Goal: Task Accomplishment & Management: Manage account settings

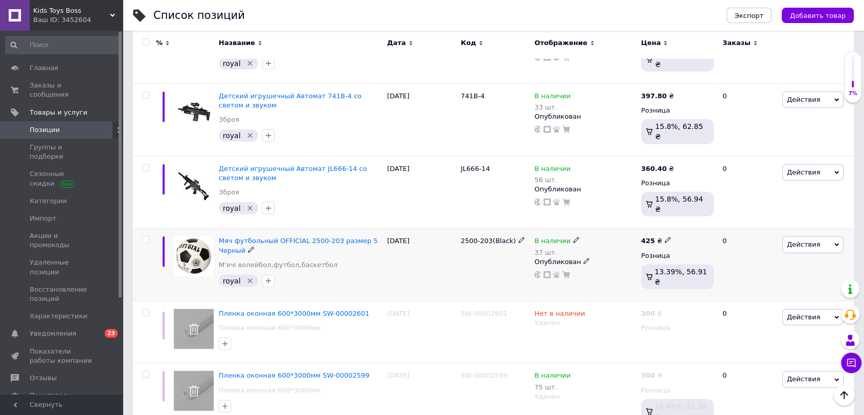
scroll to position [6863, 0]
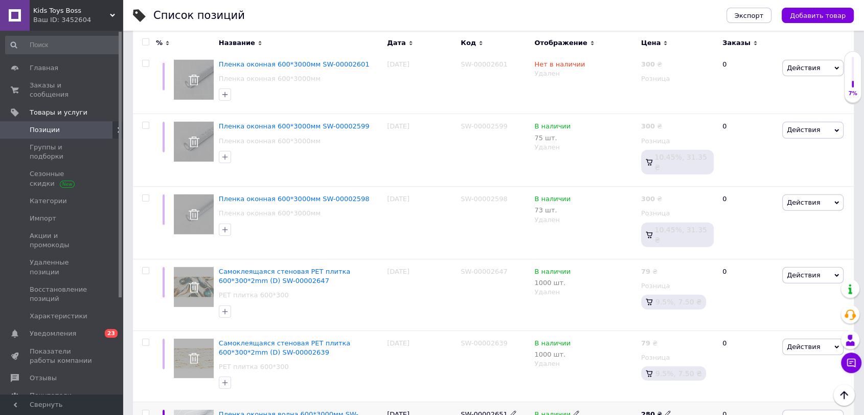
click at [665, 410] on use at bounding box center [668, 413] width 6 height 6
drag, startPoint x: 694, startPoint y: 148, endPoint x: 661, endPoint y: 152, distance: 32.4
type input "300"
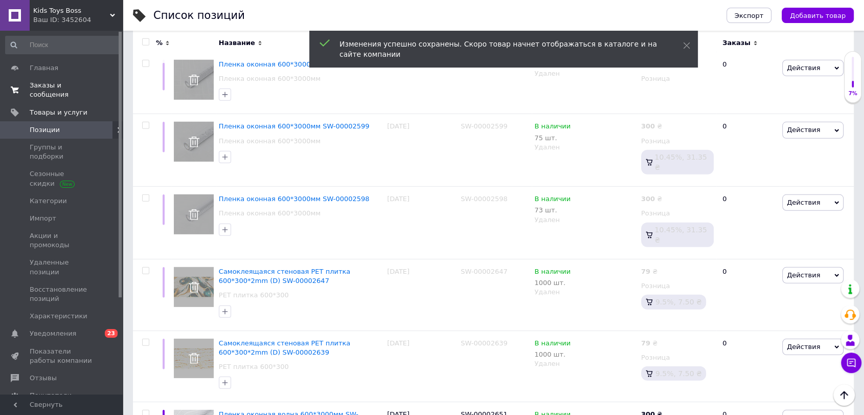
click at [68, 79] on link "Заказы и сообщения 0 0" at bounding box center [62, 90] width 125 height 27
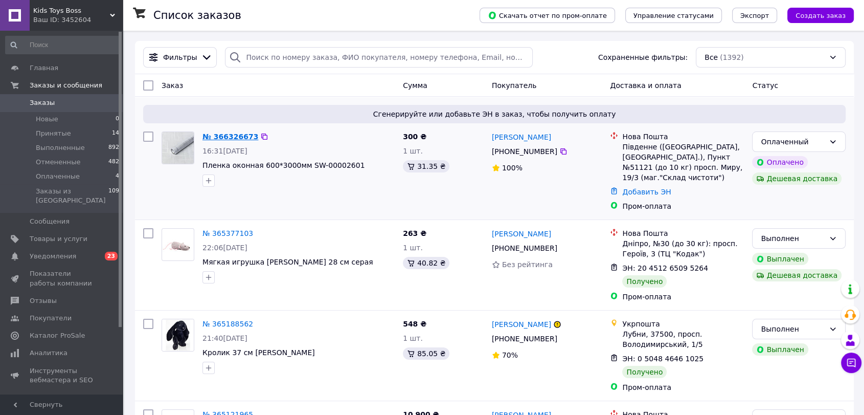
click at [227, 134] on link "№ 366326673" at bounding box center [230, 136] width 56 height 8
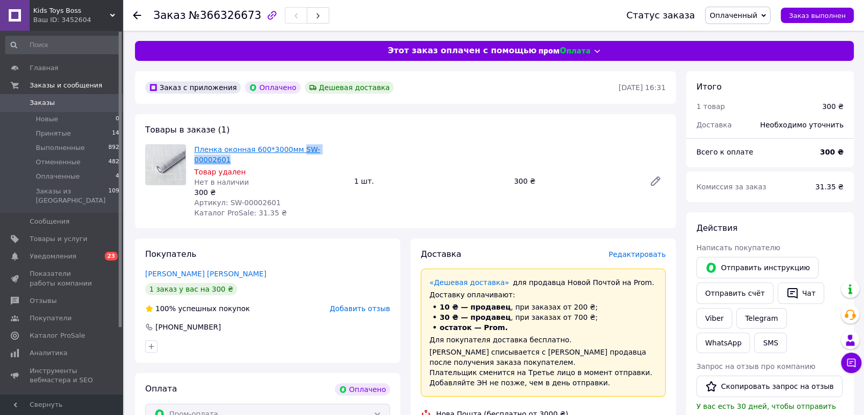
drag, startPoint x: 339, startPoint y: 148, endPoint x: 292, endPoint y: 150, distance: 47.1
click at [292, 150] on span "Пленка оконная 600*3000мм SW-00002601" at bounding box center [270, 154] width 152 height 20
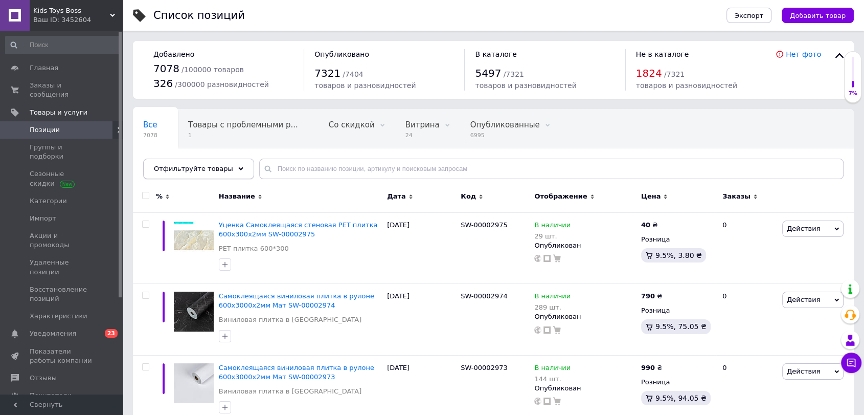
click at [197, 165] on span "Отфильтруйте товары" at bounding box center [193, 169] width 79 height 8
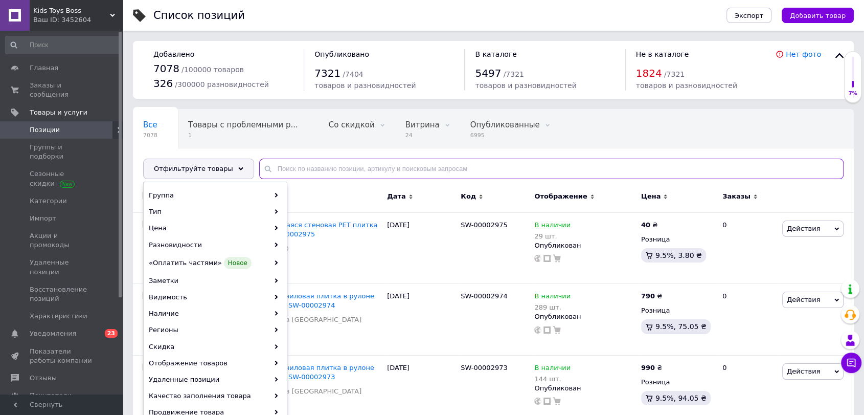
click at [308, 169] on input "text" at bounding box center [551, 168] width 584 height 20
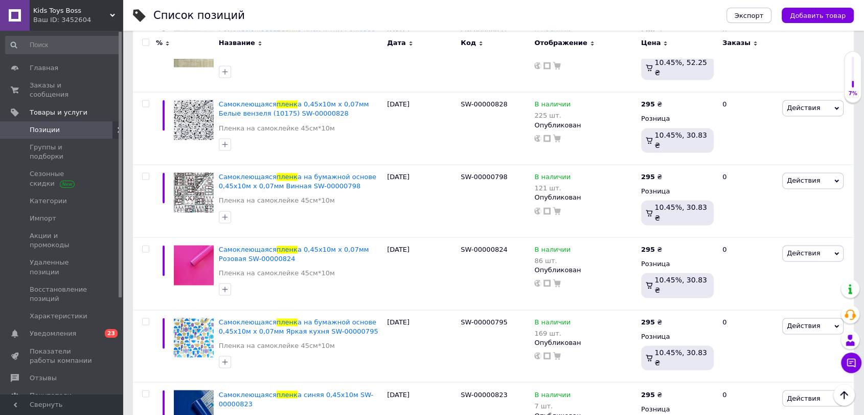
scroll to position [6820, 0]
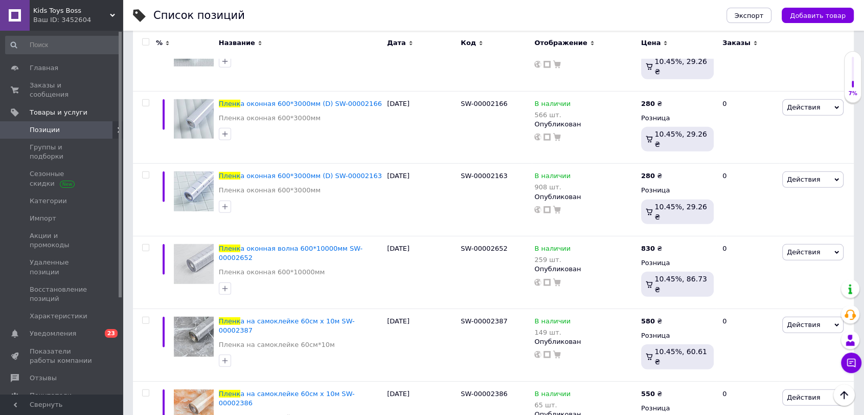
type input "пленк"
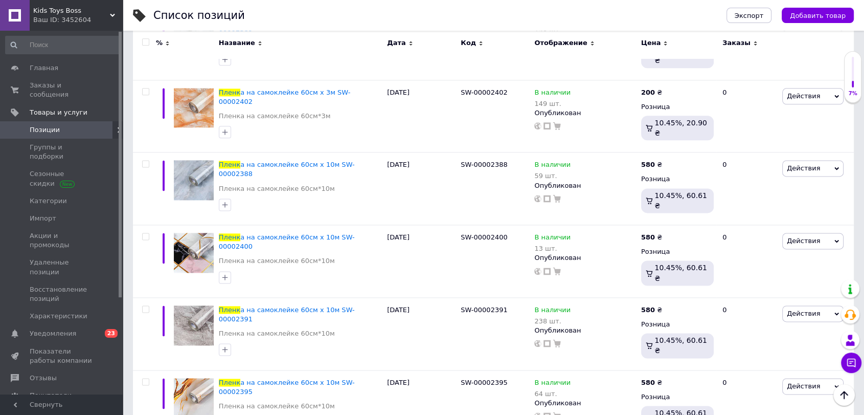
scroll to position [1303, 0]
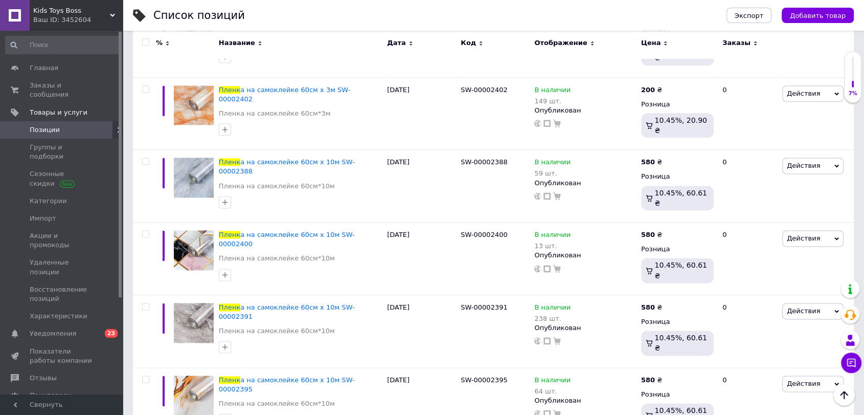
checkbox input "true"
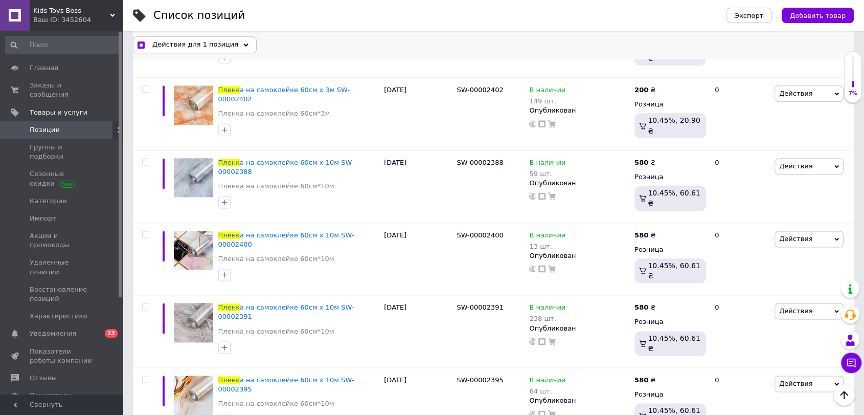
click at [221, 41] on span "Действия для 1 позиция" at bounding box center [195, 44] width 86 height 9
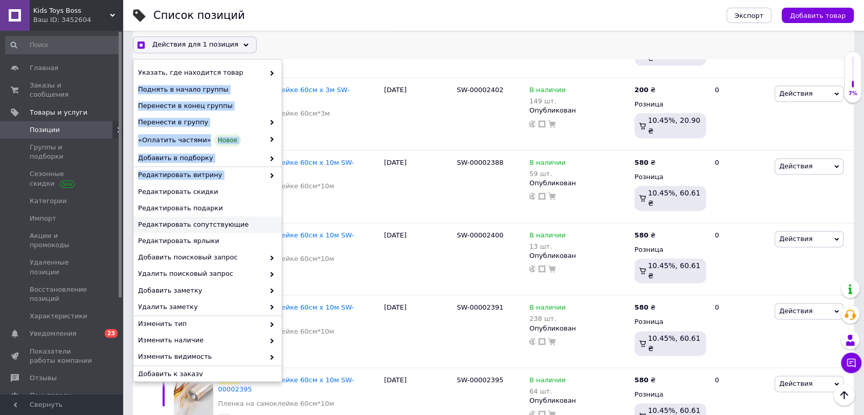
drag, startPoint x: 281, startPoint y: 67, endPoint x: 278, endPoint y: 218, distance: 150.8
click at [281, 189] on div "Указать, где находится товар Поднять в начало группы Перенести в конец группы П…" at bounding box center [207, 219] width 148 height 311
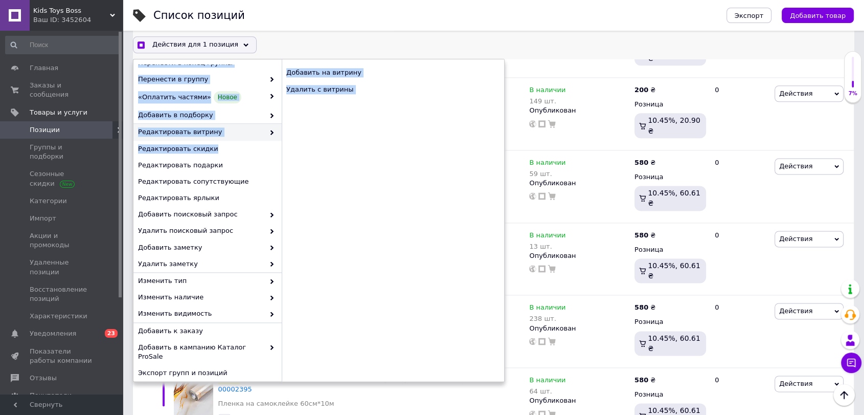
scroll to position [56, 0]
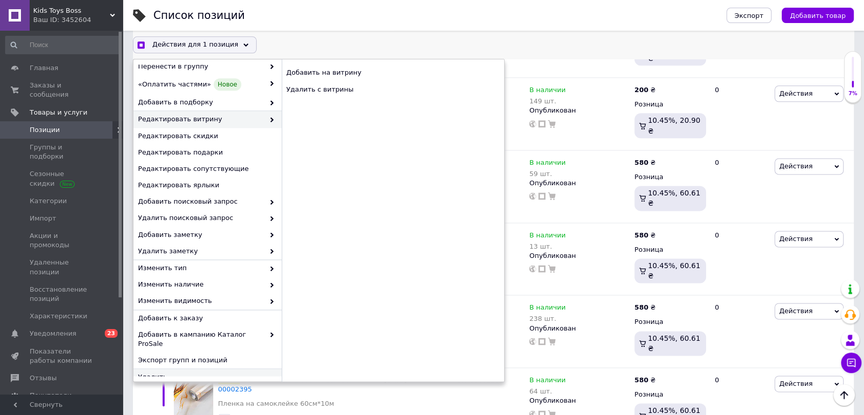
click at [213, 372] on span "Удалить" at bounding box center [206, 376] width 136 height 9
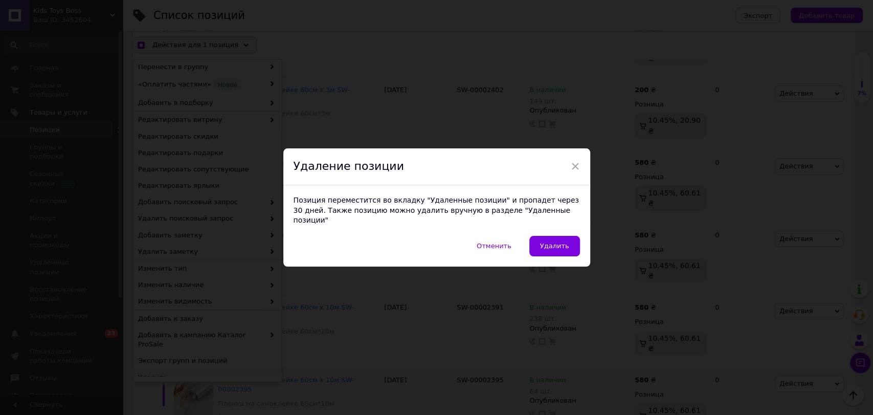
click at [556, 242] on span "Удалить" at bounding box center [554, 246] width 29 height 8
checkbox input "true"
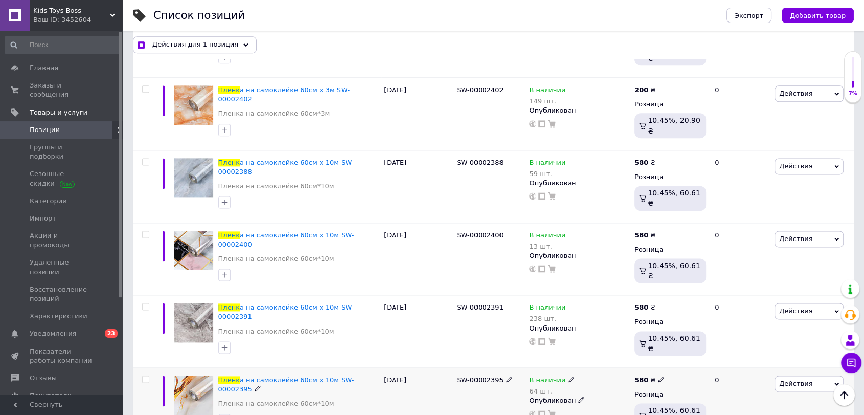
checkbox input "false"
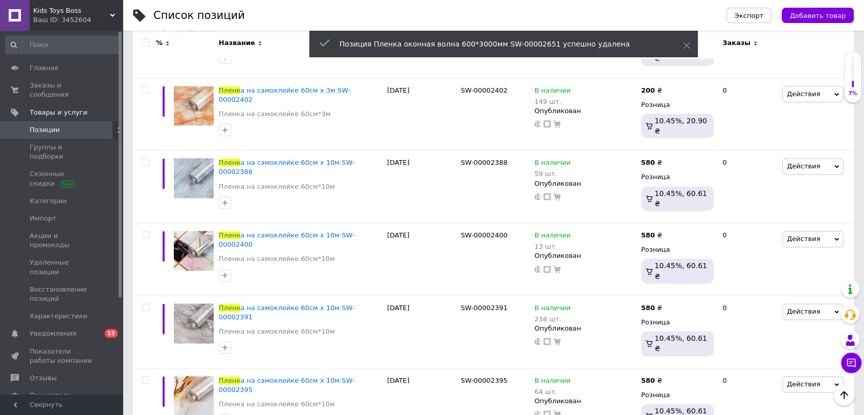
click at [57, 6] on span "Kids Toys Boss" at bounding box center [71, 10] width 77 height 9
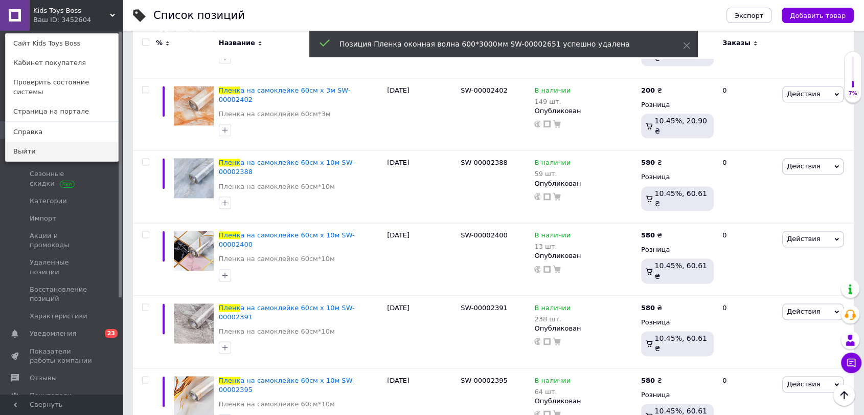
click at [72, 142] on link "Выйти" at bounding box center [62, 151] width 112 height 19
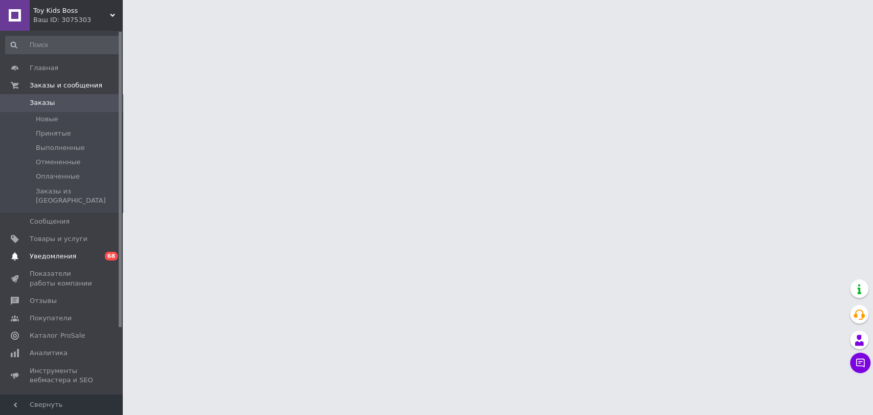
click at [61, 252] on span "Уведомления" at bounding box center [53, 256] width 47 height 9
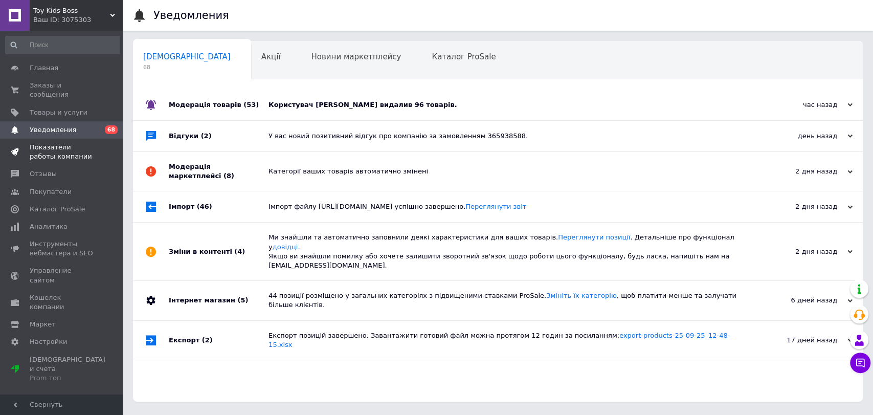
click at [64, 143] on span "Показатели работы компании" at bounding box center [62, 152] width 65 height 18
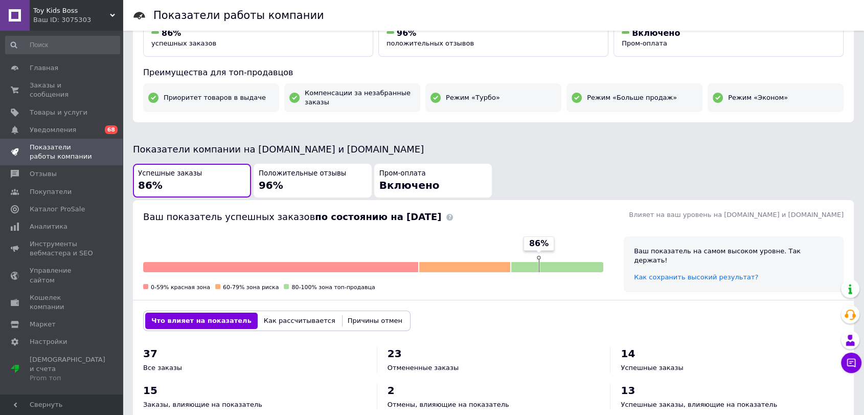
scroll to position [93, 0]
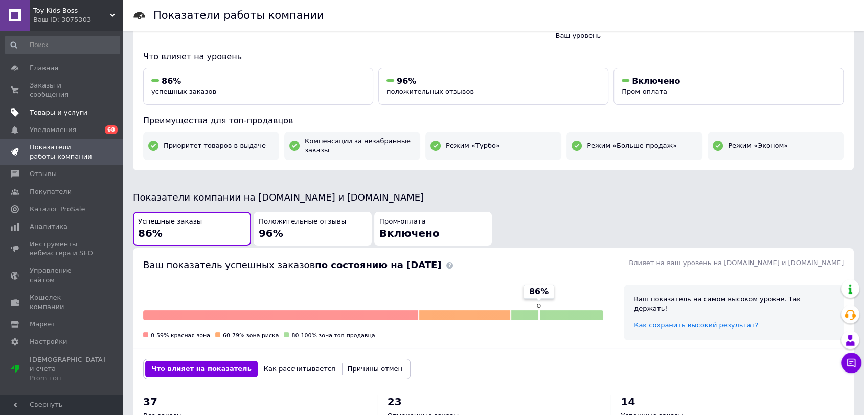
click at [76, 108] on span "Товары и услуги" at bounding box center [59, 112] width 58 height 9
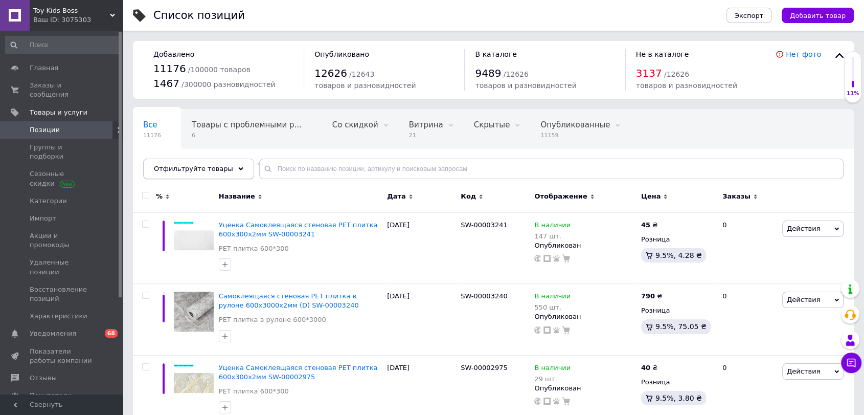
click at [208, 168] on span "Отфильтруйте товары" at bounding box center [193, 169] width 79 height 8
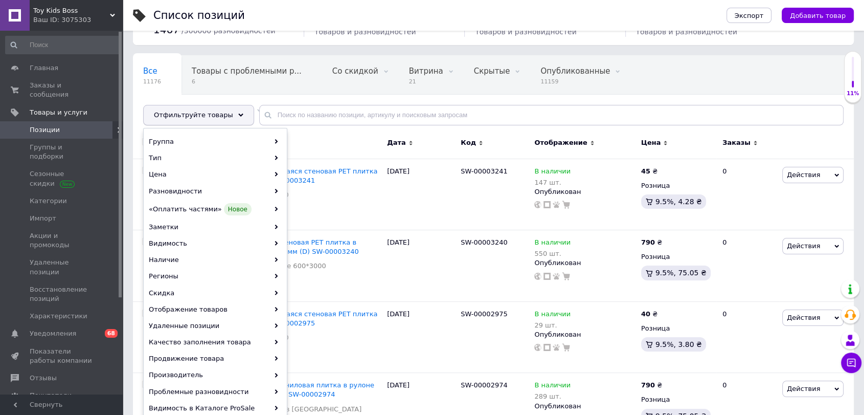
scroll to position [57, 0]
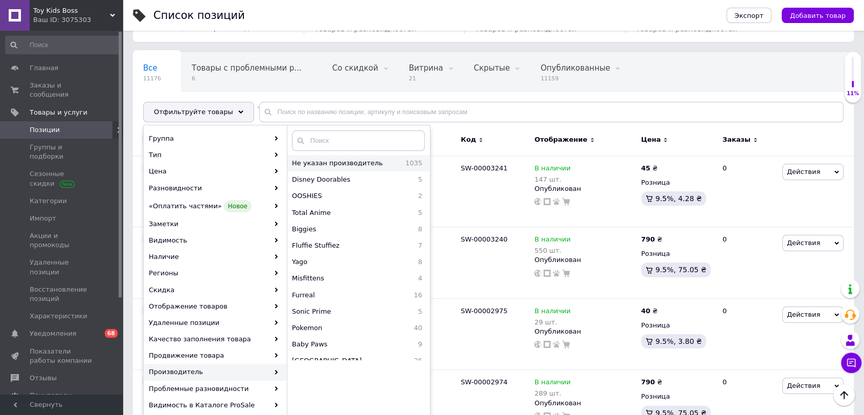
click at [354, 161] on span "Не указан производитель" at bounding box center [344, 162] width 105 height 9
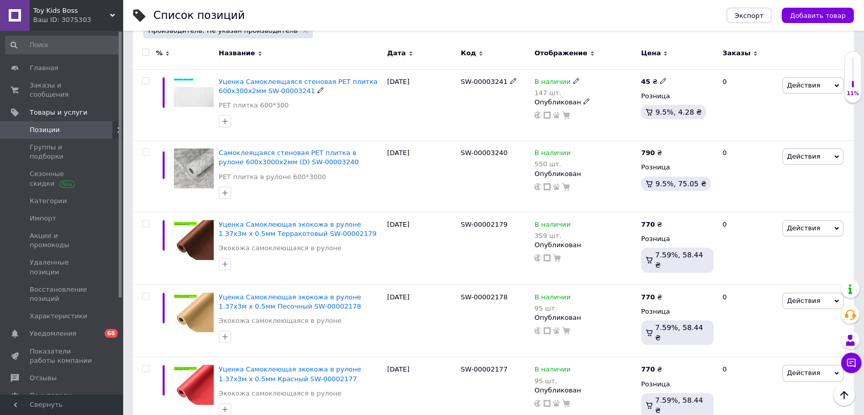
scroll to position [113, 0]
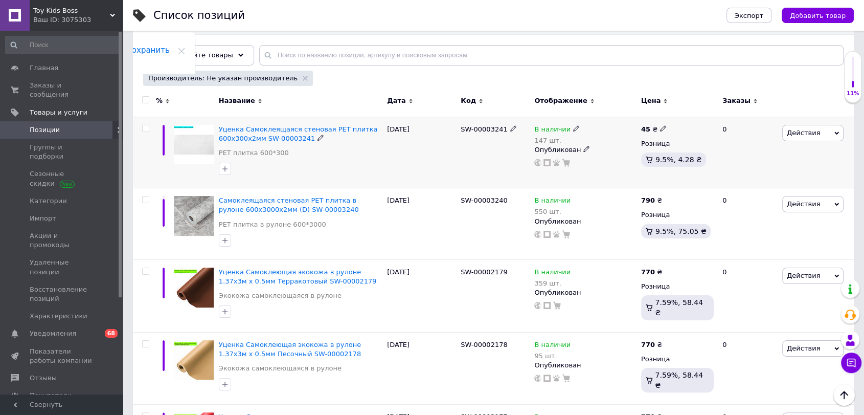
click at [146, 125] on input "checkbox" at bounding box center [145, 128] width 7 height 7
checkbox input "true"
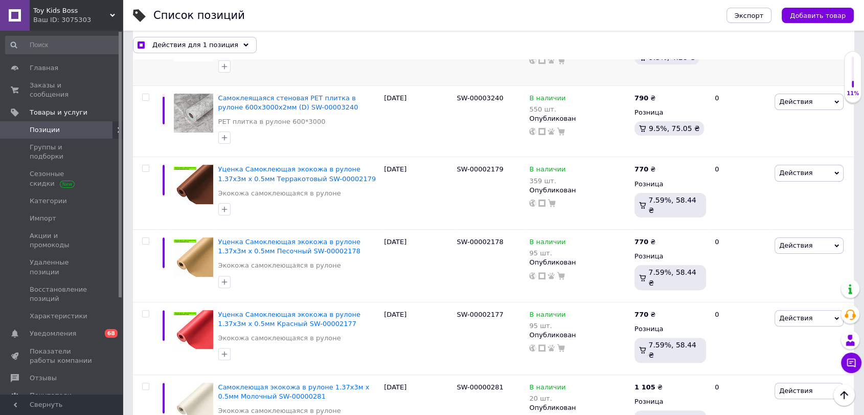
scroll to position [227, 0]
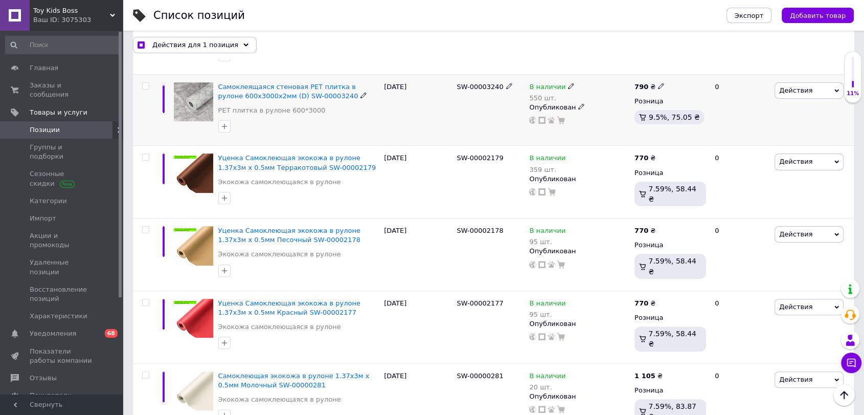
click at [145, 86] on input "checkbox" at bounding box center [145, 86] width 7 height 7
checkbox input "true"
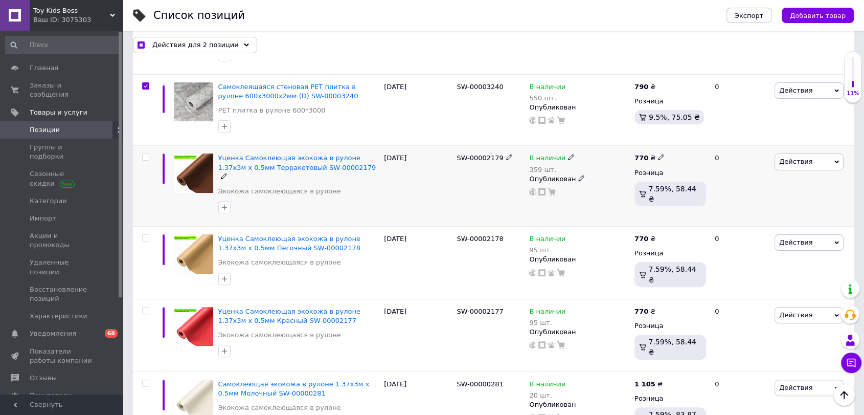
click at [147, 156] on input "checkbox" at bounding box center [145, 157] width 7 height 7
checkbox input "true"
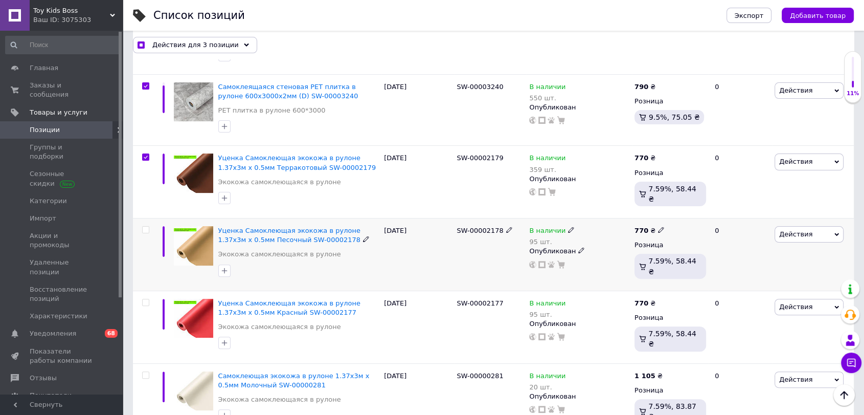
click at [145, 229] on input "checkbox" at bounding box center [145, 229] width 7 height 7
checkbox input "true"
click at [144, 295] on div at bounding box center [144, 326] width 23 height 73
checkbox input "true"
click at [146, 300] on input "checkbox" at bounding box center [145, 302] width 7 height 7
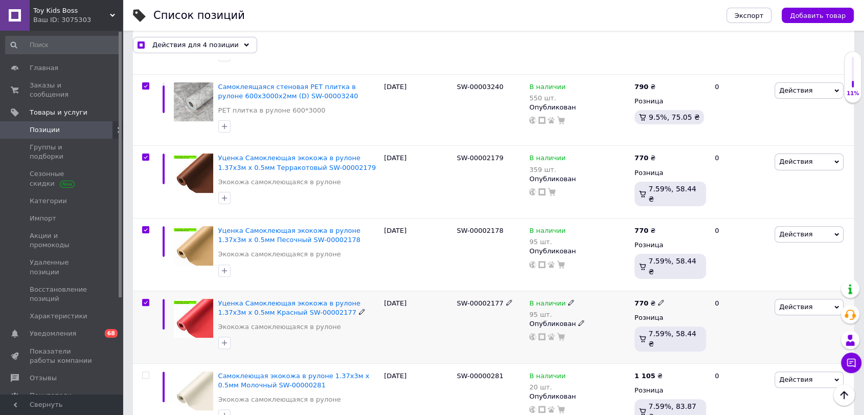
checkbox input "true"
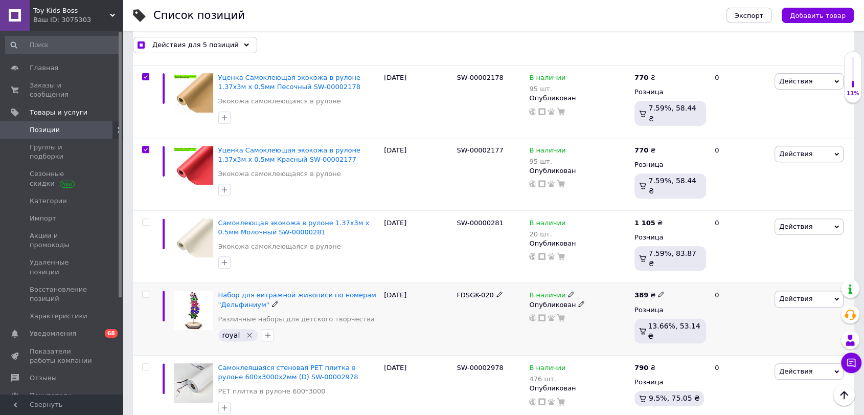
scroll to position [397, 0]
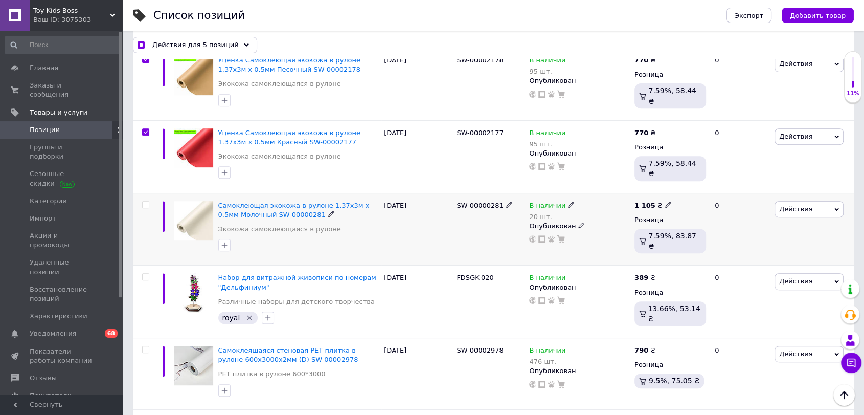
click at [147, 193] on div at bounding box center [144, 229] width 23 height 73
checkbox input "true"
click at [147, 201] on input "checkbox" at bounding box center [145, 204] width 7 height 7
checkbox input "true"
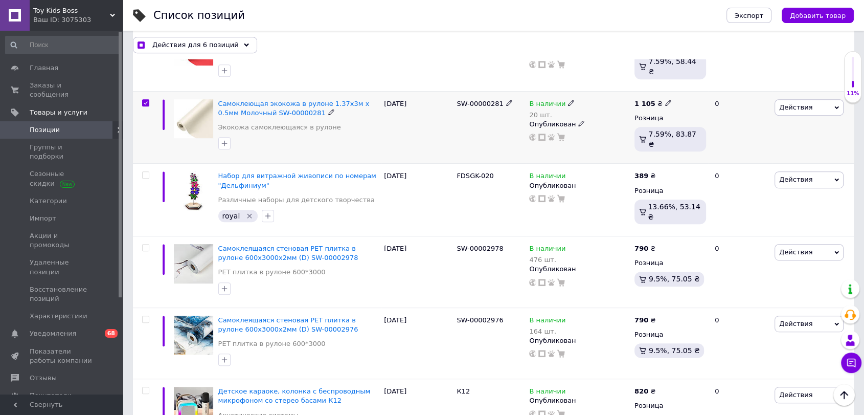
scroll to position [511, 0]
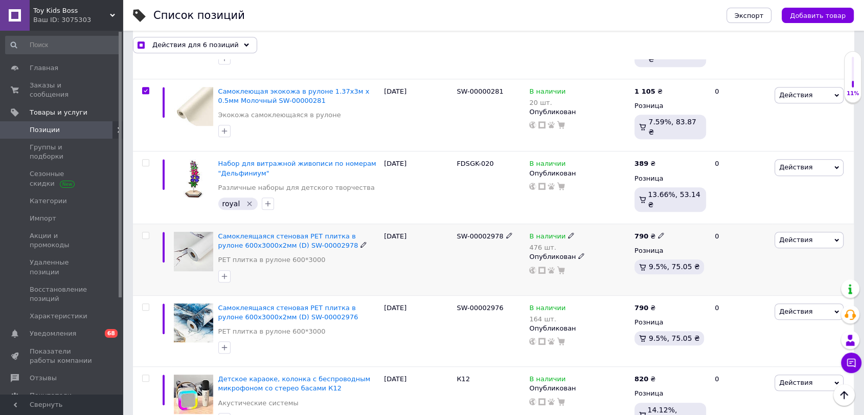
click at [145, 232] on input "checkbox" at bounding box center [145, 235] width 7 height 7
checkbox input "true"
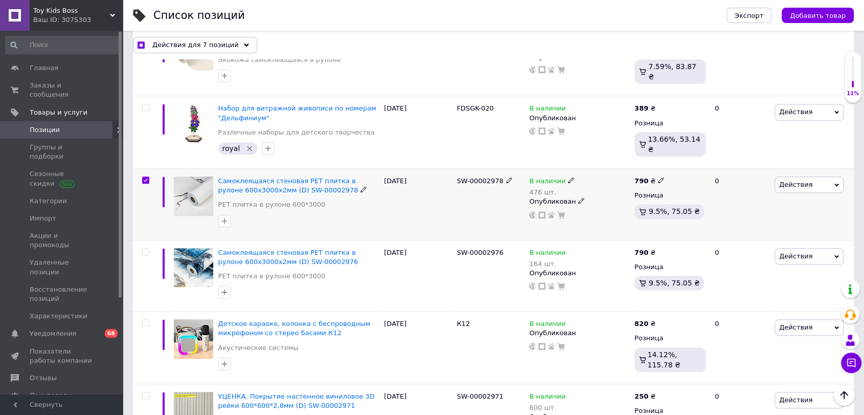
scroll to position [568, 0]
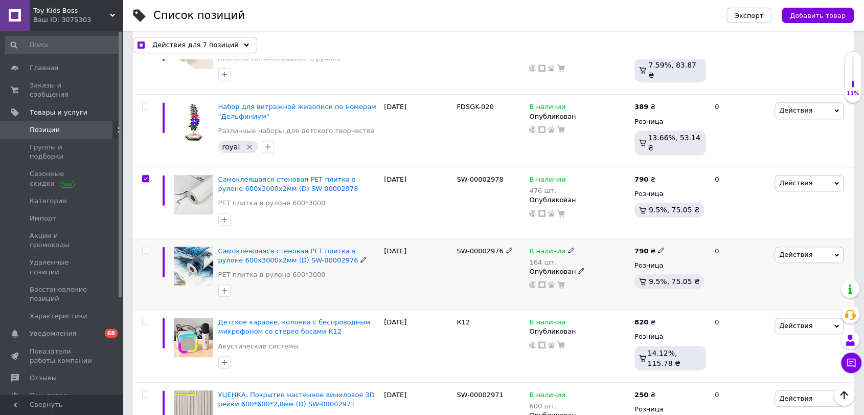
click at [144, 247] on input "checkbox" at bounding box center [145, 250] width 7 height 7
checkbox input "true"
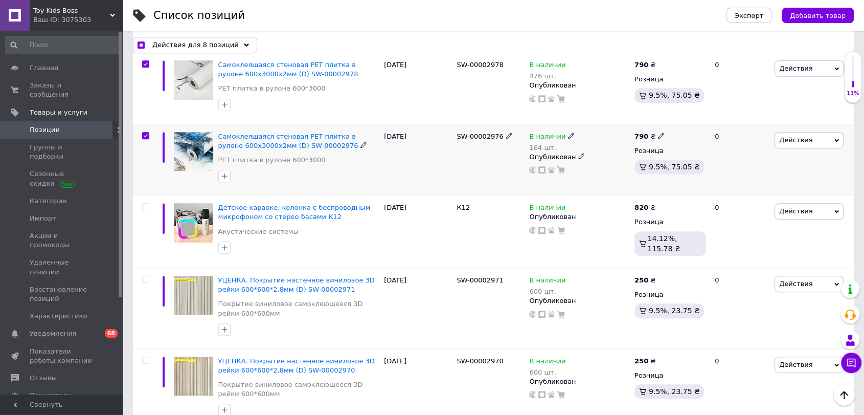
scroll to position [738, 0]
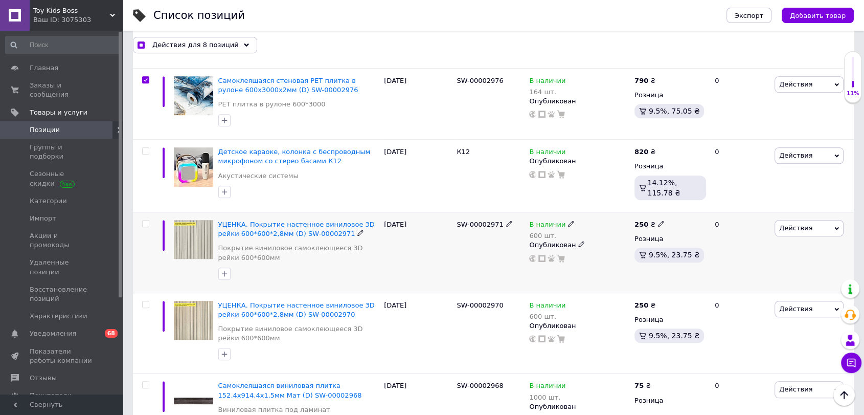
click at [145, 220] on input "checkbox" at bounding box center [145, 223] width 7 height 7
checkbox input "true"
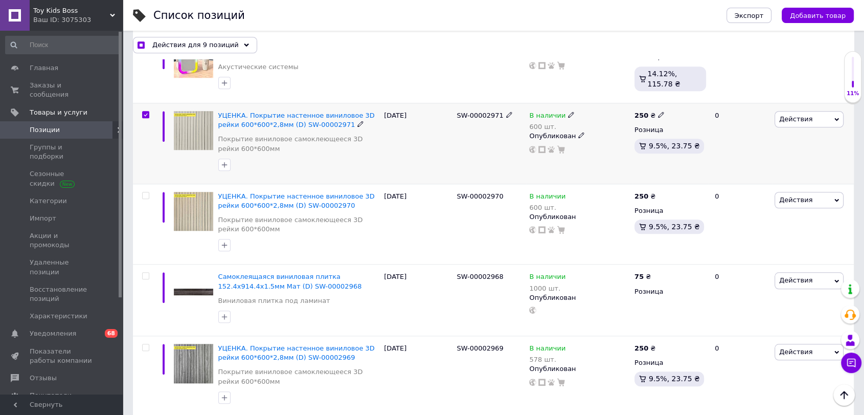
scroll to position [852, 0]
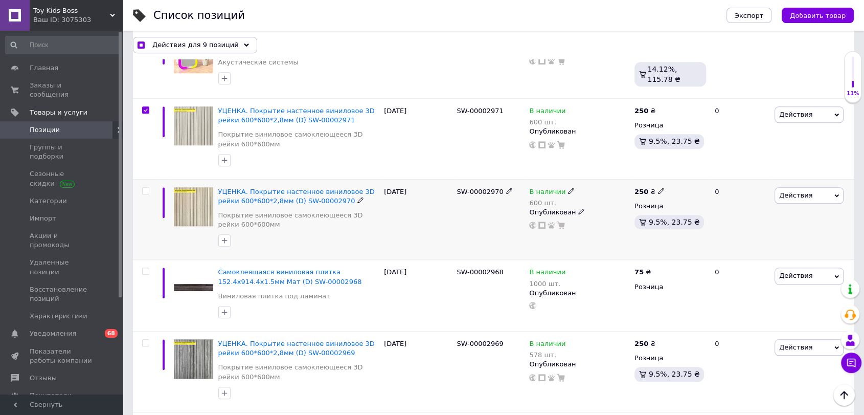
click at [144, 188] on input "checkbox" at bounding box center [145, 191] width 7 height 7
checkbox input "true"
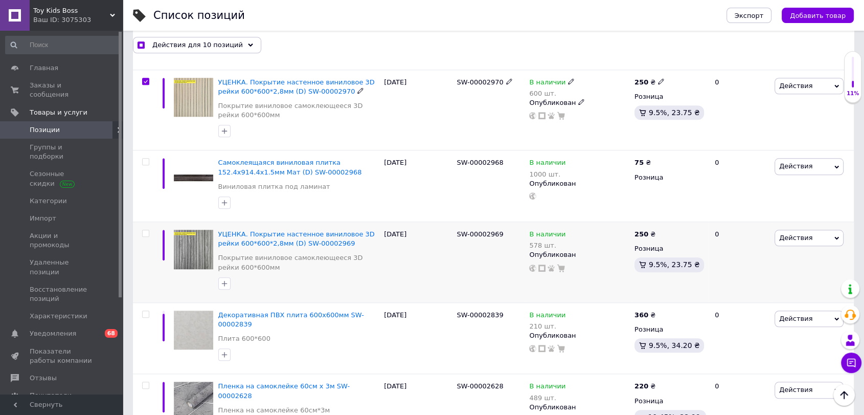
scroll to position [965, 0]
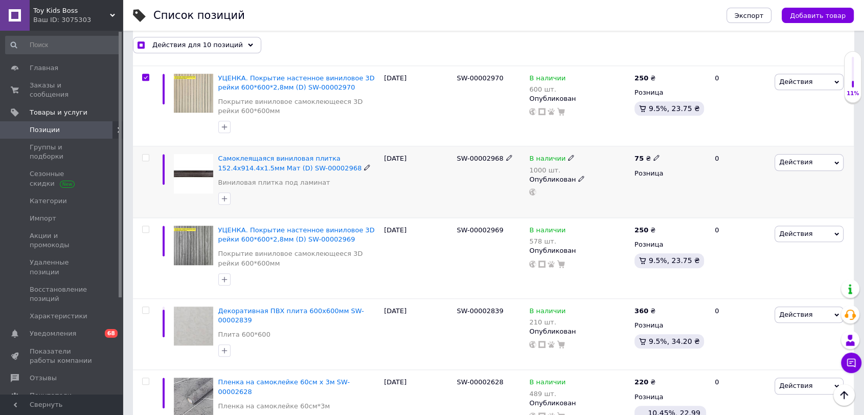
click at [147, 154] on input "checkbox" at bounding box center [145, 157] width 7 height 7
checkbox input "true"
click at [147, 226] on input "checkbox" at bounding box center [145, 229] width 7 height 7
checkbox input "true"
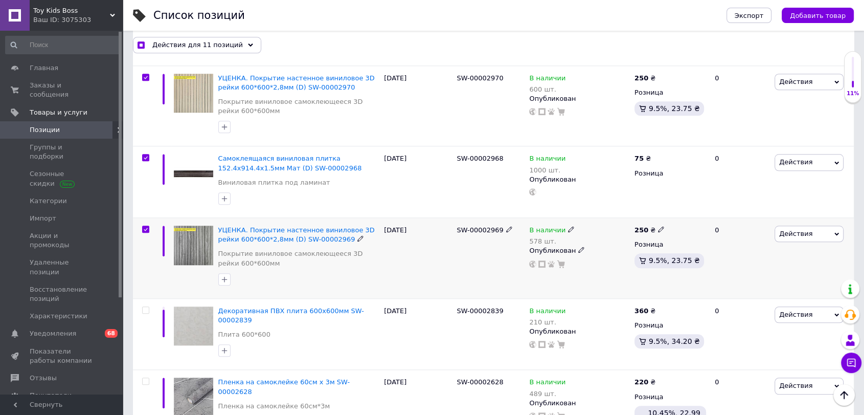
checkbox input "true"
click at [148, 307] on input "checkbox" at bounding box center [145, 310] width 7 height 7
checkbox input "true"
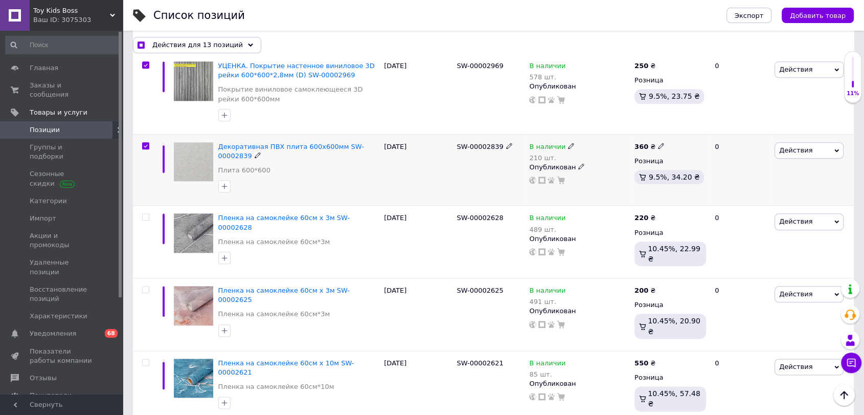
scroll to position [1136, 0]
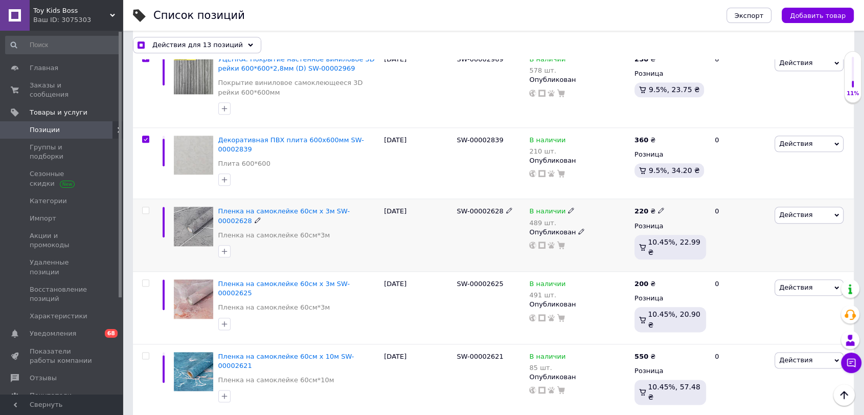
click at [145, 207] on input "checkbox" at bounding box center [145, 210] width 7 height 7
checkbox input "true"
click at [146, 280] on input "checkbox" at bounding box center [145, 283] width 7 height 7
checkbox input "true"
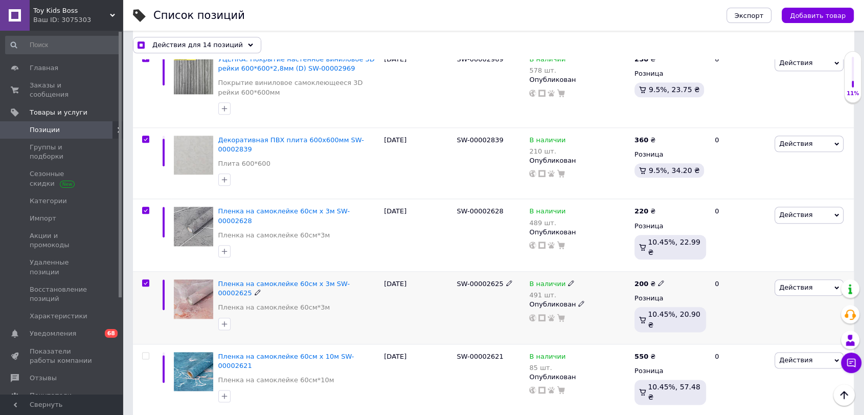
checkbox input "true"
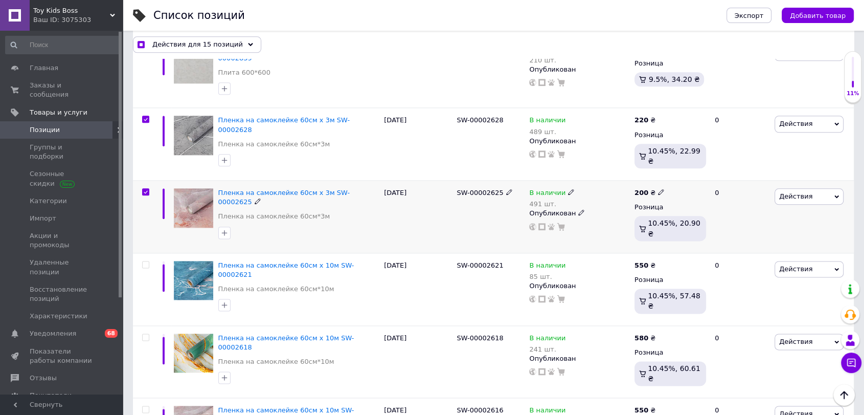
scroll to position [1249, 0]
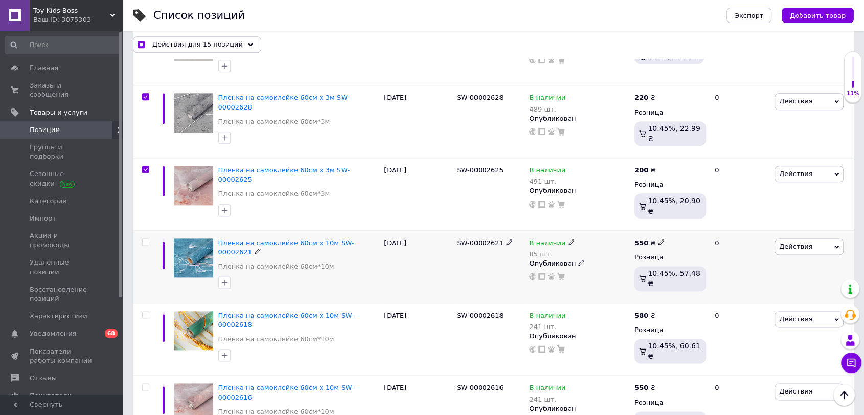
click at [143, 239] on input "checkbox" at bounding box center [145, 242] width 7 height 7
checkbox input "true"
click at [143, 311] on input "checkbox" at bounding box center [145, 314] width 7 height 7
checkbox input "true"
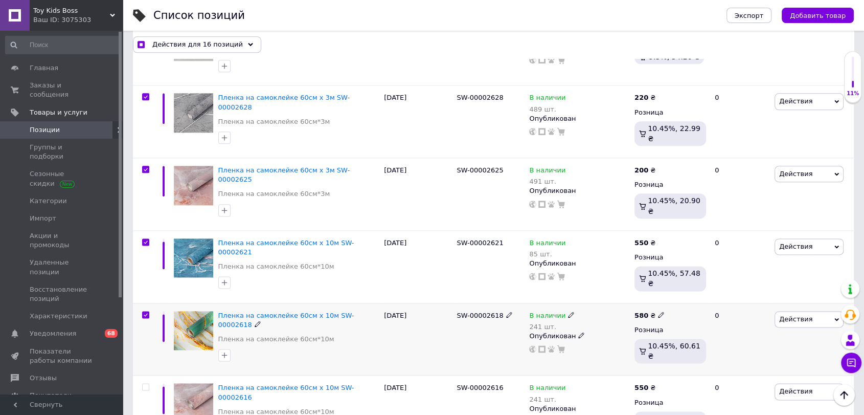
checkbox input "true"
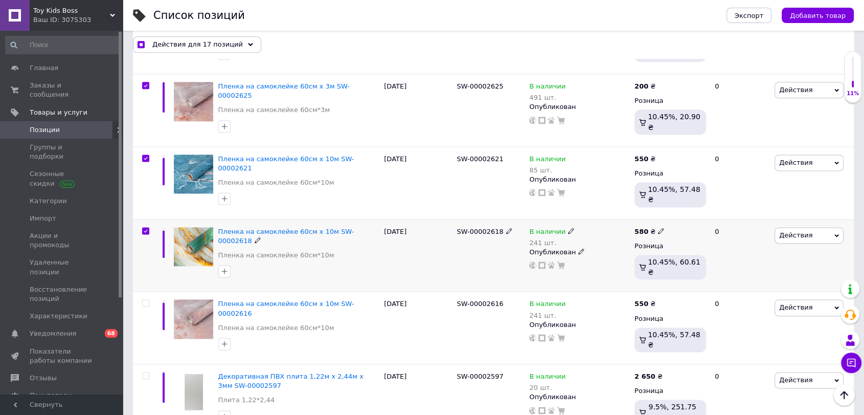
scroll to position [1363, 0]
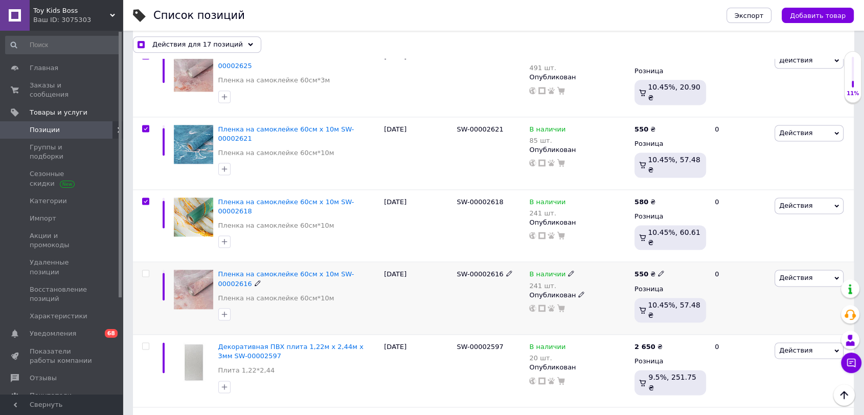
click at [147, 270] on input "checkbox" at bounding box center [145, 273] width 7 height 7
checkbox input "true"
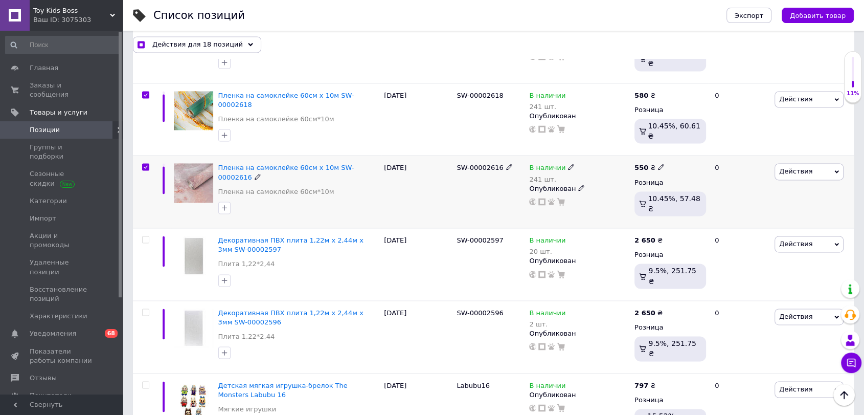
scroll to position [1476, 0]
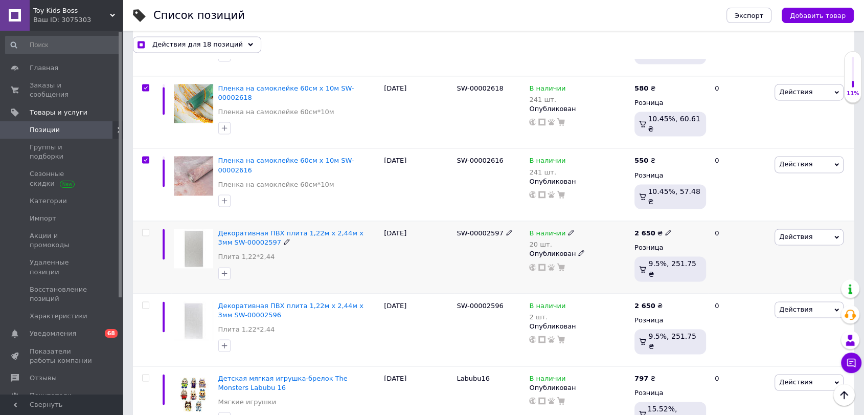
click at [146, 229] on input "checkbox" at bounding box center [145, 232] width 7 height 7
checkbox input "true"
click at [143, 302] on input "checkbox" at bounding box center [145, 305] width 7 height 7
checkbox input "true"
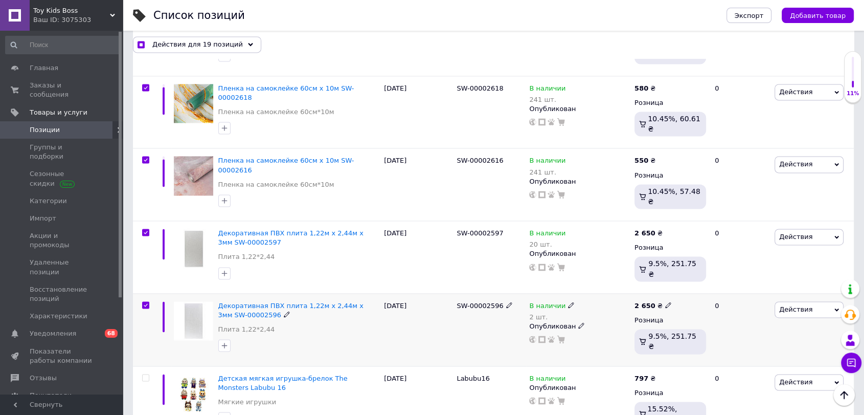
checkbox input "true"
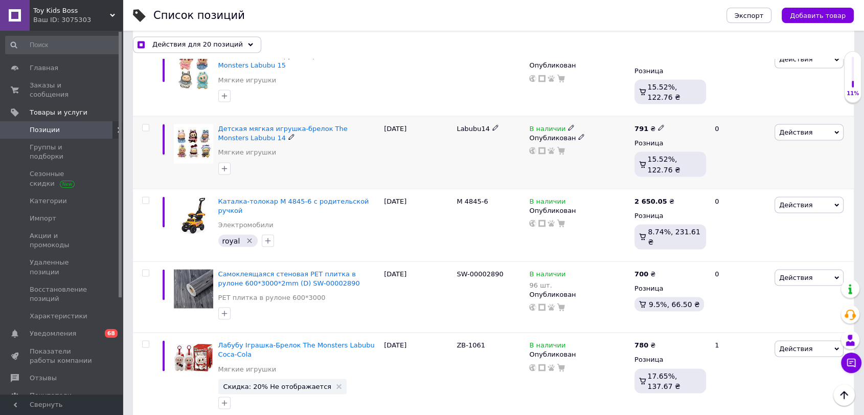
scroll to position [1874, 0]
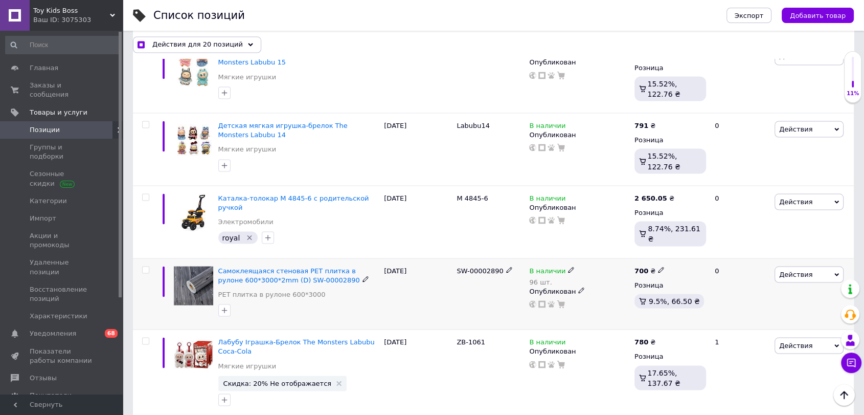
click at [145, 266] on span at bounding box center [145, 269] width 7 height 7
click at [145, 266] on input "checkbox" at bounding box center [145, 269] width 7 height 7
checkbox input "true"
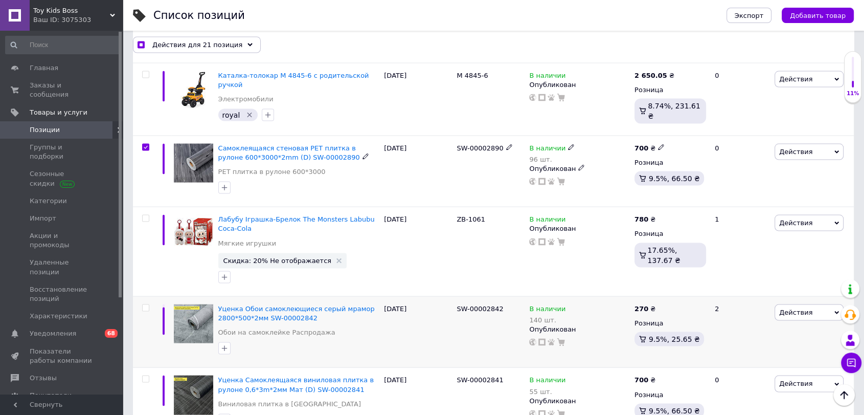
scroll to position [2045, 0]
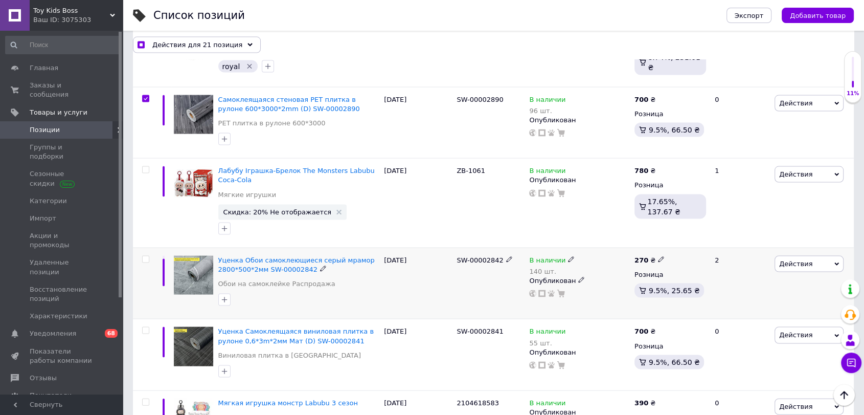
click at [147, 256] on input "checkbox" at bounding box center [145, 259] width 7 height 7
checkbox input "true"
click at [146, 327] on input "checkbox" at bounding box center [145, 330] width 7 height 7
checkbox input "true"
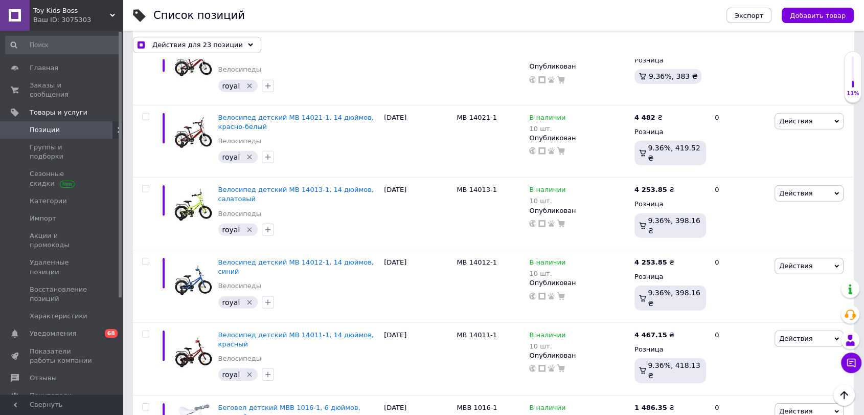
scroll to position [6936, 0]
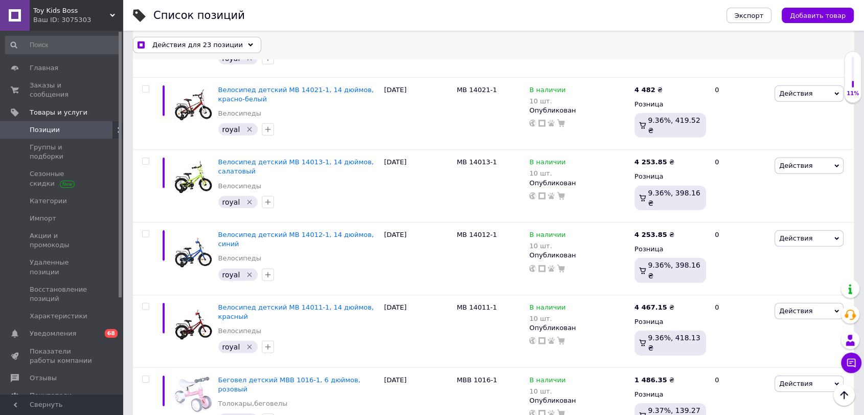
click at [221, 42] on span "Действия для 23 позиции" at bounding box center [197, 44] width 90 height 9
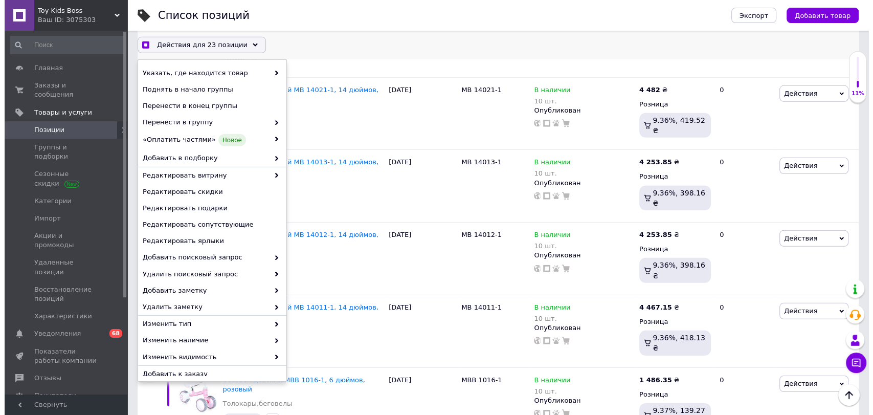
scroll to position [56, 0]
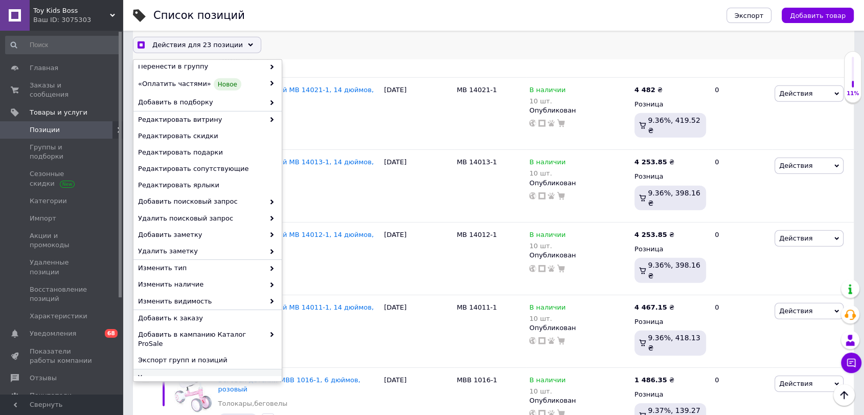
click at [226, 372] on span "Удалить" at bounding box center [206, 376] width 136 height 9
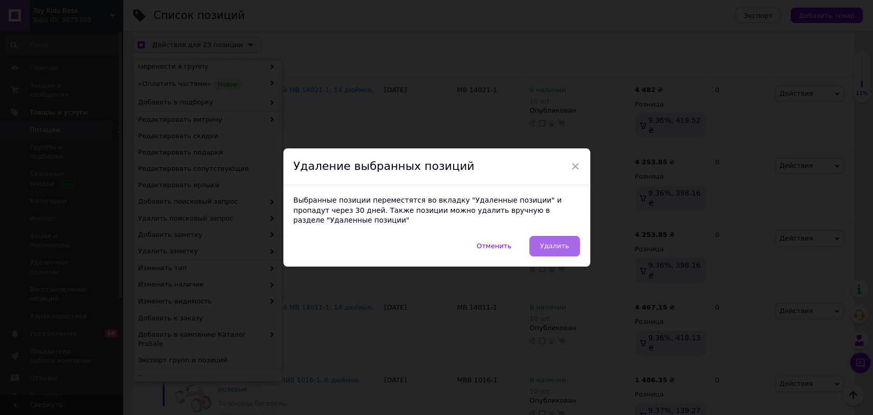
click at [536, 243] on button "Удалить" at bounding box center [554, 246] width 51 height 20
checkbox input "true"
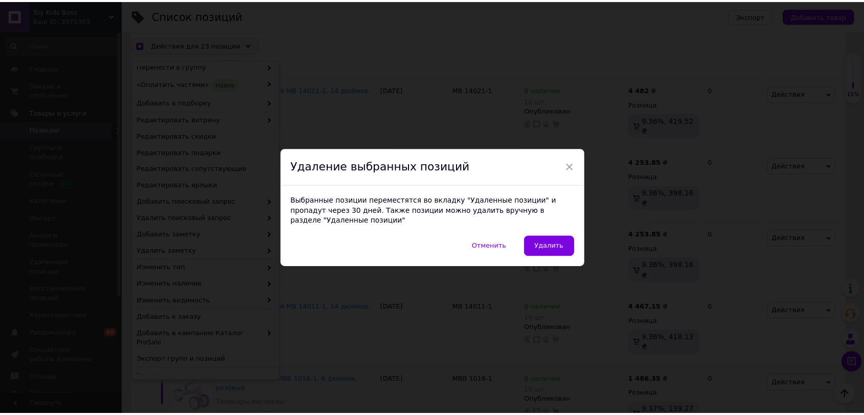
scroll to position [0, 94]
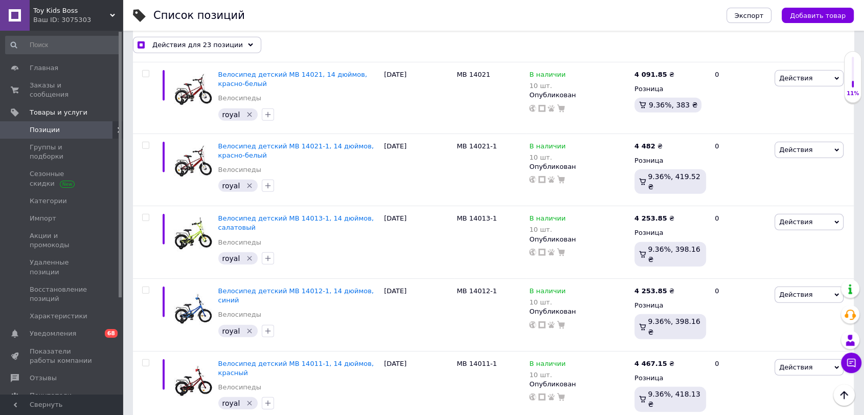
checkbox input "false"
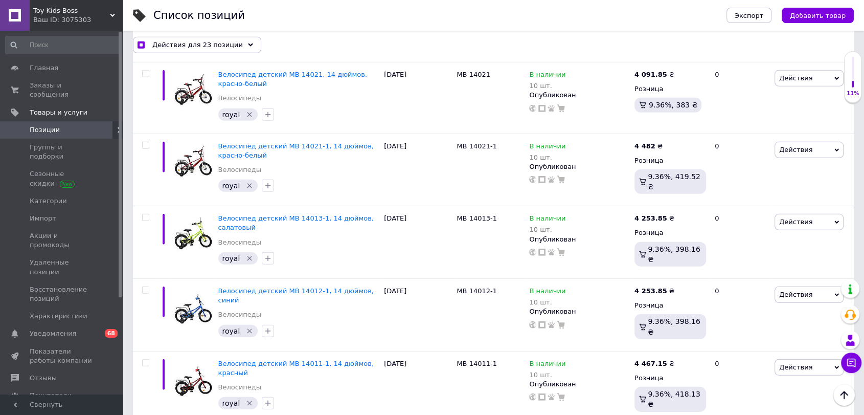
checkbox input "false"
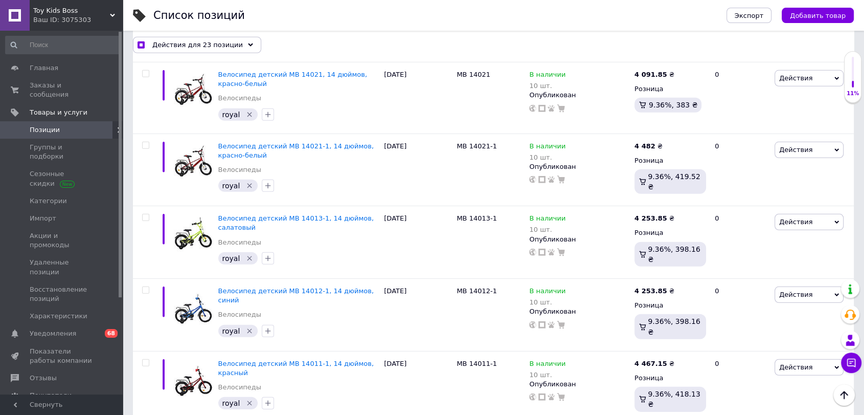
checkbox input "false"
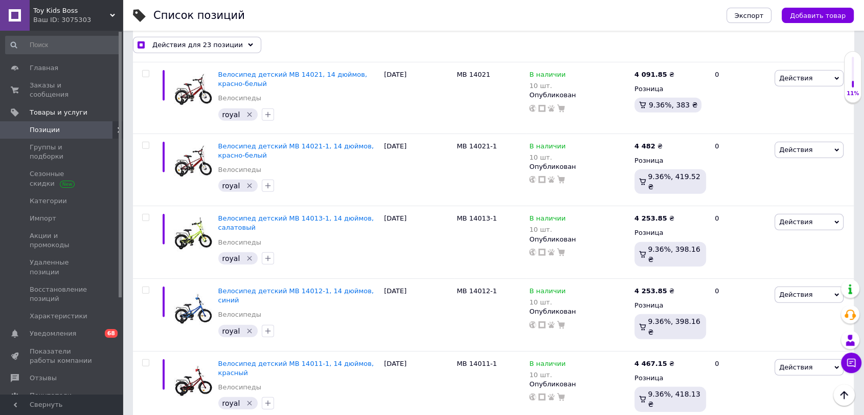
checkbox input "false"
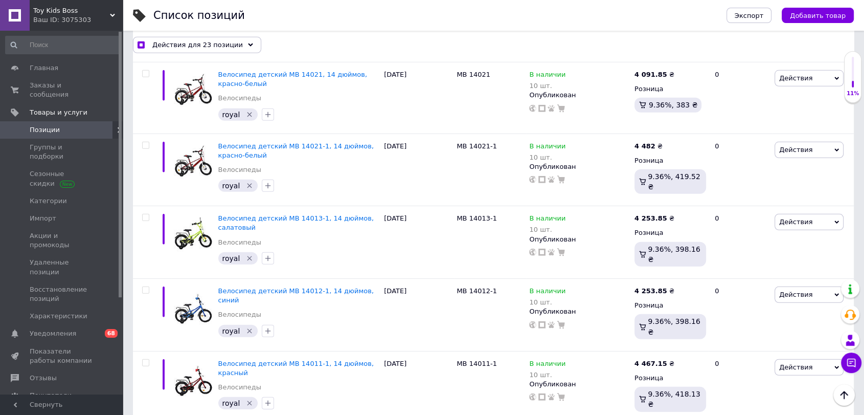
checkbox input "false"
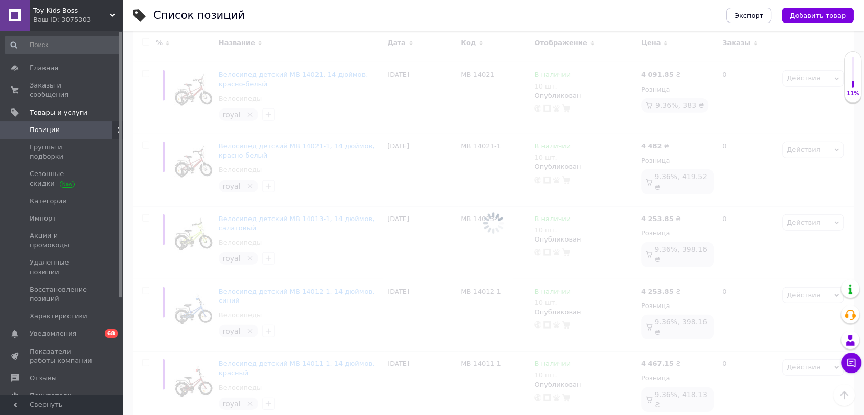
scroll to position [6834, 0]
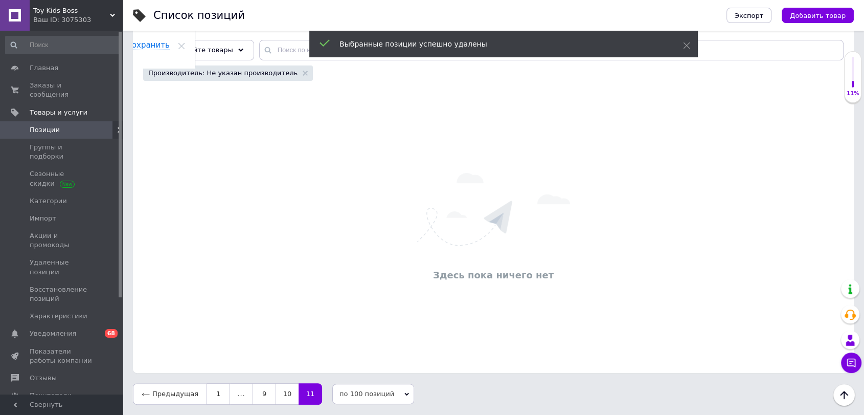
scroll to position [119, 0]
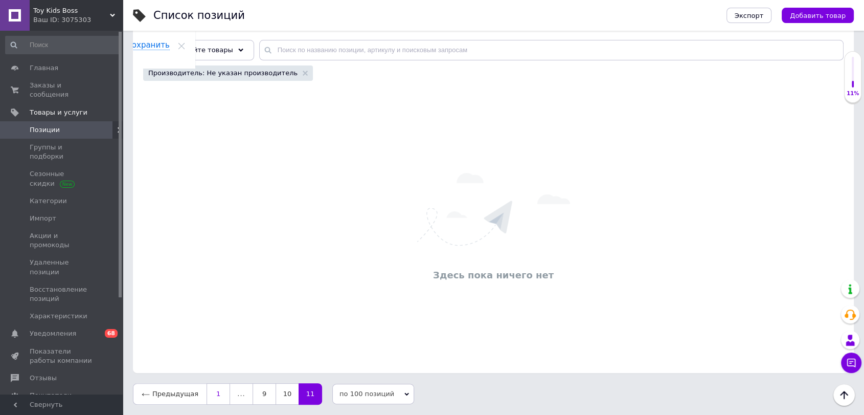
click at [212, 390] on link "1" at bounding box center [219, 393] width 24 height 21
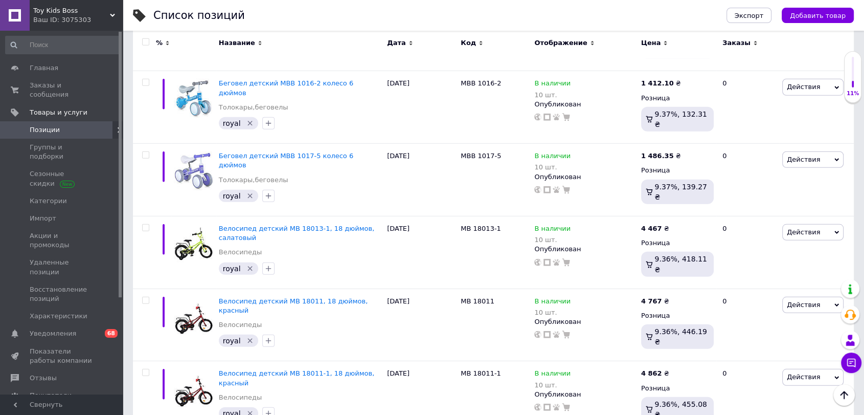
scroll to position [6712, 0]
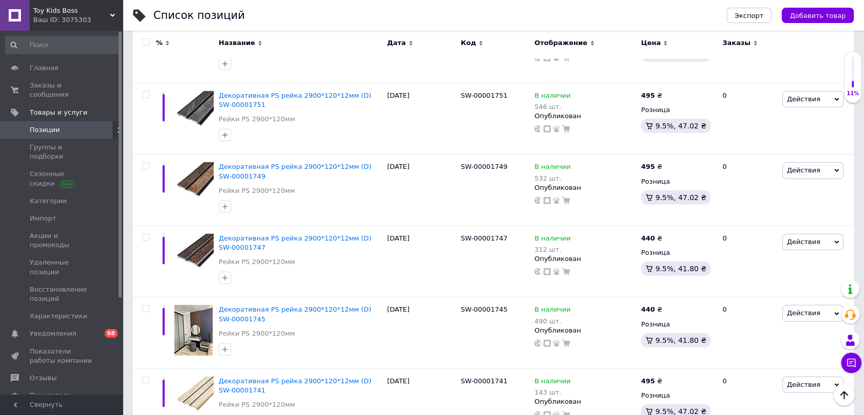
scroll to position [6793, 0]
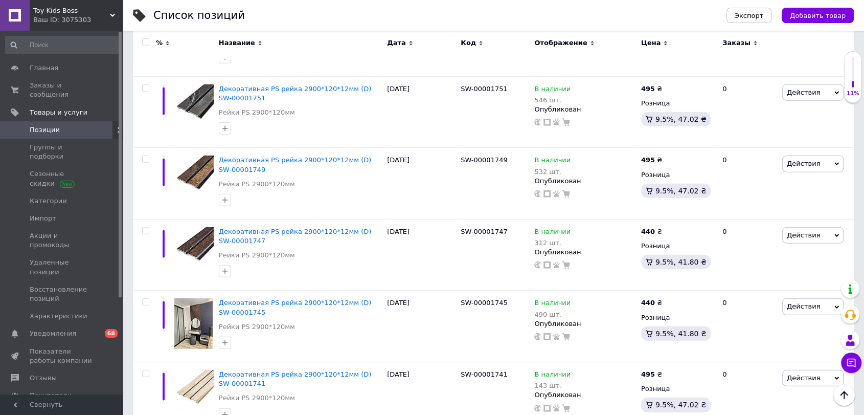
checkbox input "true"
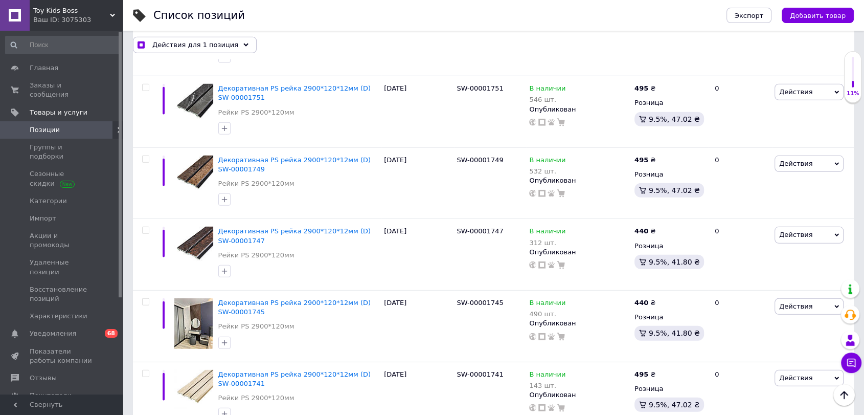
scroll to position [6811, 0]
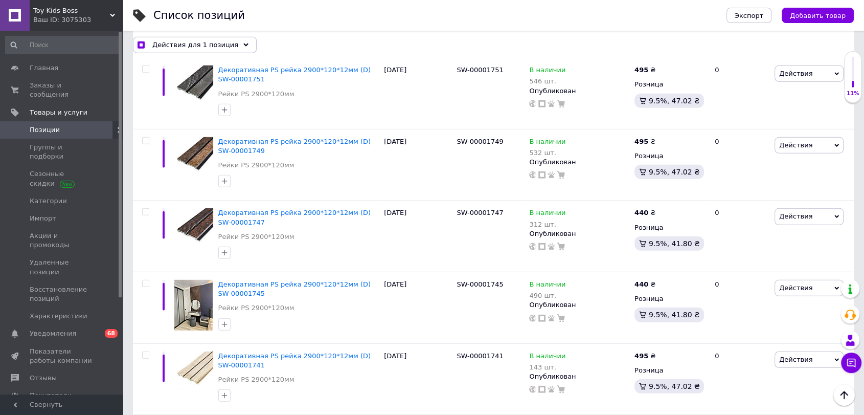
checkbox input "true"
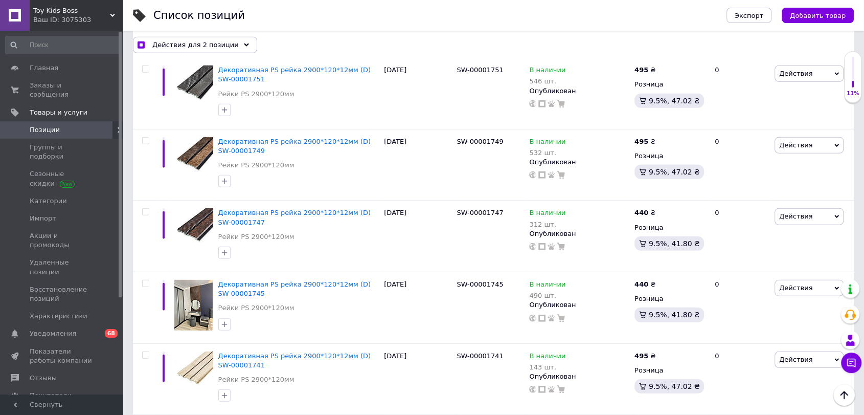
checkbox input "true"
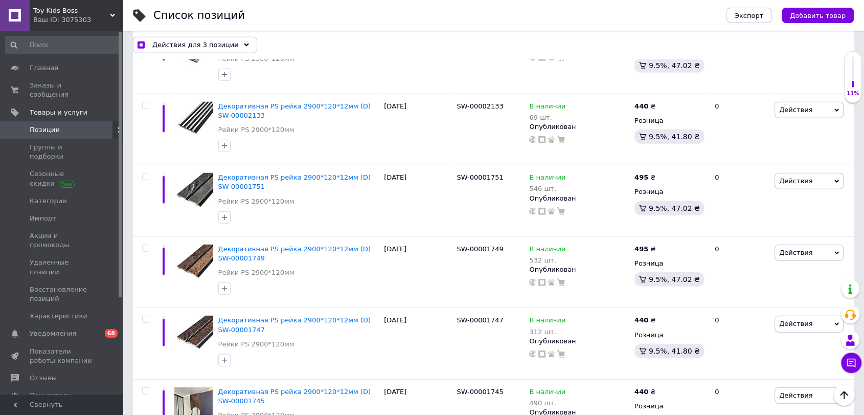
scroll to position [6698, 0]
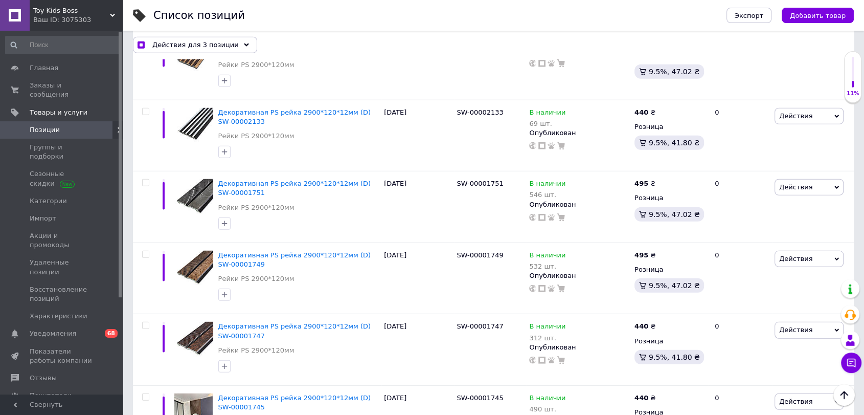
checkbox input "true"
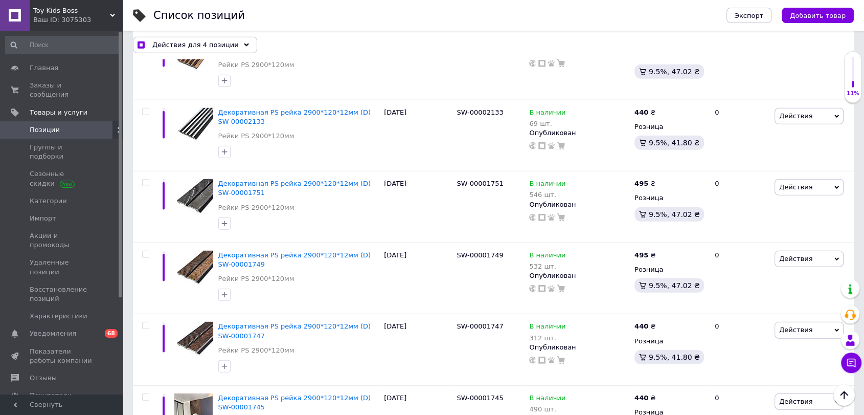
checkbox input "true"
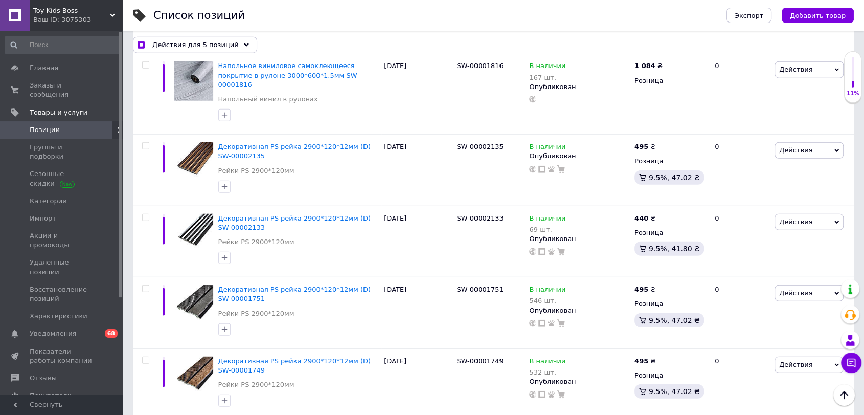
scroll to position [6584, 0]
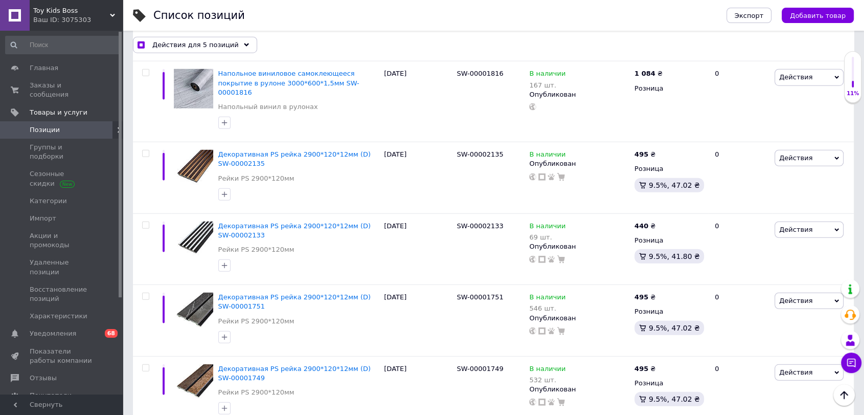
checkbox input "true"
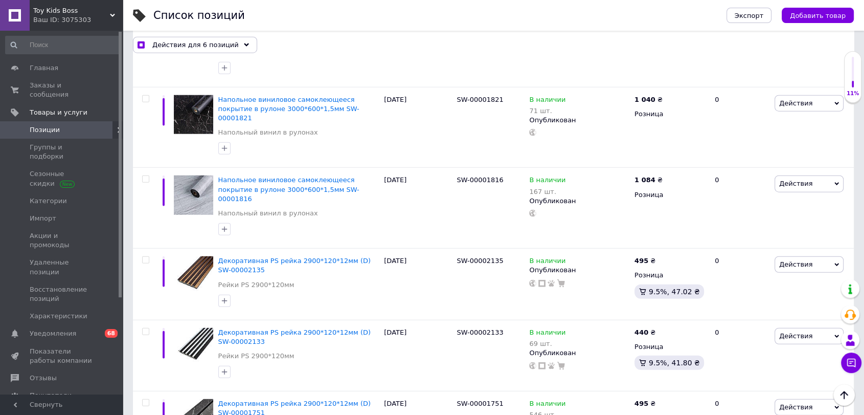
scroll to position [6470, 0]
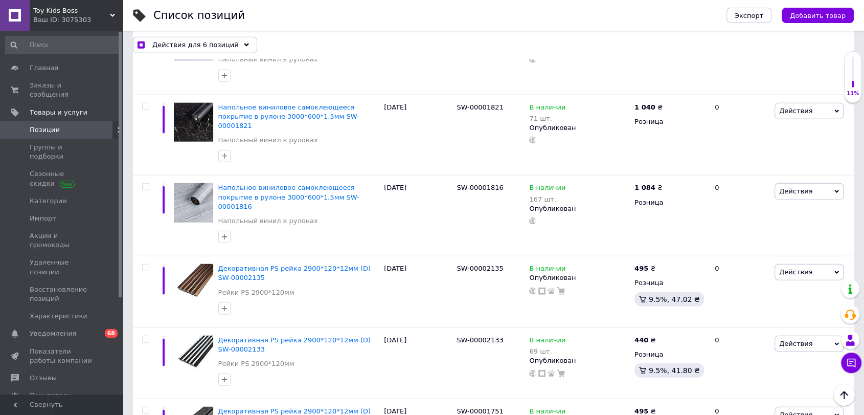
drag, startPoint x: 143, startPoint y: 226, endPoint x: 147, endPoint y: 213, distance: 13.3
checkbox input "true"
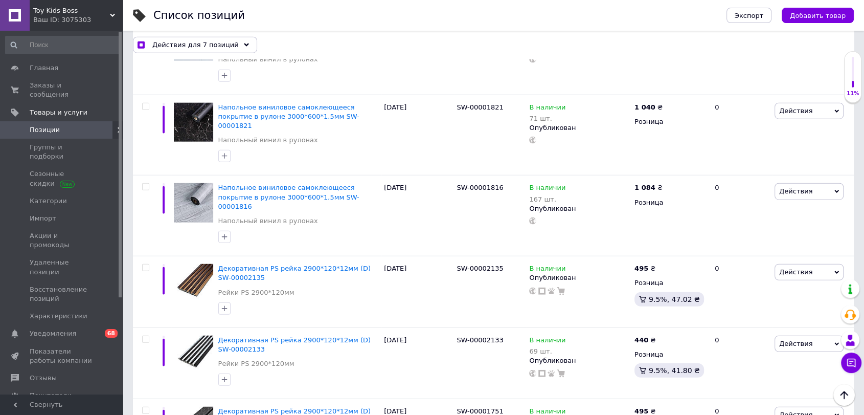
checkbox input "true"
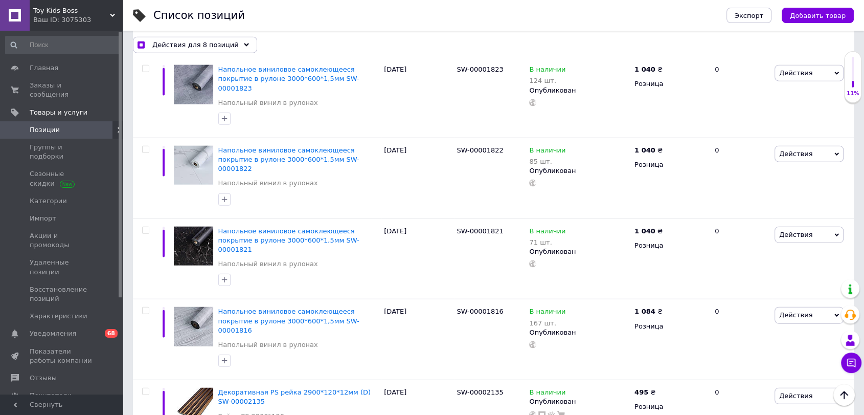
scroll to position [6300, 0]
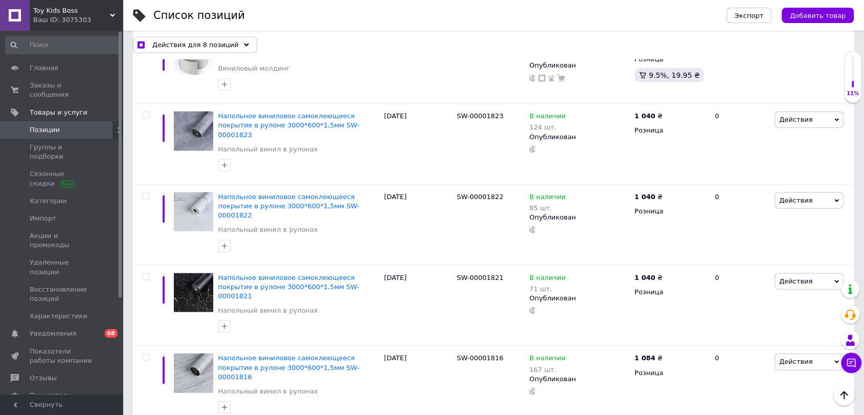
checkbox input "true"
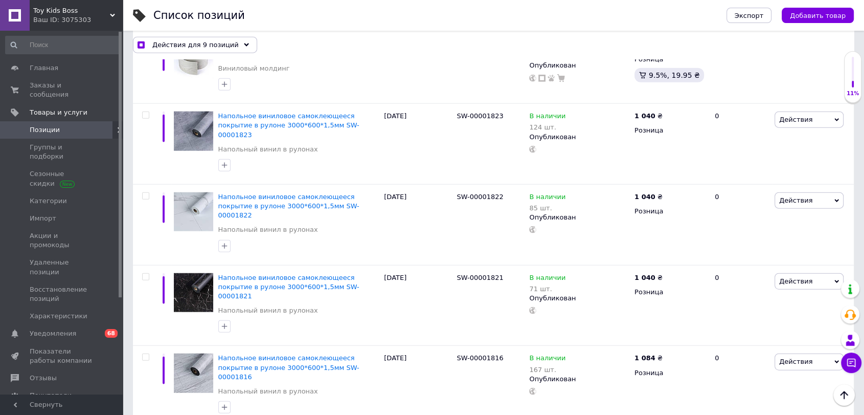
checkbox input "true"
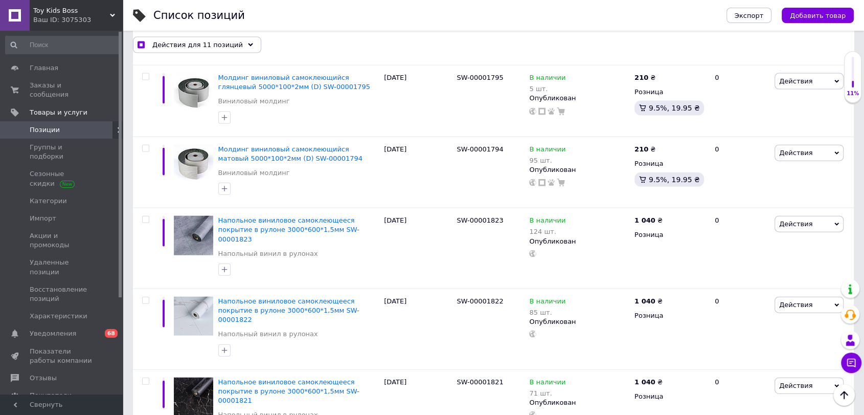
scroll to position [6186, 0]
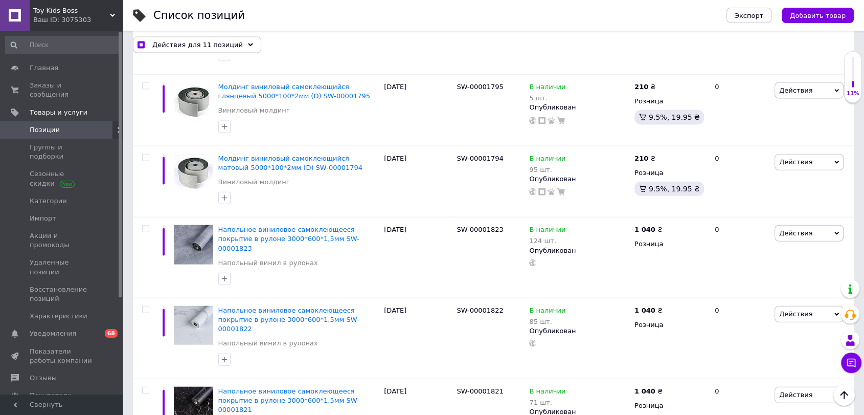
checkbox input "true"
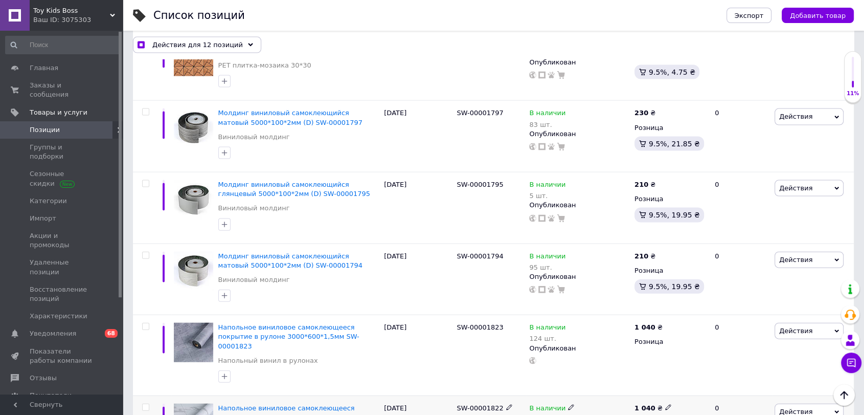
scroll to position [6073, 0]
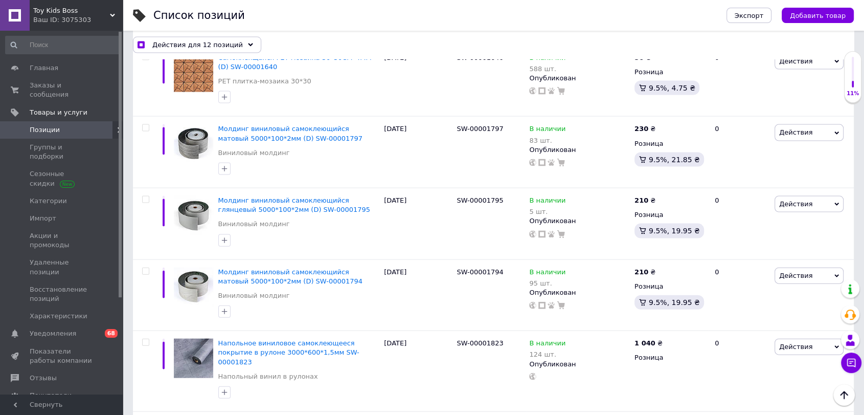
checkbox input "true"
click at [144, 414] on input "checkbox" at bounding box center [145, 423] width 7 height 7
checkbox input "true"
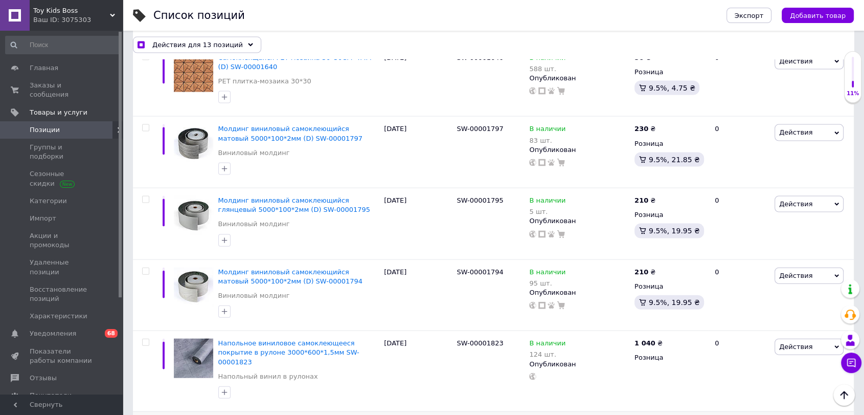
checkbox input "true"
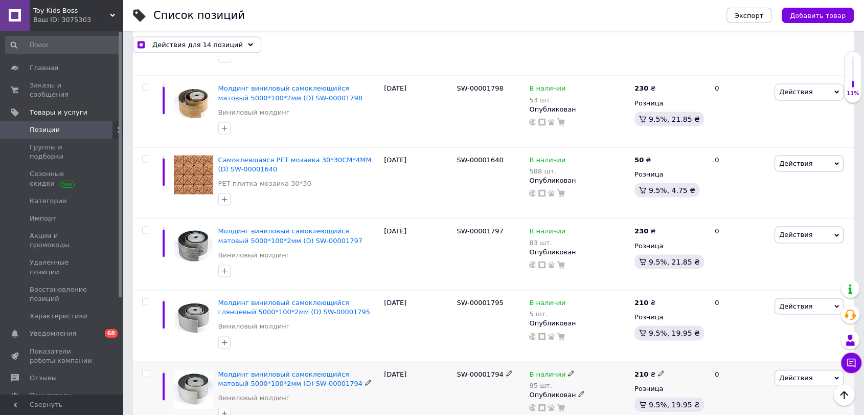
scroll to position [5959, 0]
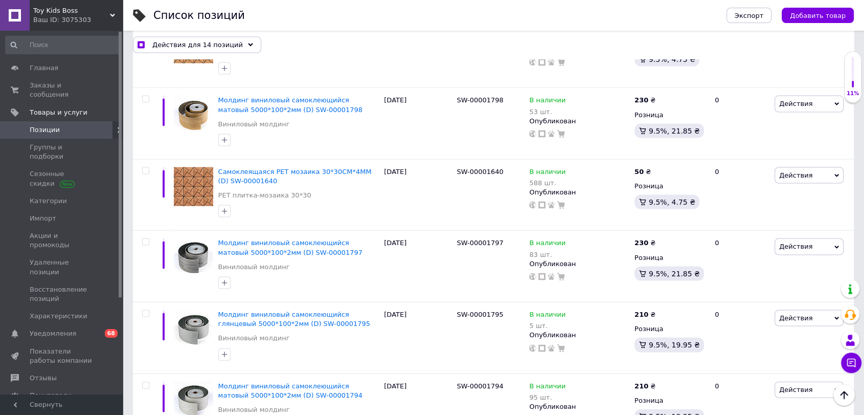
checkbox input "true"
click at [145, 382] on input "checkbox" at bounding box center [145, 385] width 7 height 7
checkbox input "true"
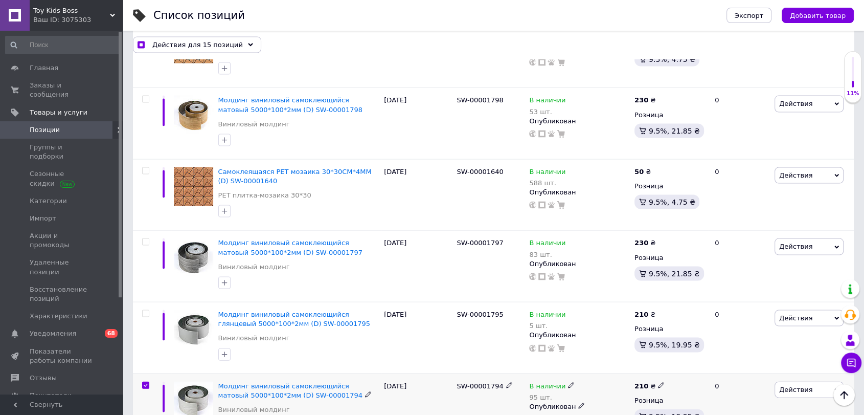
checkbox input "true"
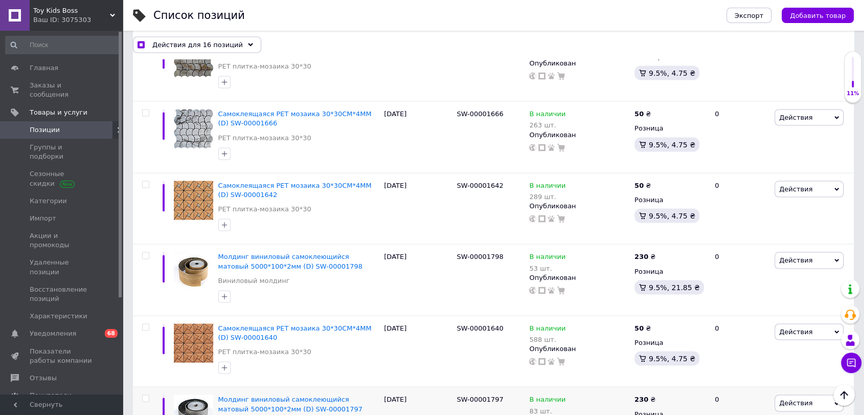
scroll to position [5789, 0]
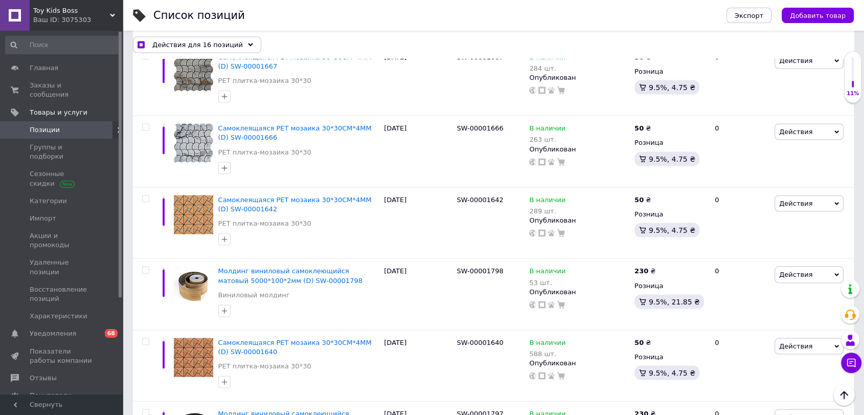
checkbox input "true"
click at [142, 409] on input "checkbox" at bounding box center [145, 412] width 7 height 7
checkbox input "true"
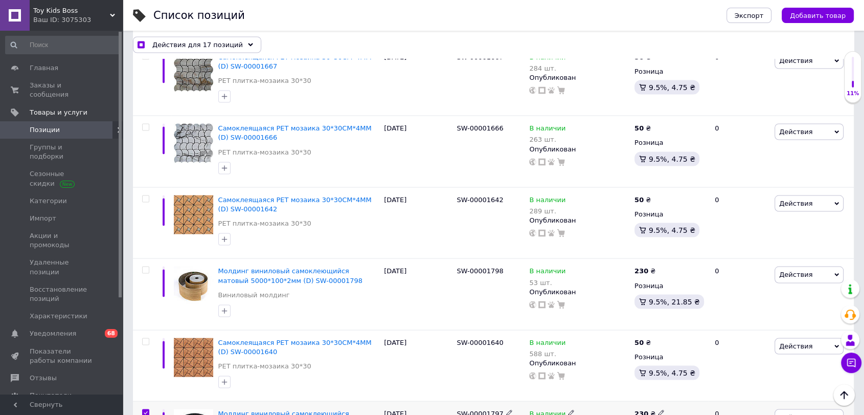
checkbox input "true"
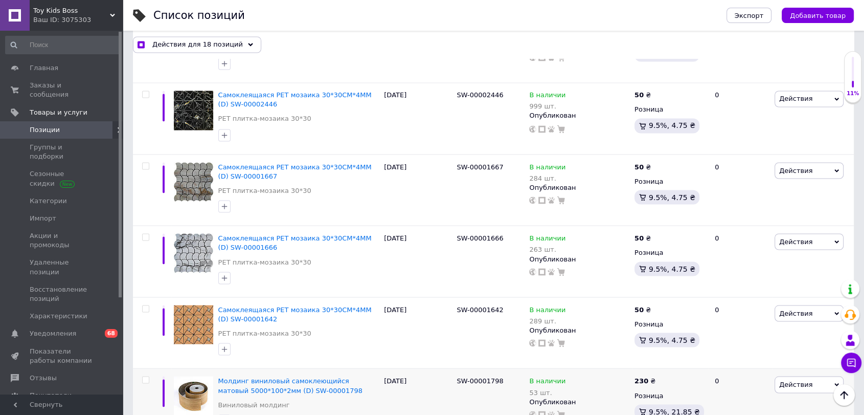
scroll to position [5675, 0]
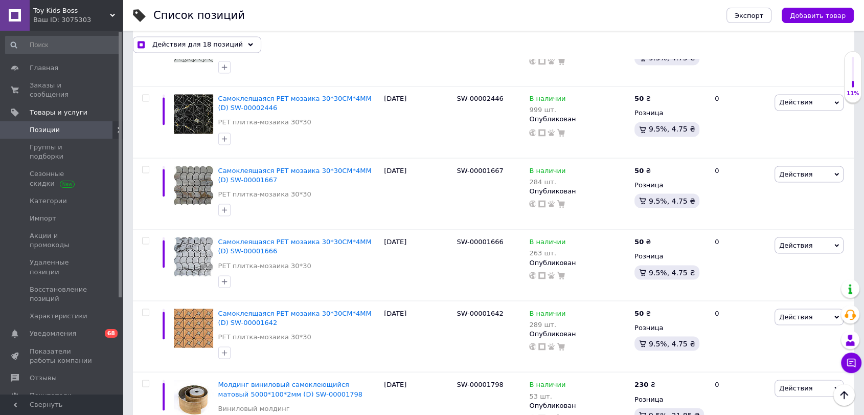
checkbox input "true"
click at [145, 380] on input "checkbox" at bounding box center [145, 383] width 7 height 7
checkbox input "true"
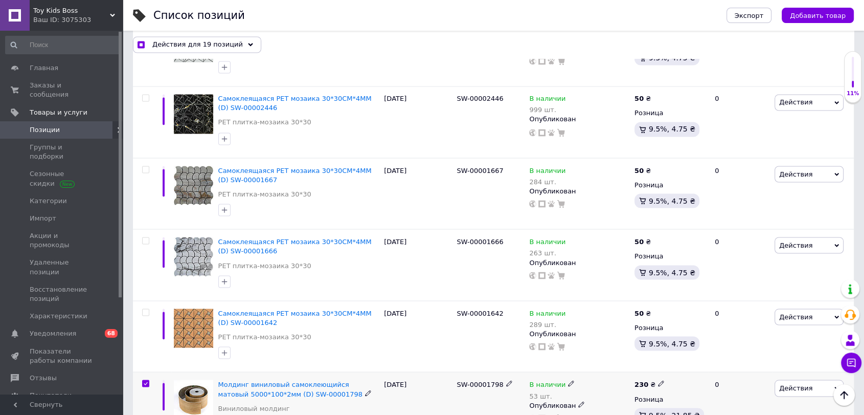
checkbox input "true"
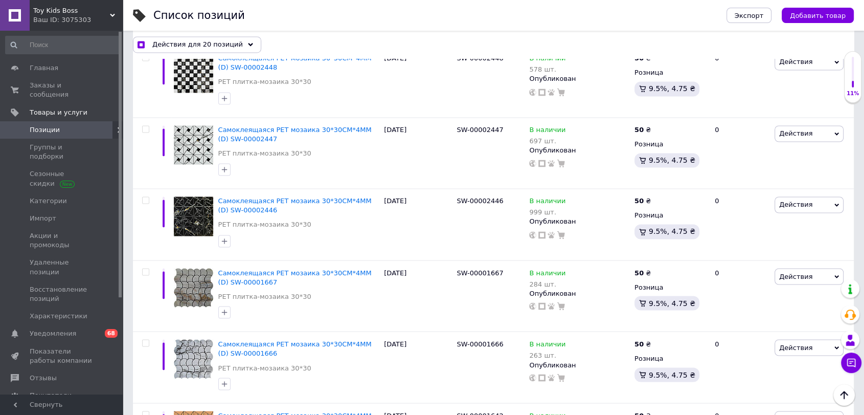
scroll to position [5562, 0]
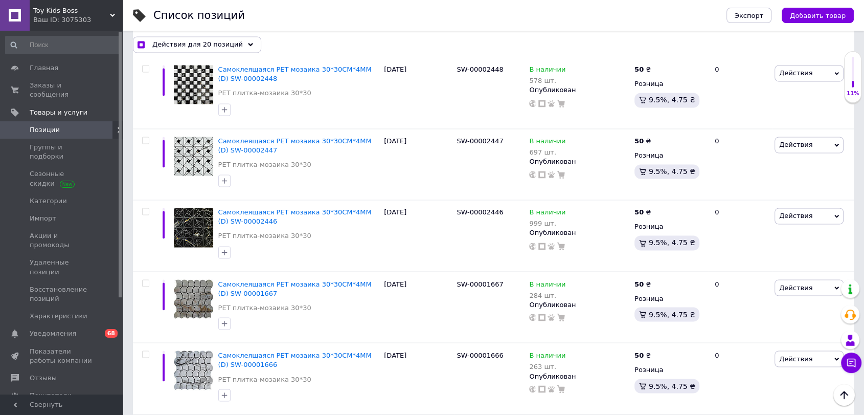
checkbox input "true"
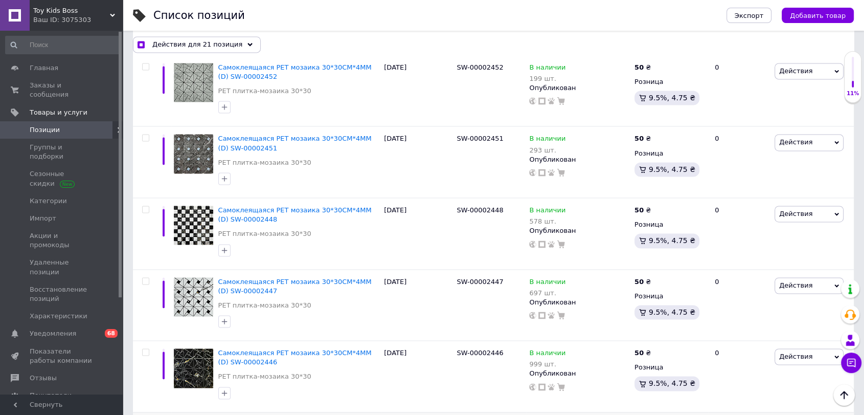
scroll to position [5391, 0]
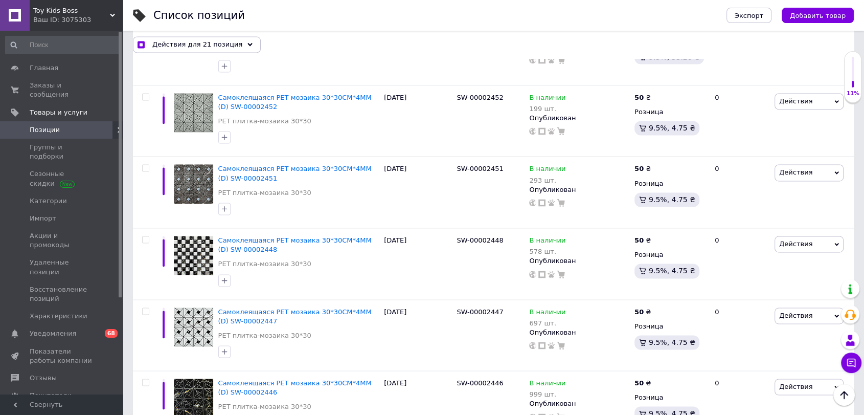
checkbox input "true"
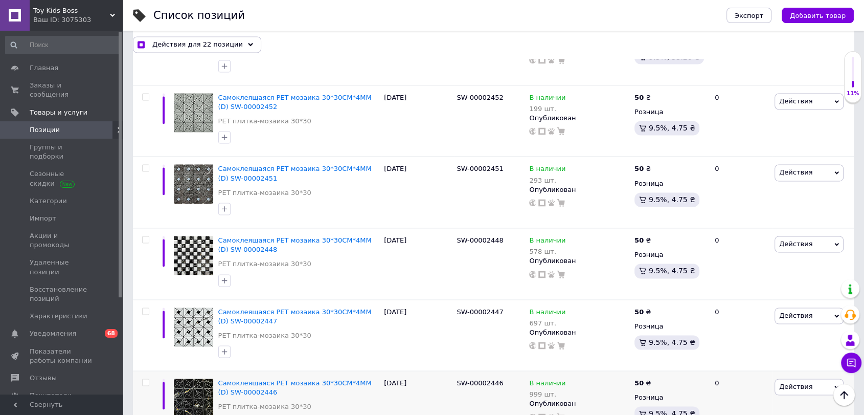
checkbox input "true"
click at [146, 379] on input "checkbox" at bounding box center [145, 382] width 7 height 7
checkbox input "true"
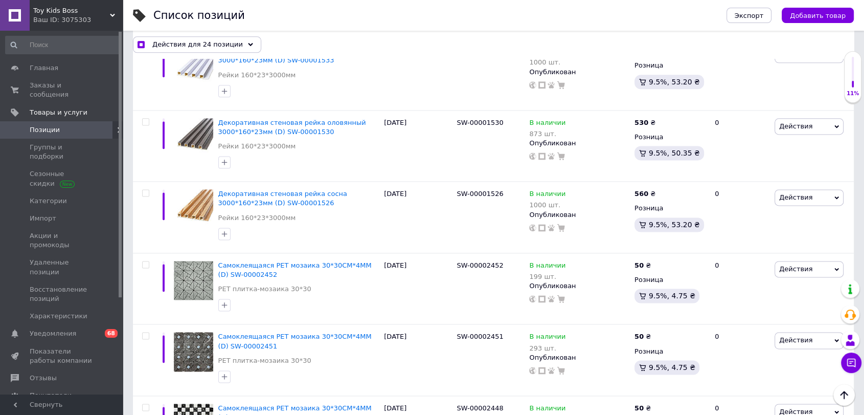
scroll to position [5221, 0]
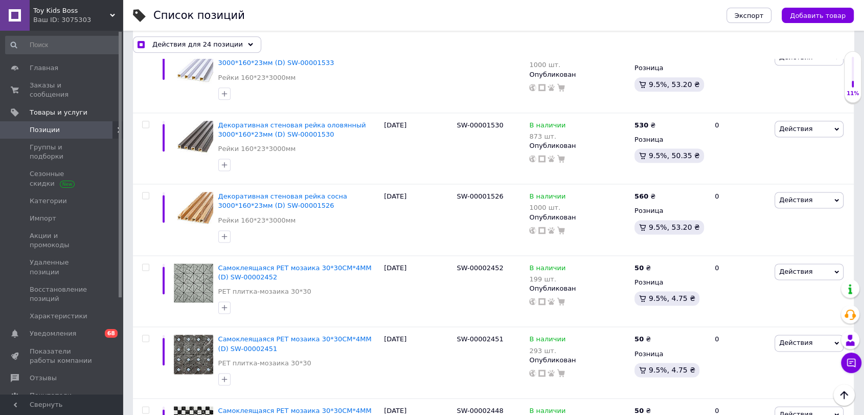
checkbox input "true"
click at [145, 406] on input "checkbox" at bounding box center [145, 409] width 7 height 7
checkbox input "true"
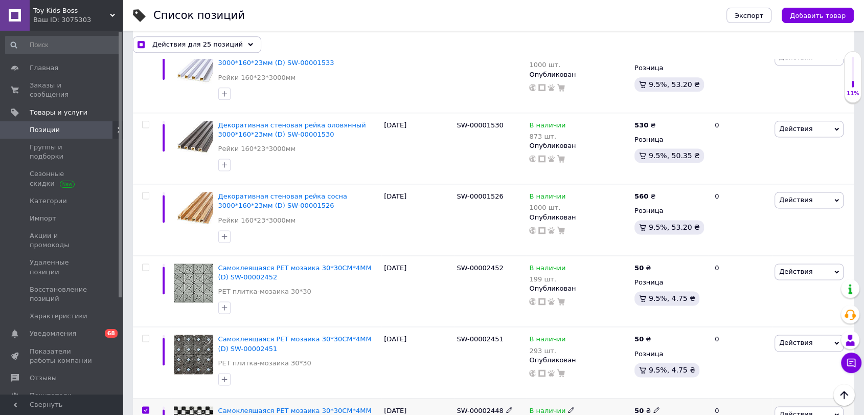
checkbox input "true"
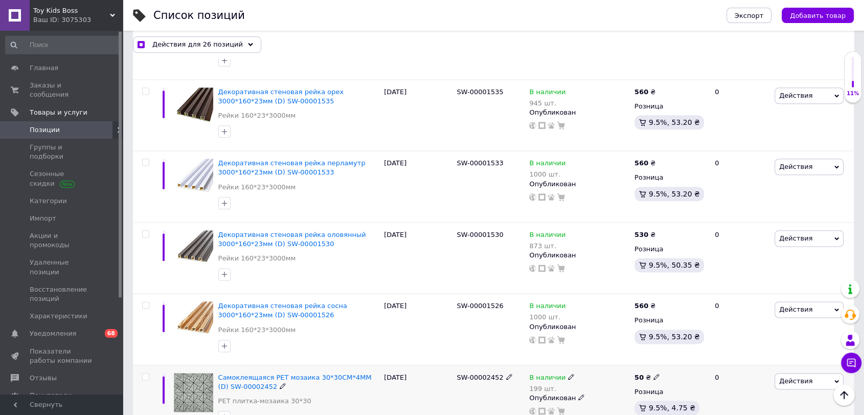
scroll to position [5107, 0]
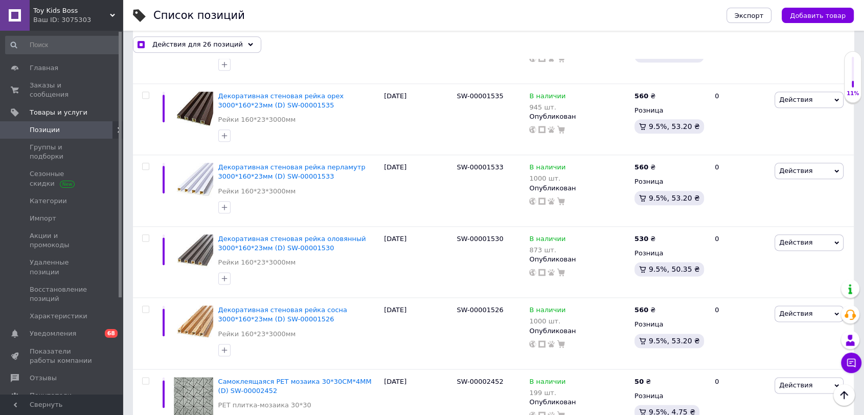
checkbox input "true"
click at [145, 377] on input "checkbox" at bounding box center [145, 380] width 7 height 7
checkbox input "true"
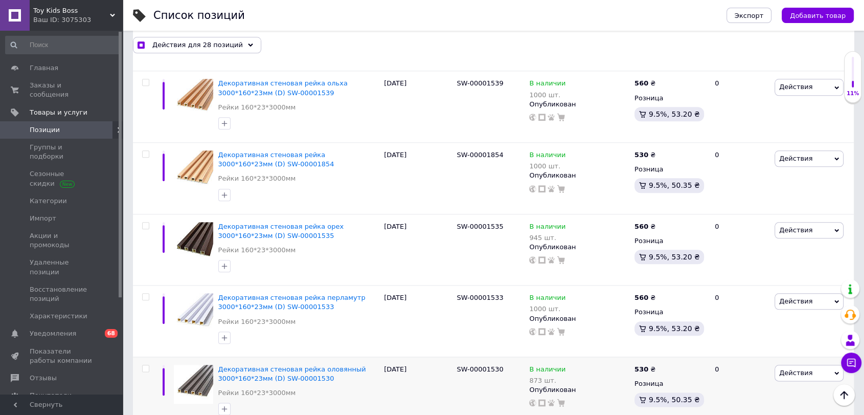
scroll to position [4937, 0]
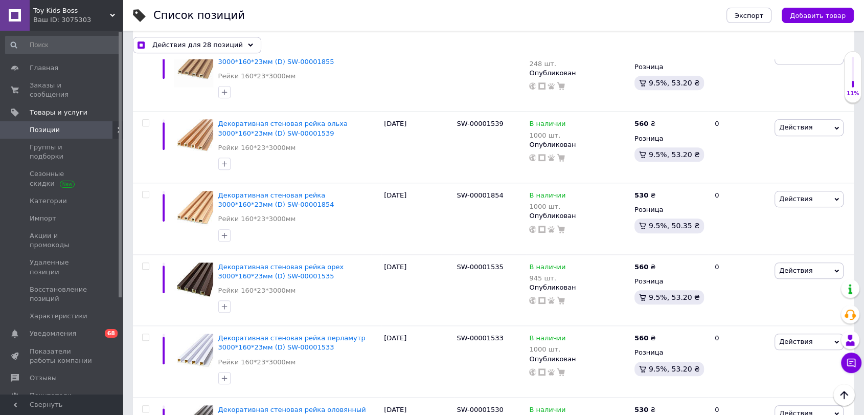
checkbox input "true"
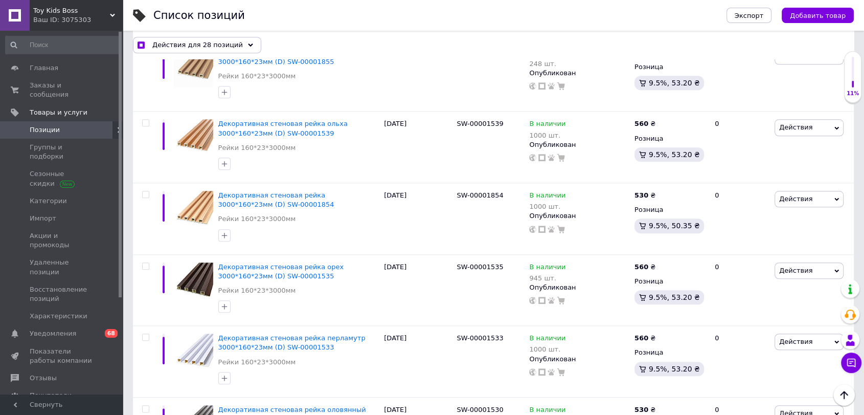
checkbox input "true"
click at [144, 405] on input "checkbox" at bounding box center [145, 408] width 7 height 7
checkbox input "true"
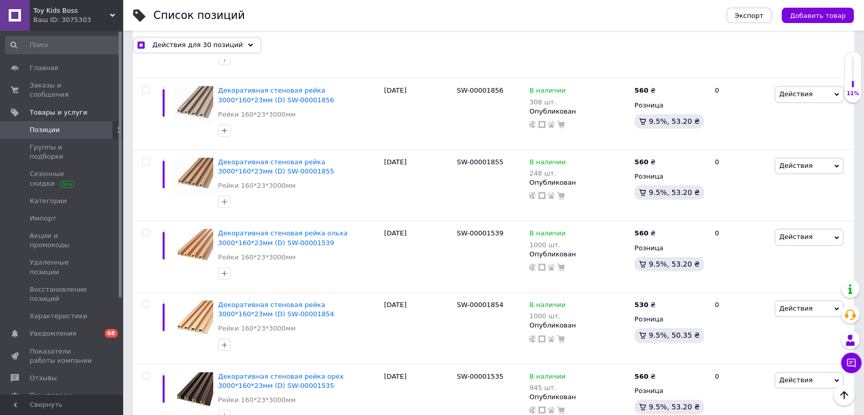
scroll to position [4823, 0]
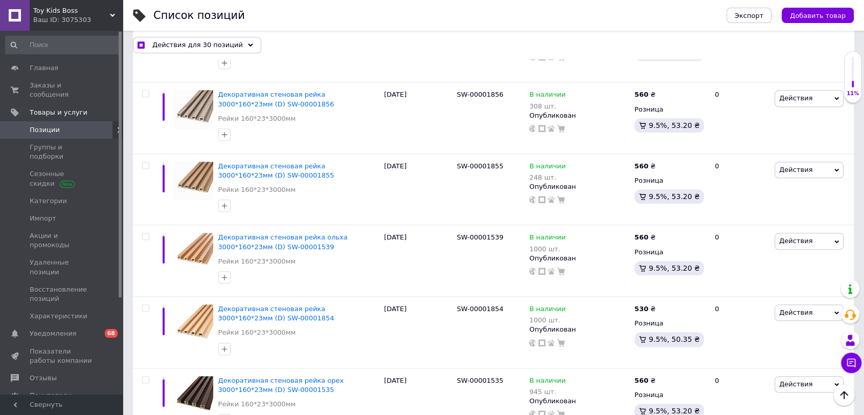
checkbox input "true"
click at [146, 376] on input "checkbox" at bounding box center [145, 379] width 7 height 7
checkbox input "true"
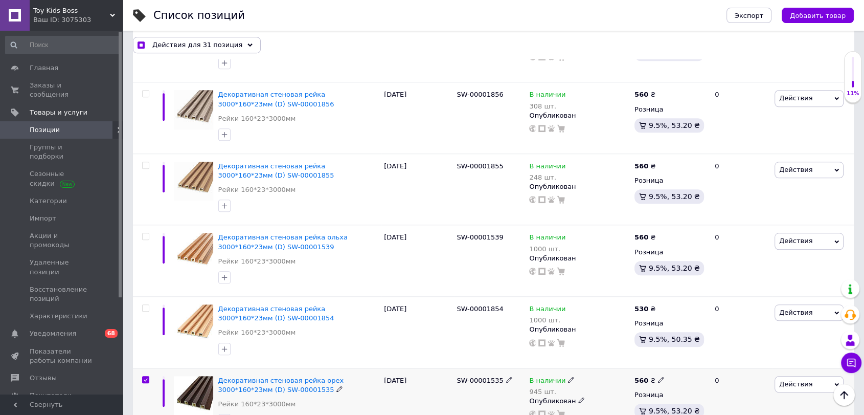
checkbox input "true"
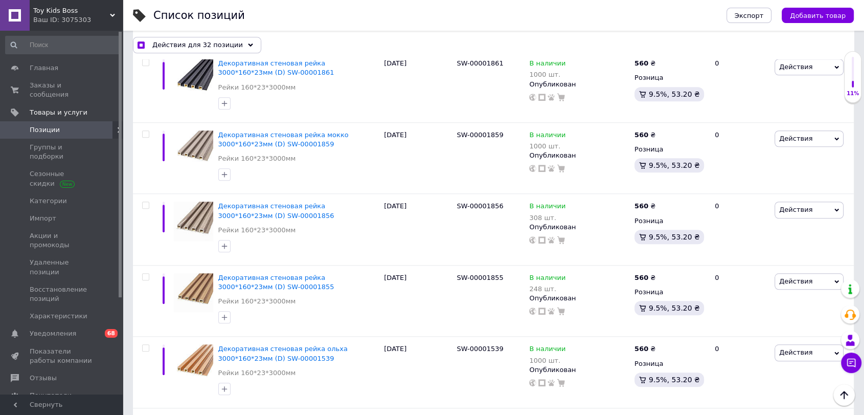
scroll to position [4710, 0]
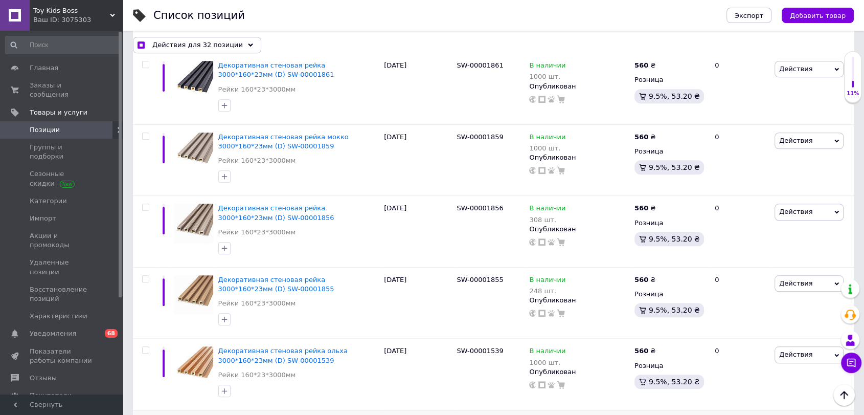
click at [146, 414] on input "checkbox" at bounding box center [145, 421] width 7 height 7
checkbox input "true"
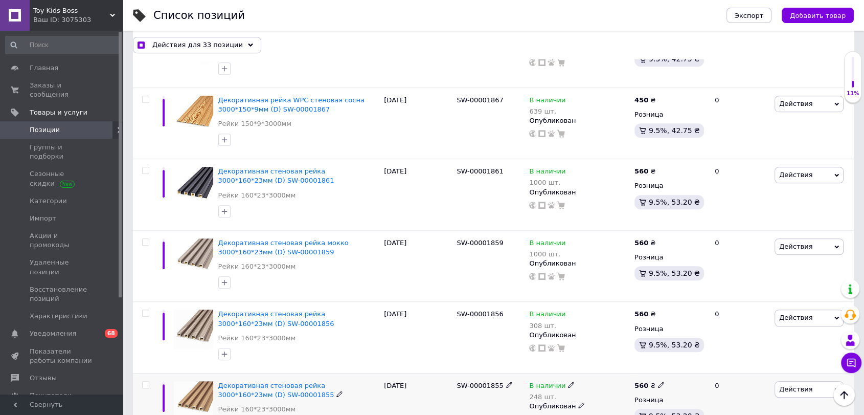
scroll to position [4596, 0]
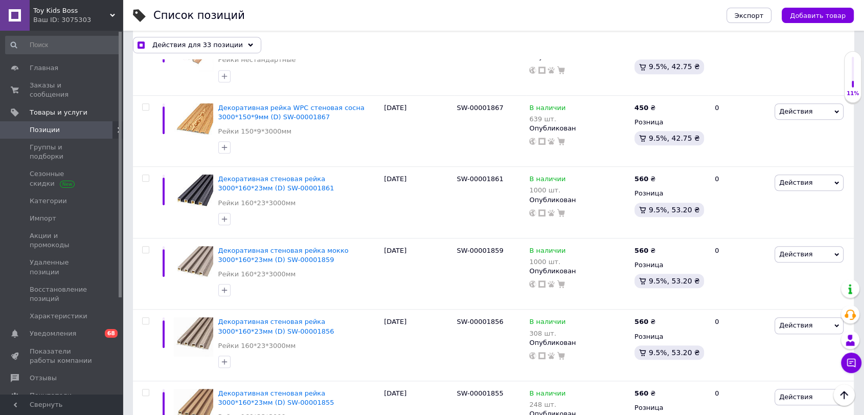
checkbox input "true"
click at [145, 389] on input "checkbox" at bounding box center [145, 392] width 7 height 7
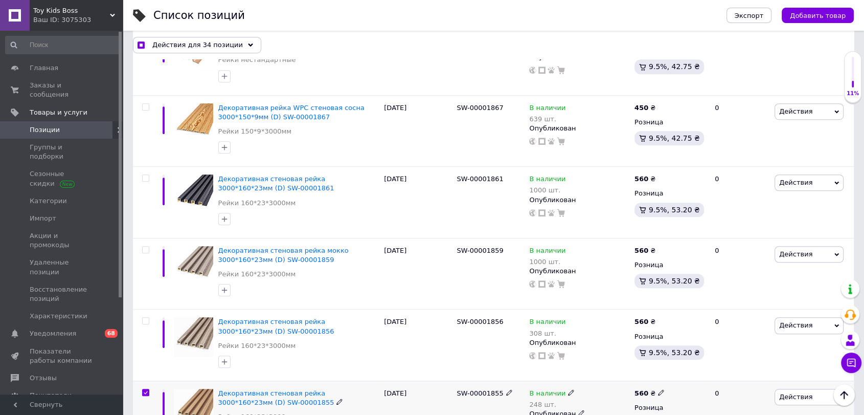
checkbox input "true"
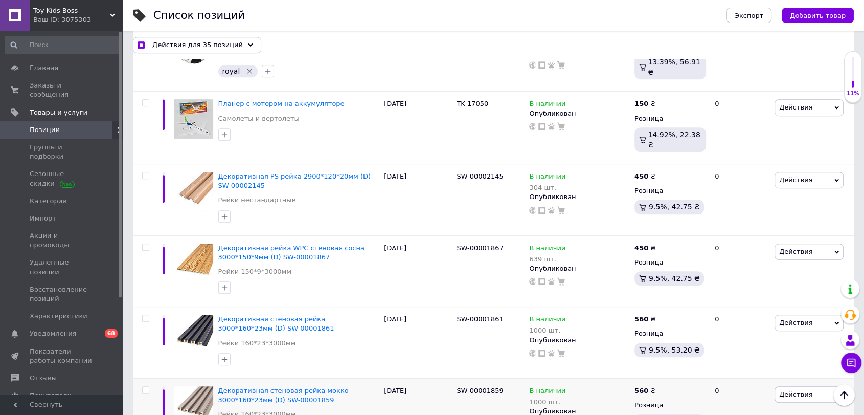
scroll to position [4425, 0]
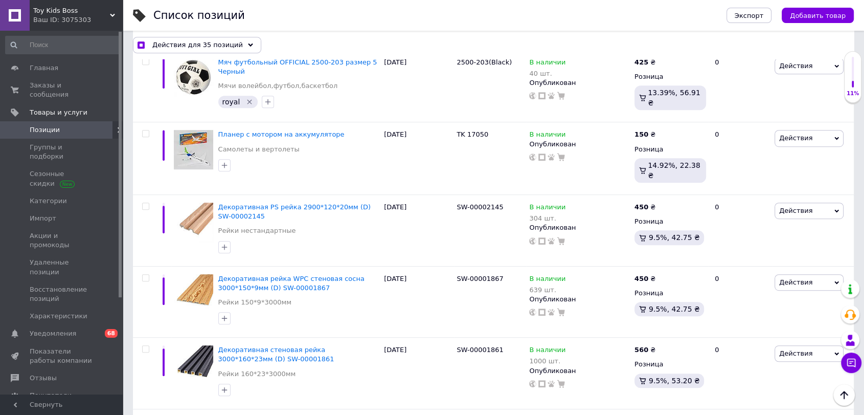
checkbox input "true"
click at [146, 414] on input "checkbox" at bounding box center [145, 420] width 7 height 7
checkbox input "true"
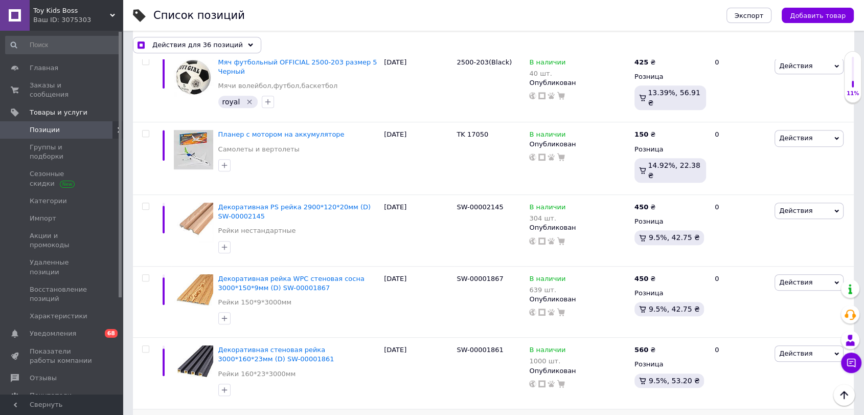
checkbox input "true"
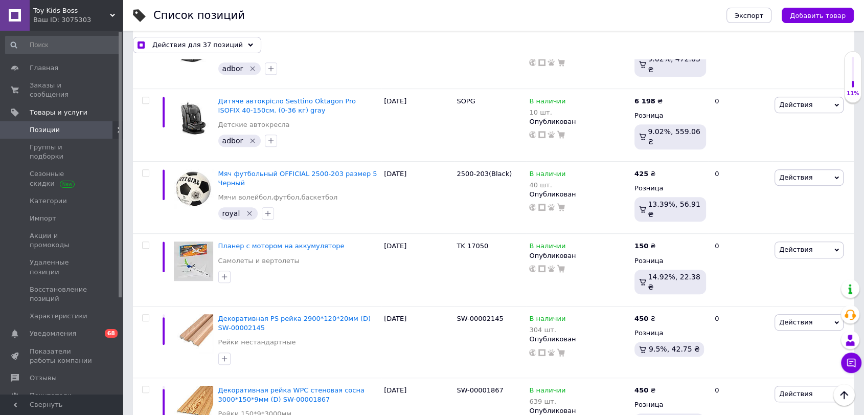
scroll to position [4312, 0]
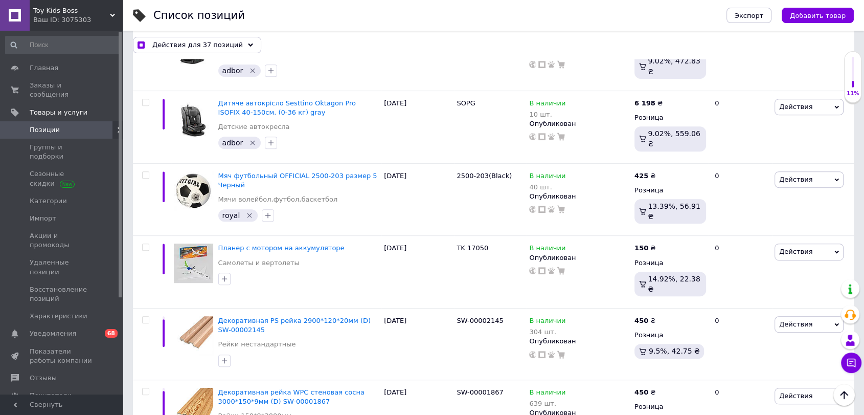
checkbox input "true"
click at [142, 388] on input "checkbox" at bounding box center [145, 391] width 7 height 7
checkbox input "true"
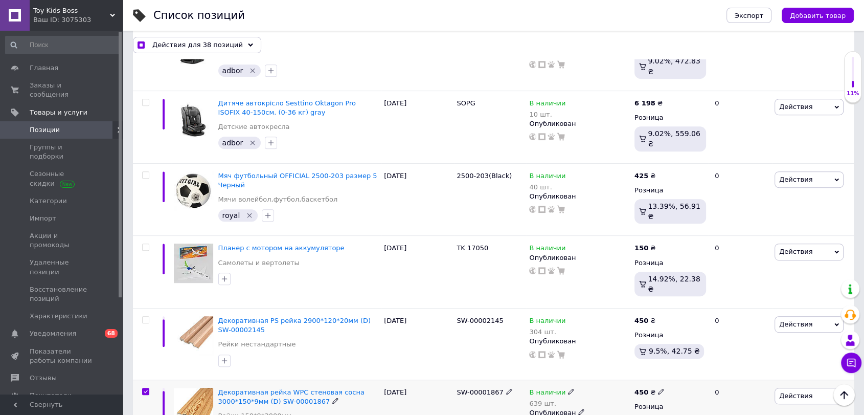
checkbox input "true"
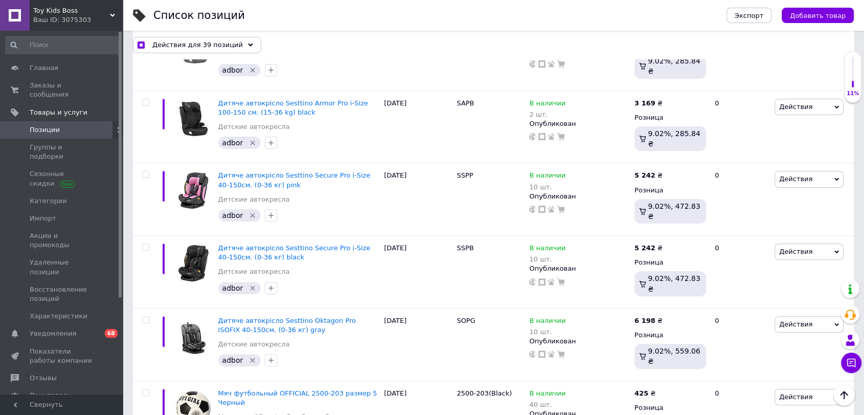
scroll to position [4085, 0]
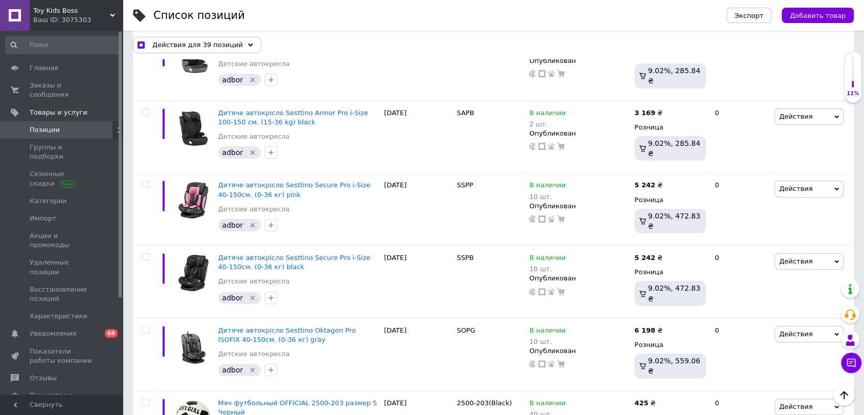
checkbox input "true"
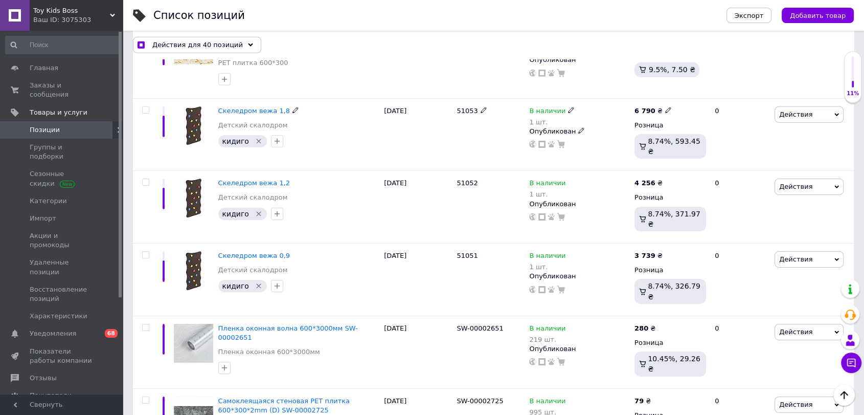
scroll to position [3290, 0]
drag, startPoint x: 148, startPoint y: 146, endPoint x: 149, endPoint y: 140, distance: 6.2
click at [148, 398] on input "checkbox" at bounding box center [145, 401] width 7 height 7
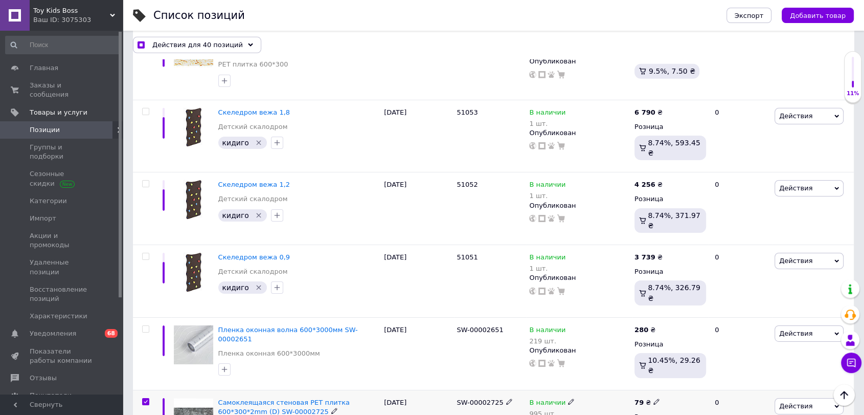
checkbox input "true"
click at [148, 326] on input "checkbox" at bounding box center [145, 329] width 7 height 7
checkbox input "true"
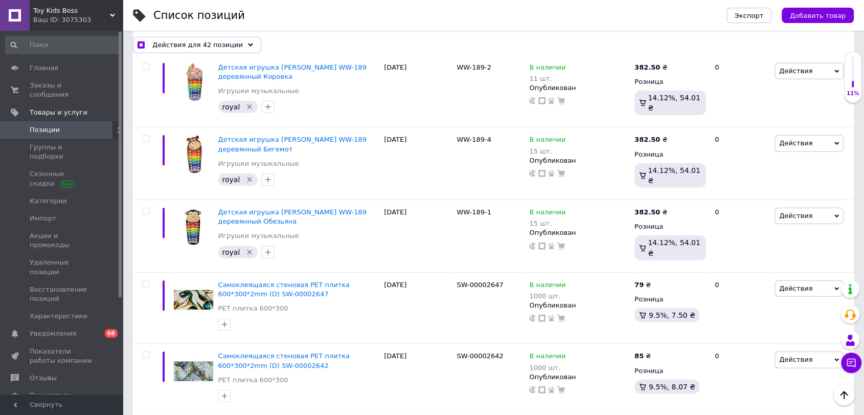
scroll to position [2892, 0]
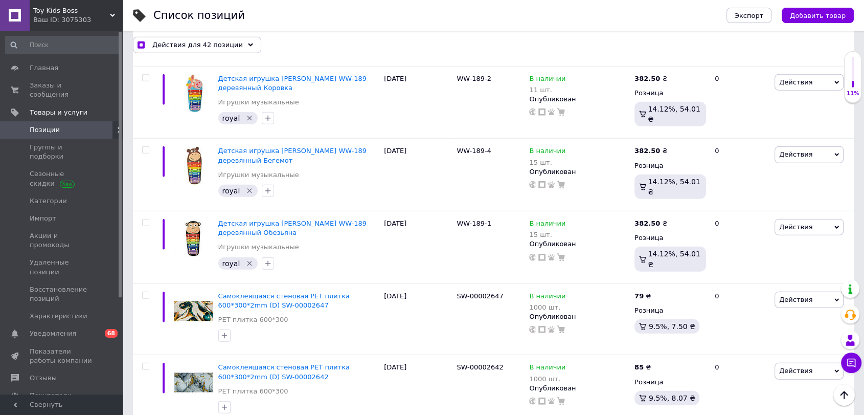
checkbox input "true"
click at [145, 363] on input "checkbox" at bounding box center [145, 366] width 7 height 7
checkbox input "true"
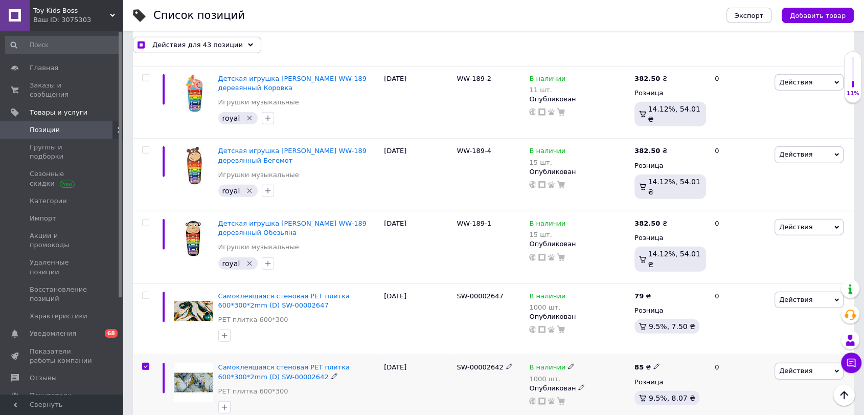
checkbox input "true"
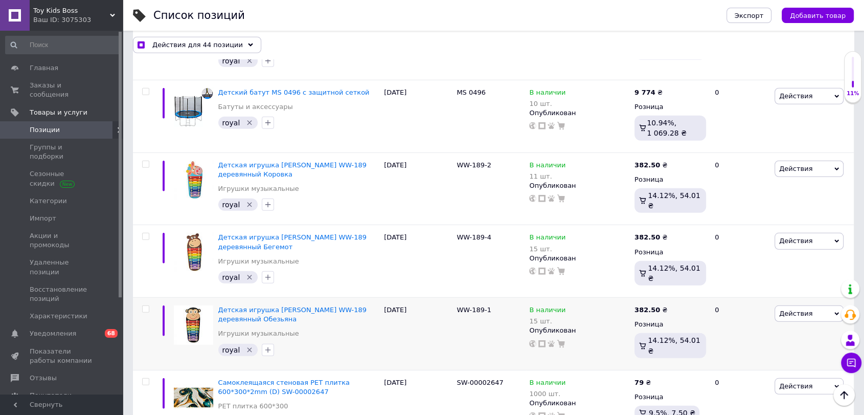
scroll to position [2778, 0]
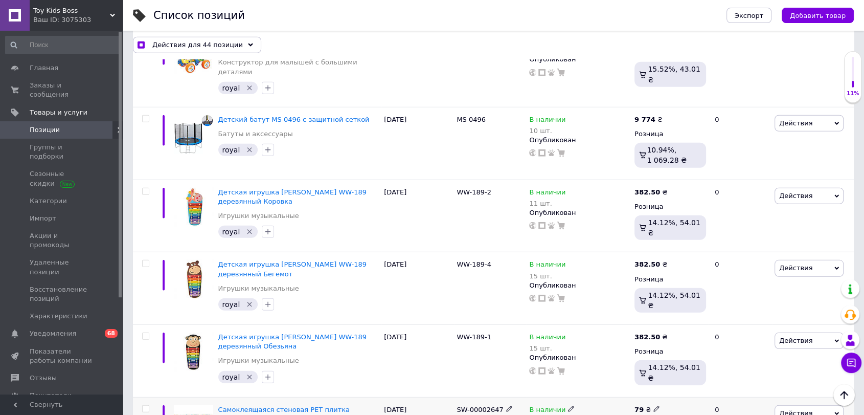
click at [144, 405] on input "checkbox" at bounding box center [145, 408] width 7 height 7
checkbox input "true"
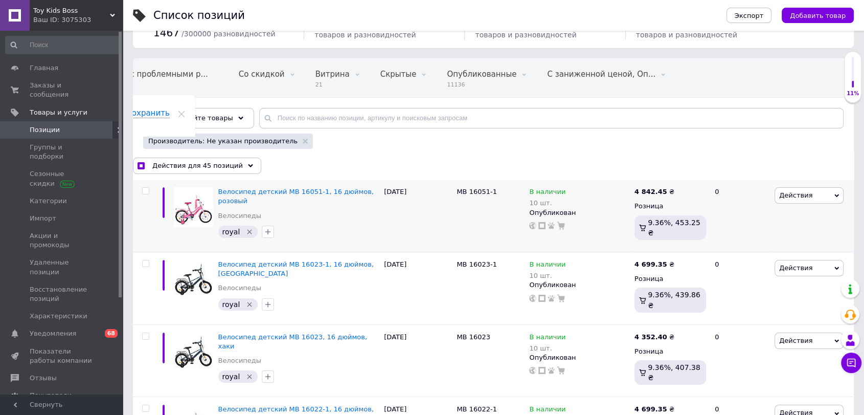
scroll to position [113, 0]
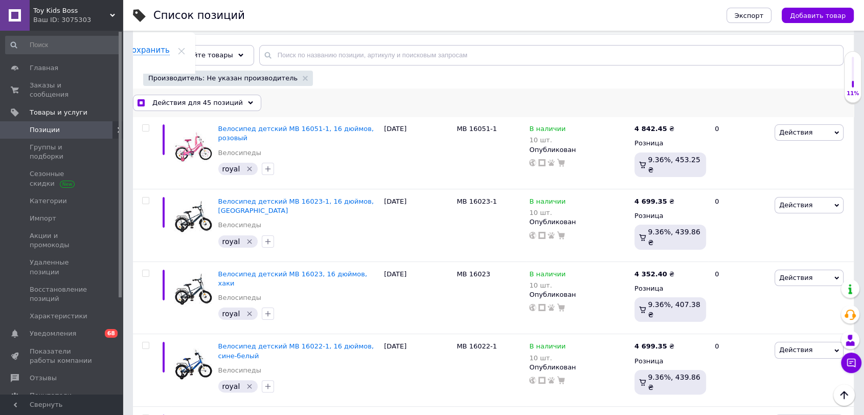
click at [248, 101] on use at bounding box center [250, 102] width 5 height 3
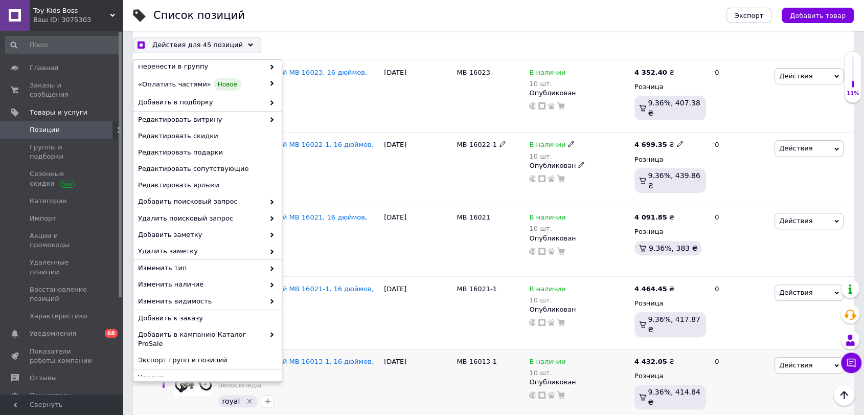
scroll to position [340, 0]
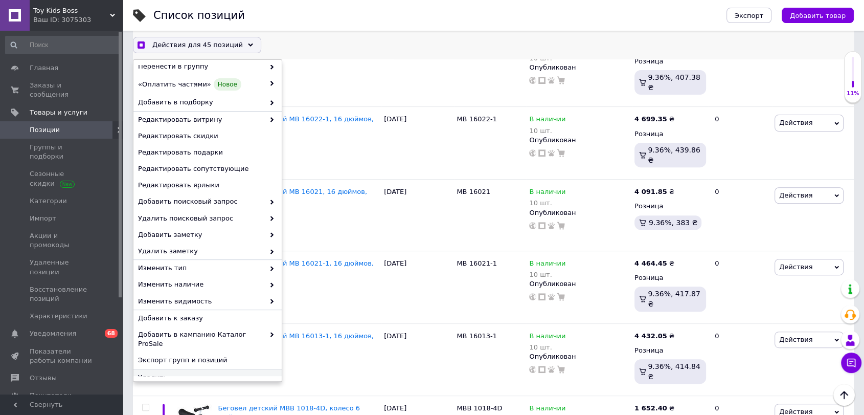
click at [206, 372] on span "Удалить" at bounding box center [206, 376] width 136 height 9
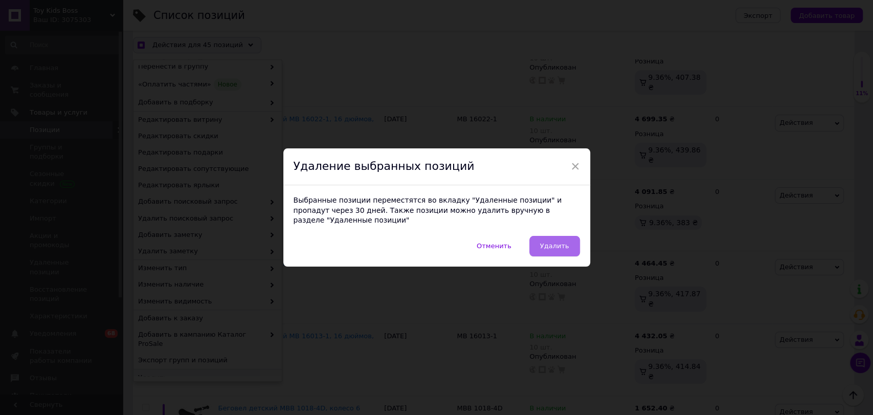
click at [556, 242] on span "Удалить" at bounding box center [554, 246] width 29 height 8
checkbox input "true"
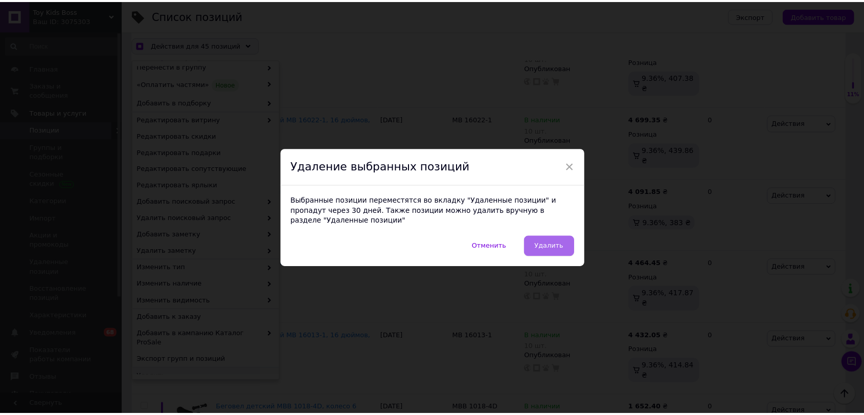
scroll to position [0, 94]
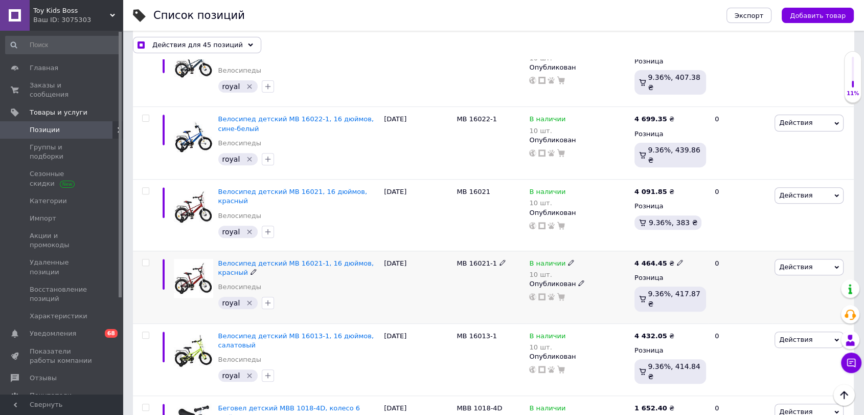
checkbox input "false"
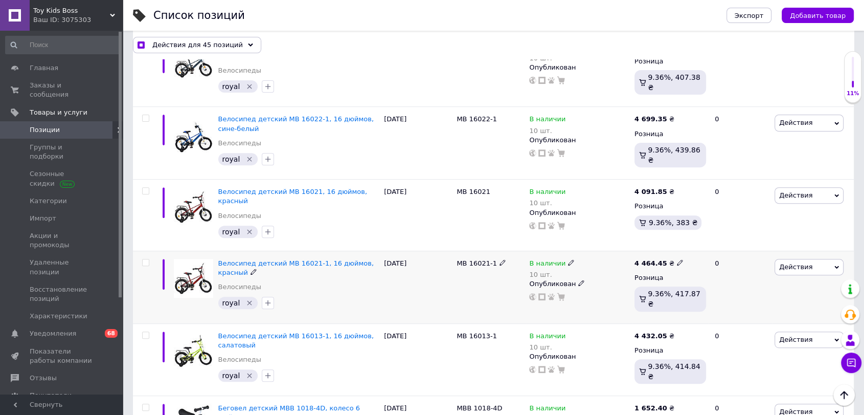
checkbox input "false"
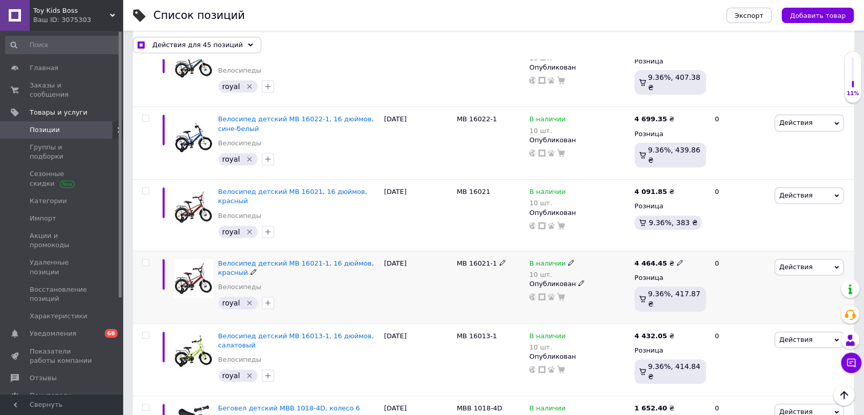
checkbox input "false"
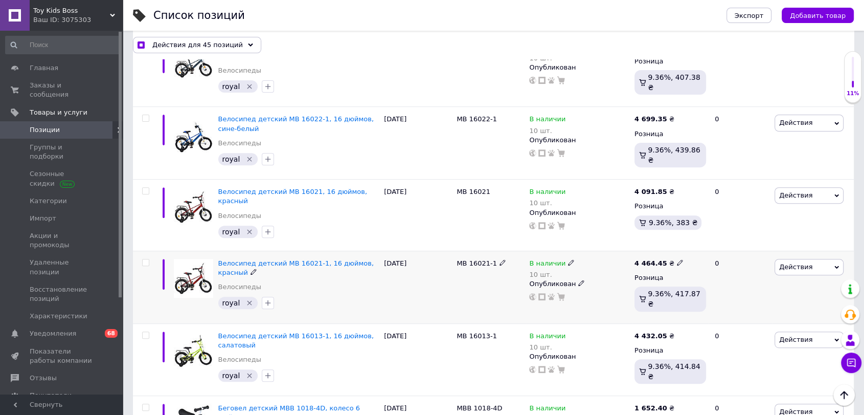
checkbox input "false"
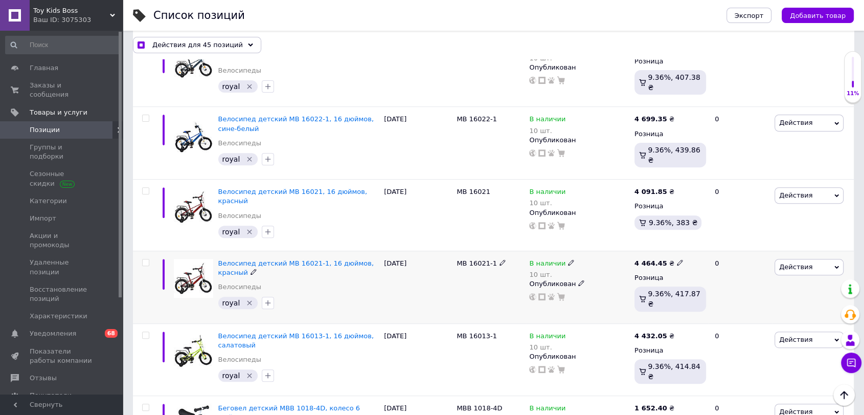
checkbox input "false"
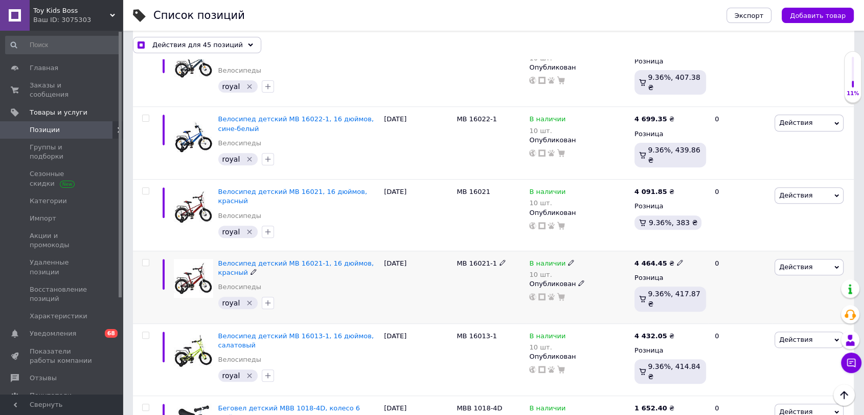
checkbox input "false"
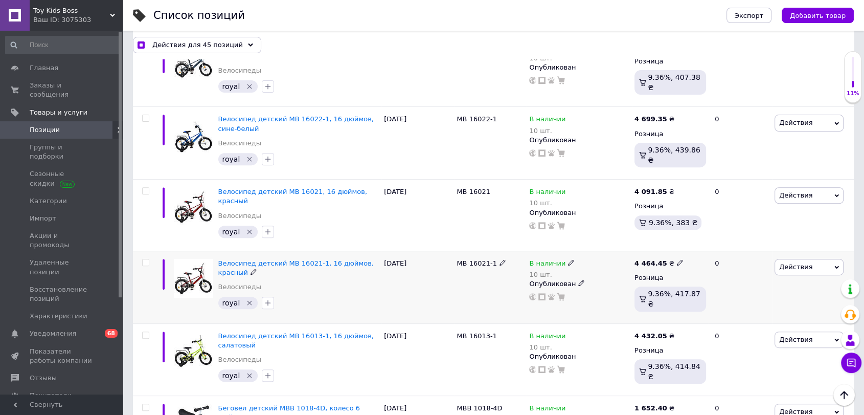
checkbox input "false"
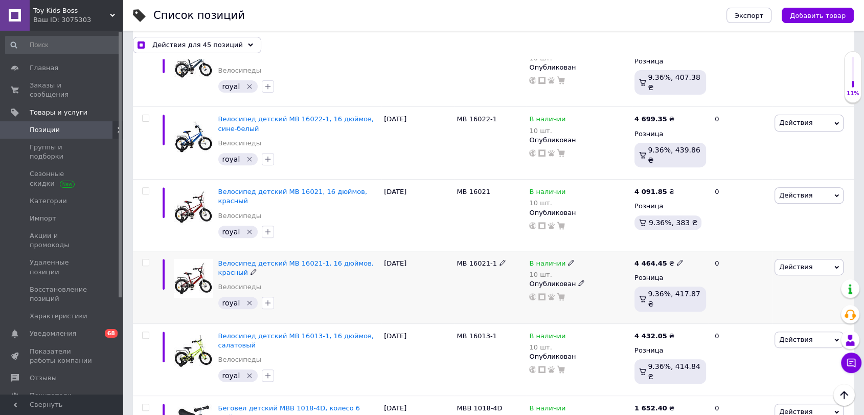
checkbox input "false"
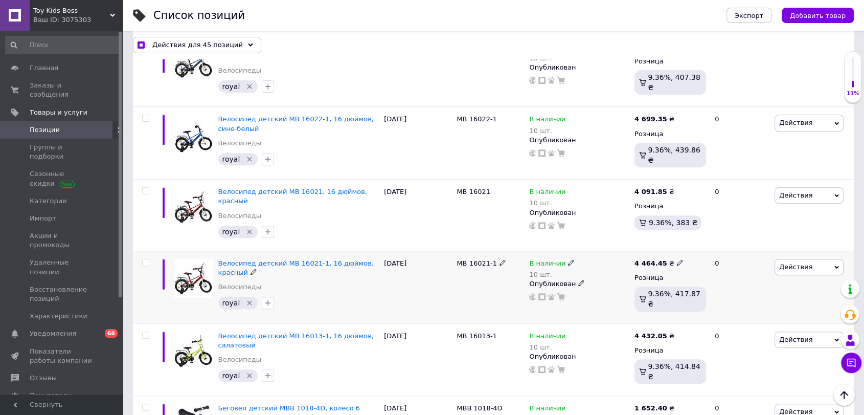
checkbox input "false"
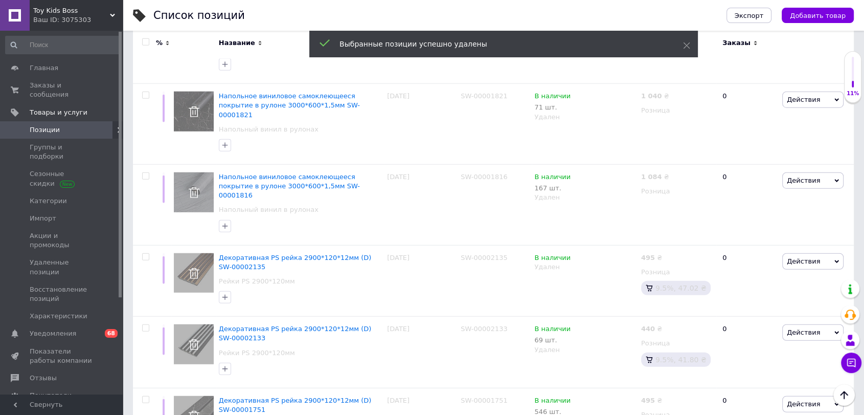
scroll to position [6793, 0]
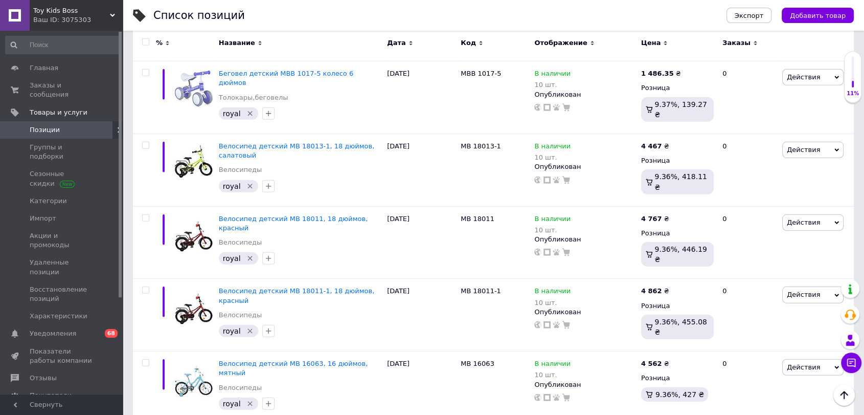
scroll to position [6712, 0]
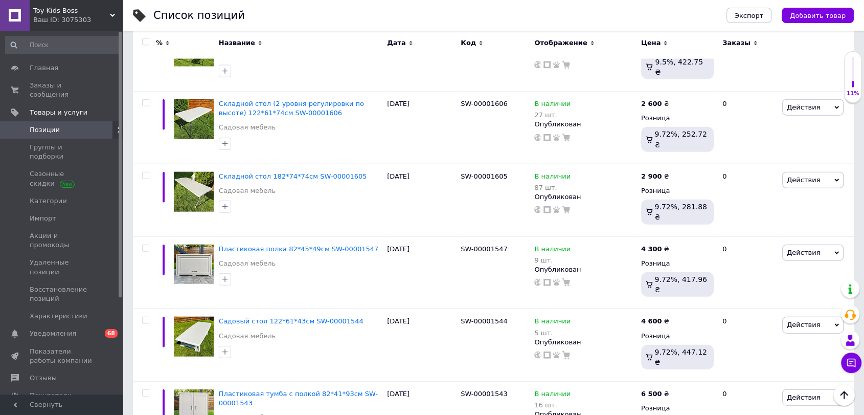
scroll to position [6036, 0]
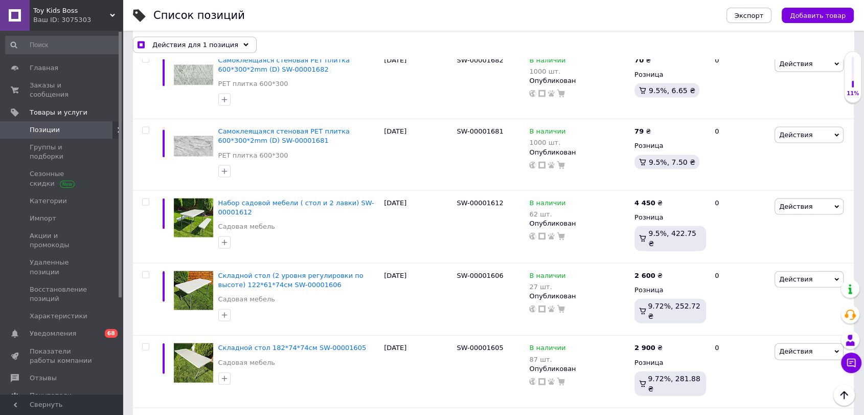
scroll to position [6054, 0]
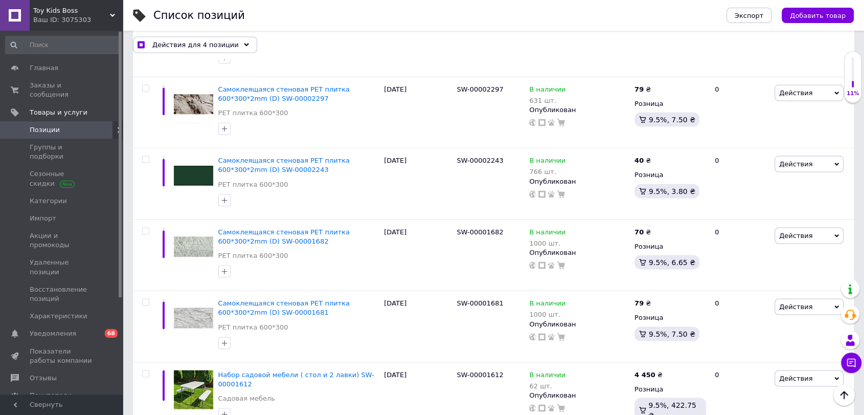
scroll to position [5884, 0]
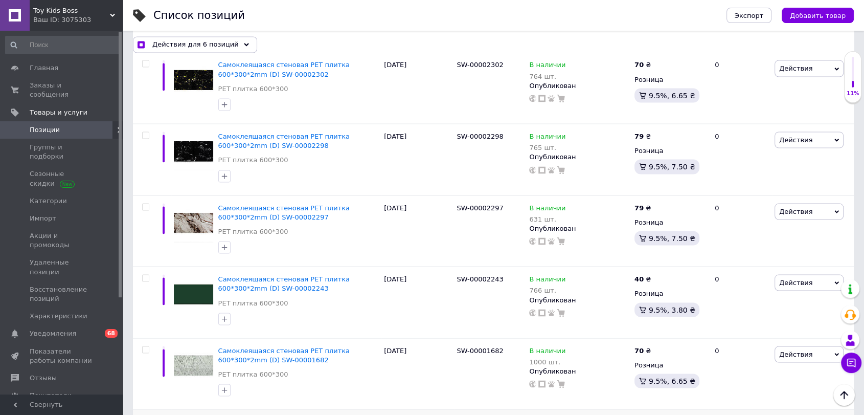
scroll to position [5770, 0]
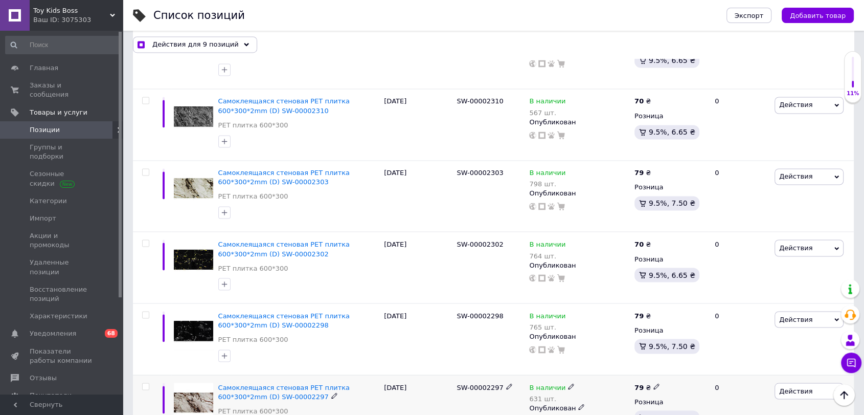
scroll to position [5600, 0]
click at [145, 383] on span at bounding box center [145, 386] width 7 height 7
click at [145, 383] on input "checkbox" at bounding box center [145, 386] width 7 height 7
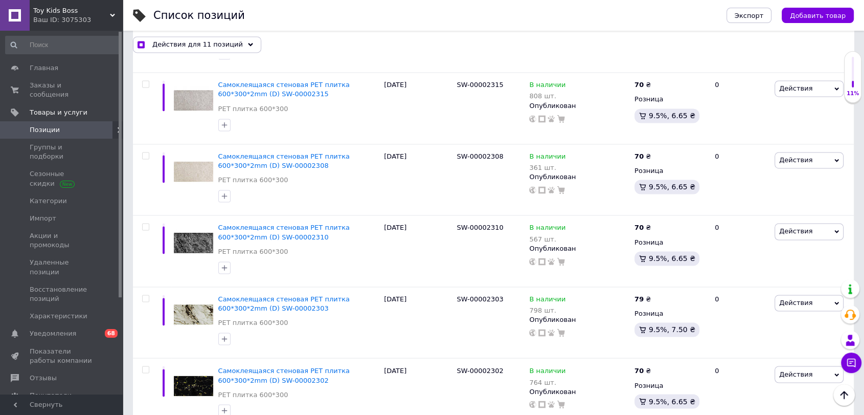
scroll to position [5429, 0]
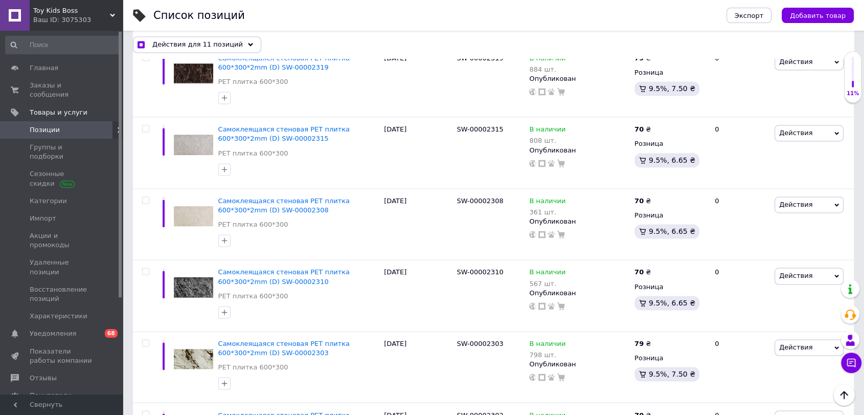
click at [147, 410] on input "checkbox" at bounding box center [145, 413] width 7 height 7
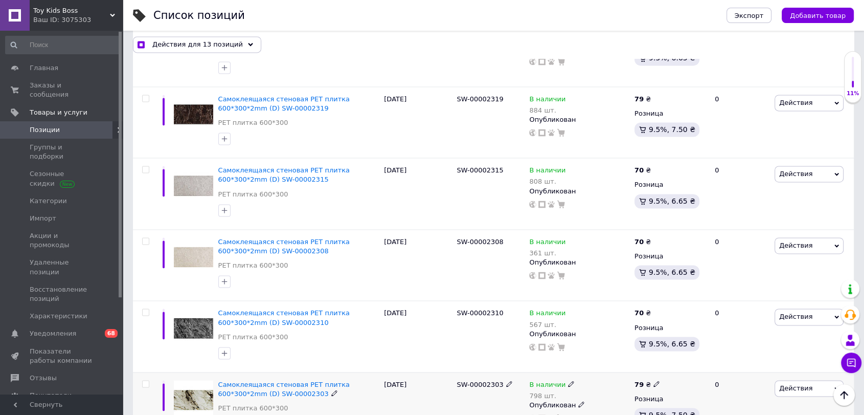
scroll to position [5316, 0]
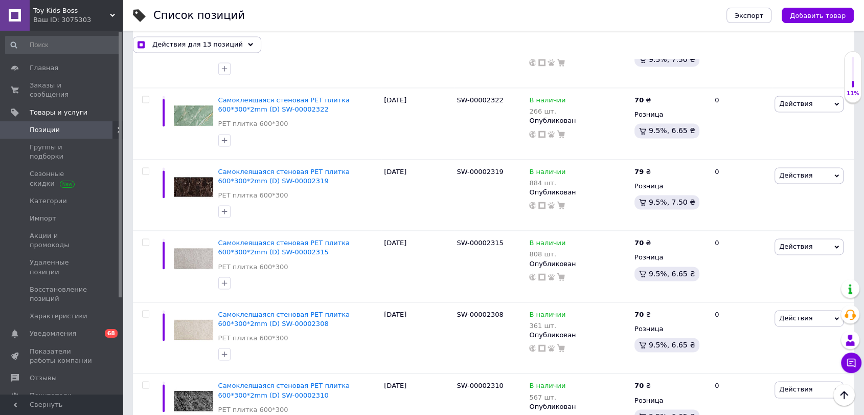
click at [145, 381] on input "checkbox" at bounding box center [145, 384] width 7 height 7
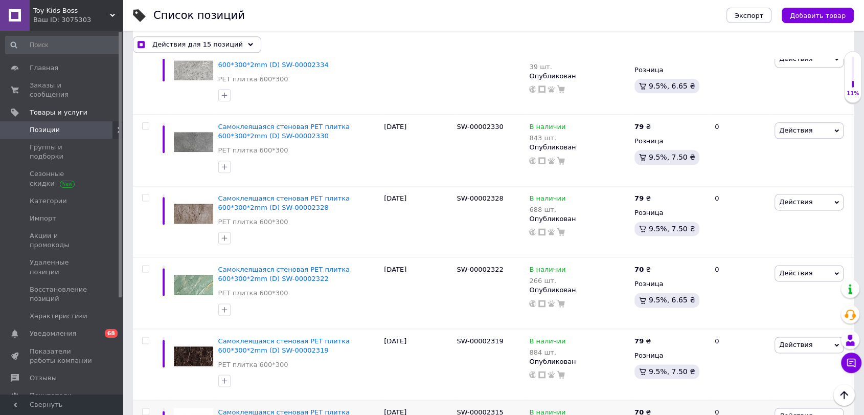
scroll to position [5145, 0]
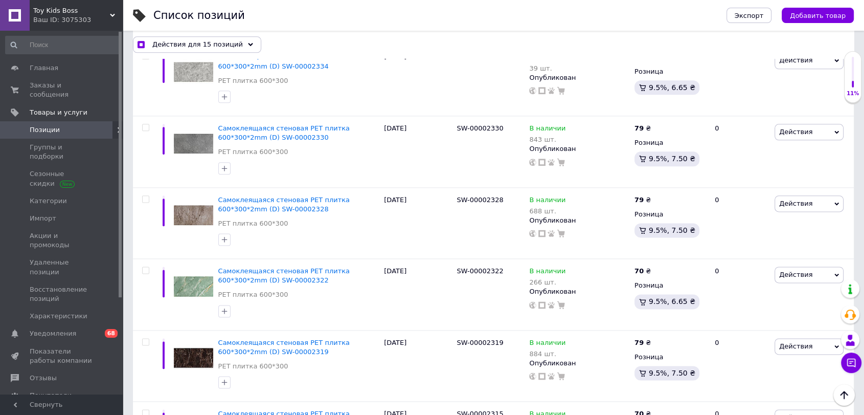
click at [147, 409] on input "checkbox" at bounding box center [145, 412] width 7 height 7
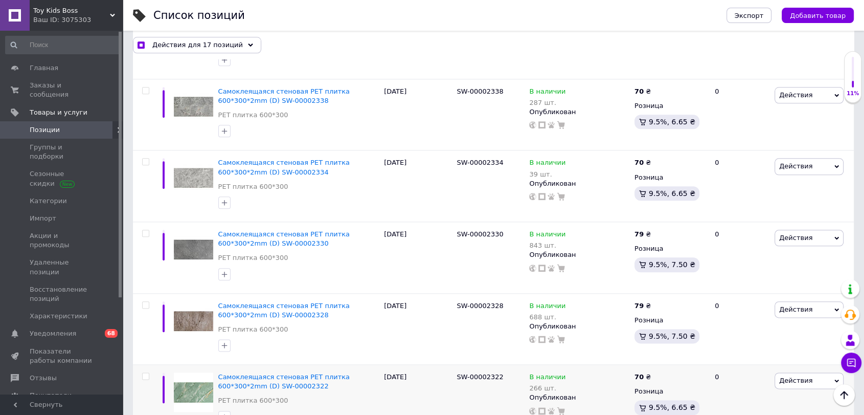
scroll to position [5032, 0]
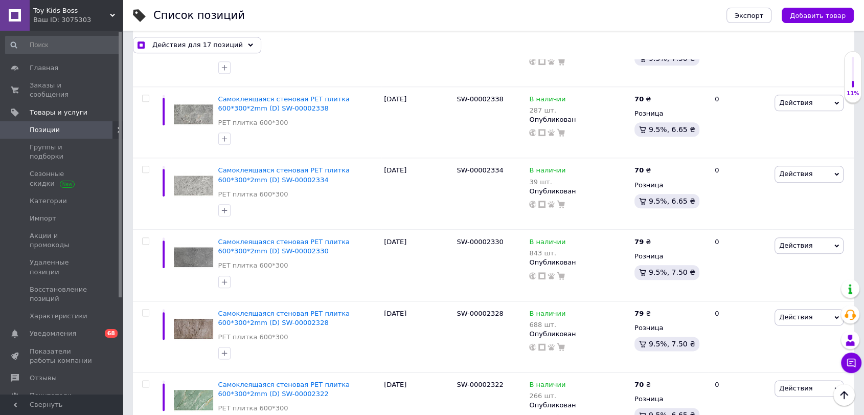
click at [144, 380] on input "checkbox" at bounding box center [145, 383] width 7 height 7
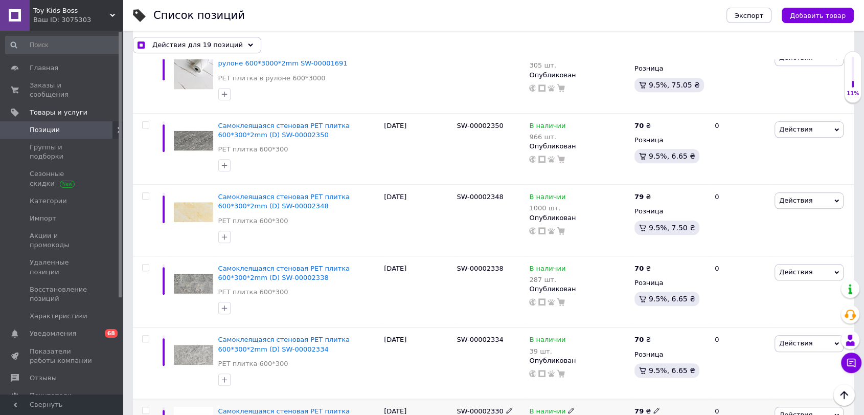
scroll to position [4861, 0]
click at [145, 408] on input "checkbox" at bounding box center [145, 411] width 7 height 7
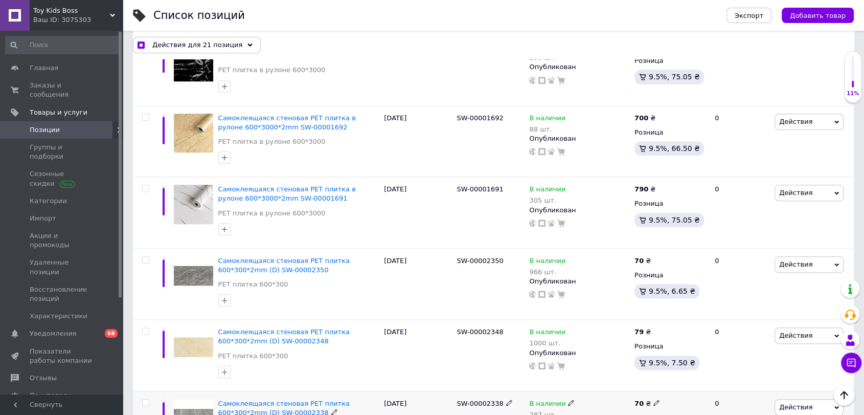
scroll to position [4691, 0]
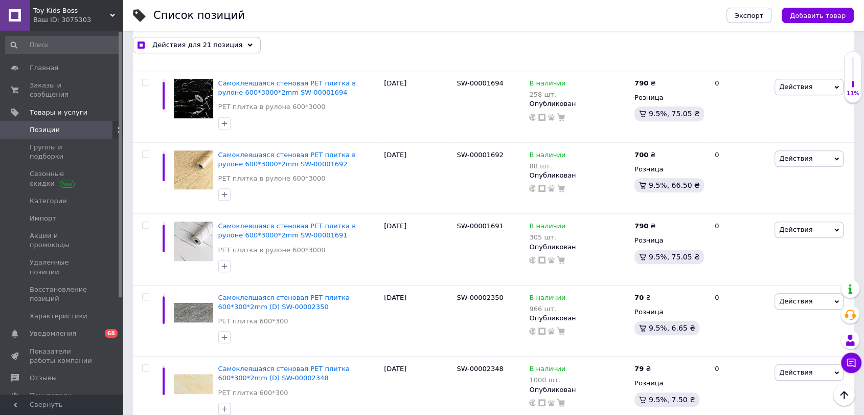
click at [144, 364] on input "checkbox" at bounding box center [145, 367] width 7 height 7
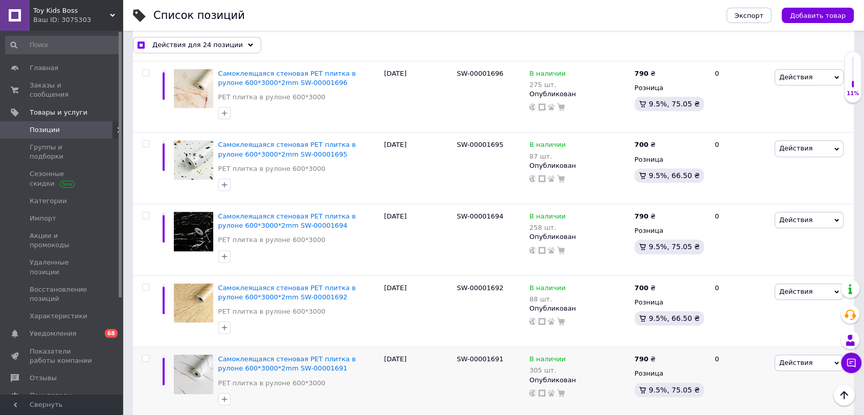
scroll to position [4520, 0]
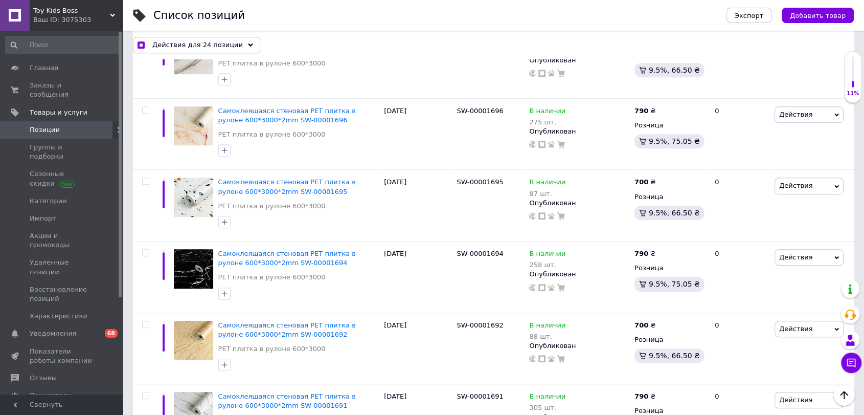
click at [147, 392] on input "checkbox" at bounding box center [145, 395] width 7 height 7
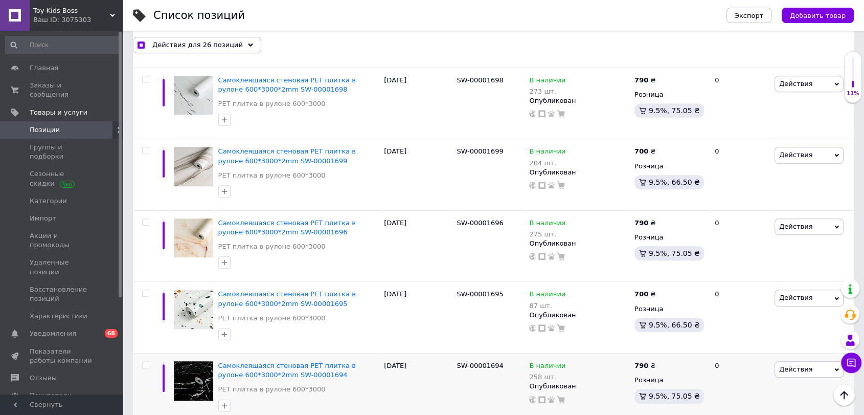
scroll to position [4407, 0]
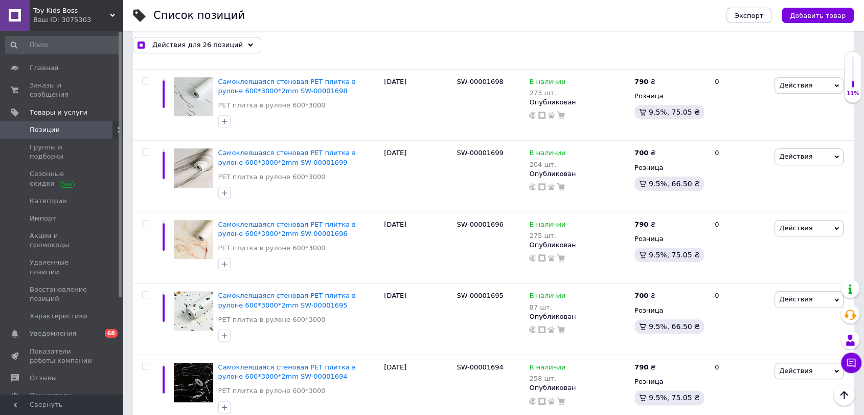
click at [144, 363] on input "checkbox" at bounding box center [145, 366] width 7 height 7
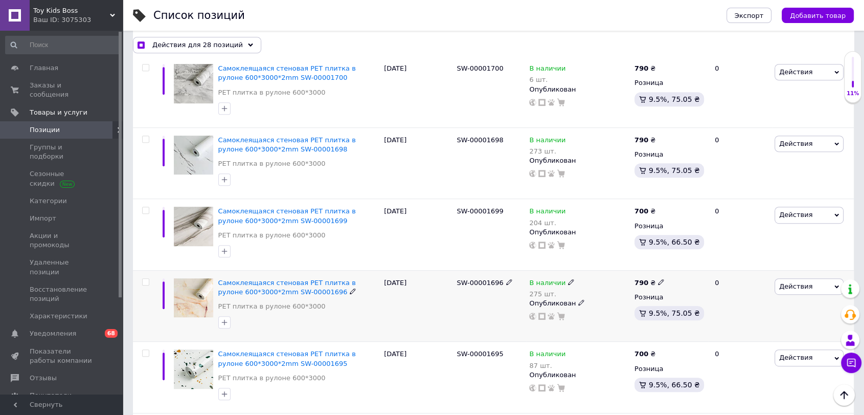
scroll to position [4237, 0]
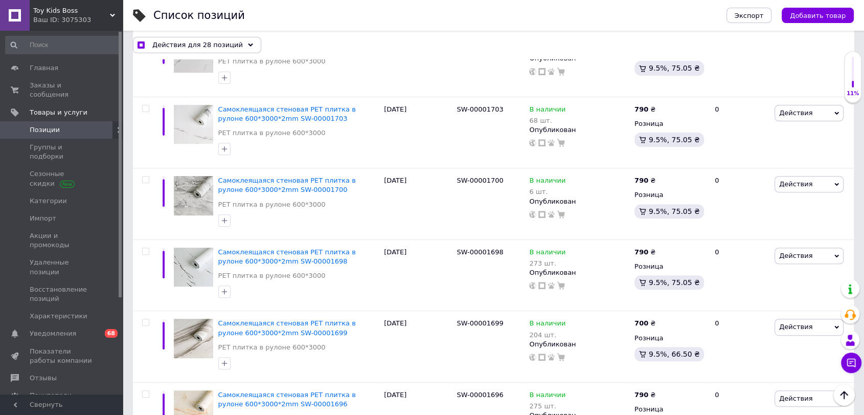
click at [145, 391] on input "checkbox" at bounding box center [145, 394] width 7 height 7
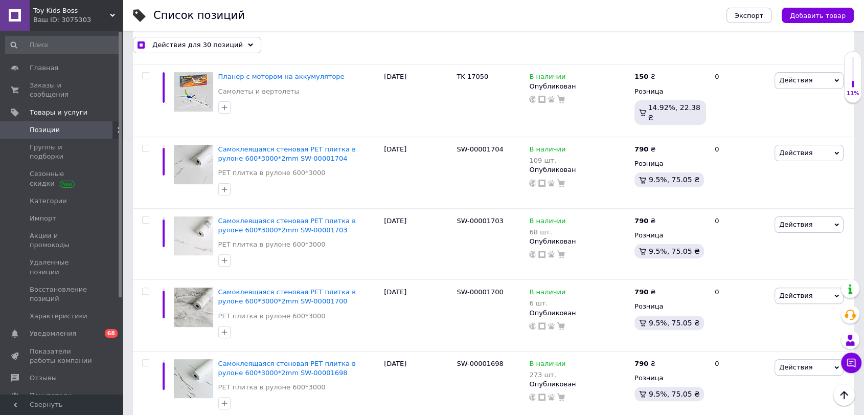
scroll to position [4123, 0]
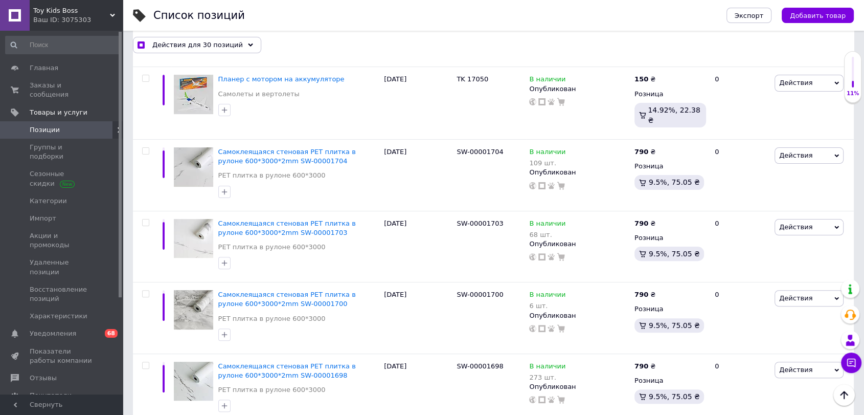
click at [145, 353] on div at bounding box center [144, 389] width 23 height 72
click at [146, 362] on input "checkbox" at bounding box center [145, 365] width 7 height 7
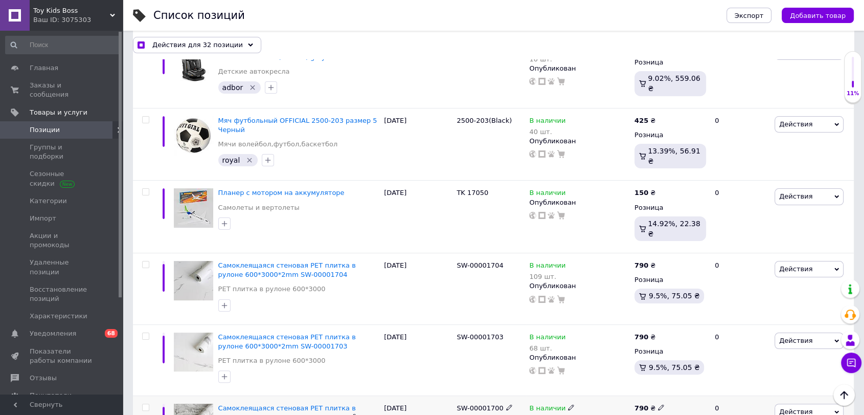
click at [146, 404] on input "checkbox" at bounding box center [145, 407] width 7 height 7
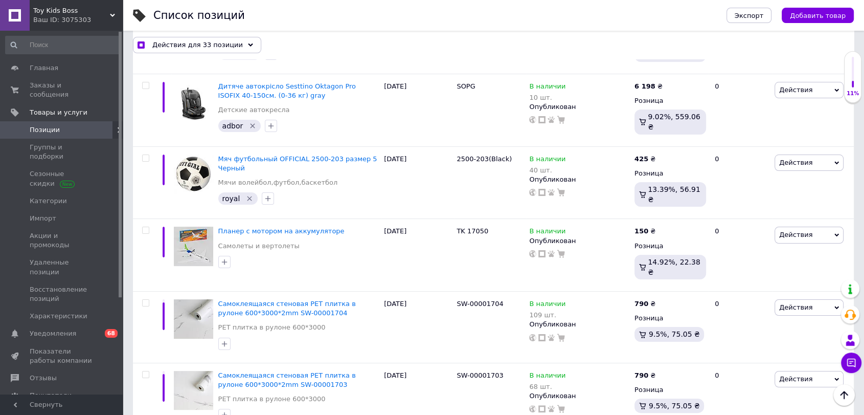
scroll to position [3896, 0]
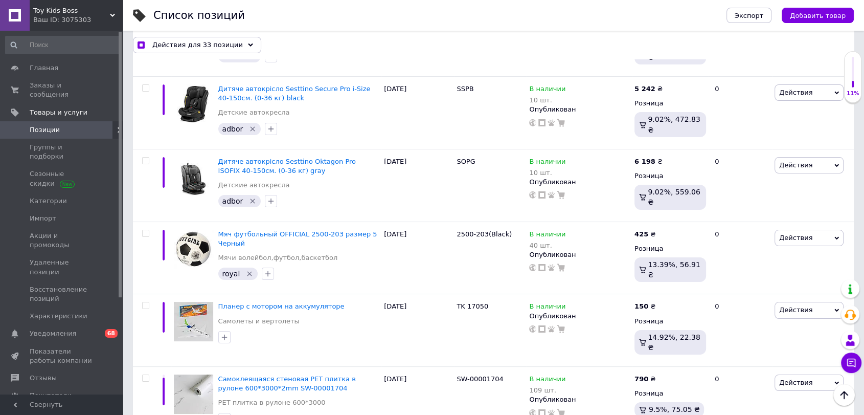
click at [143, 375] on input "checkbox" at bounding box center [145, 378] width 7 height 7
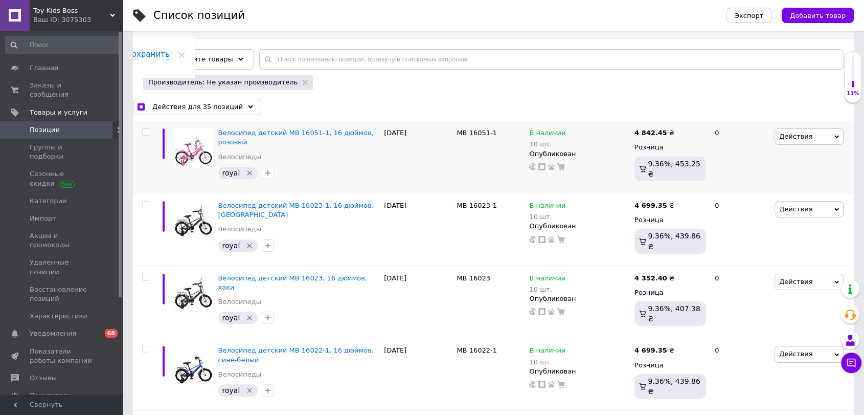
scroll to position [113, 0]
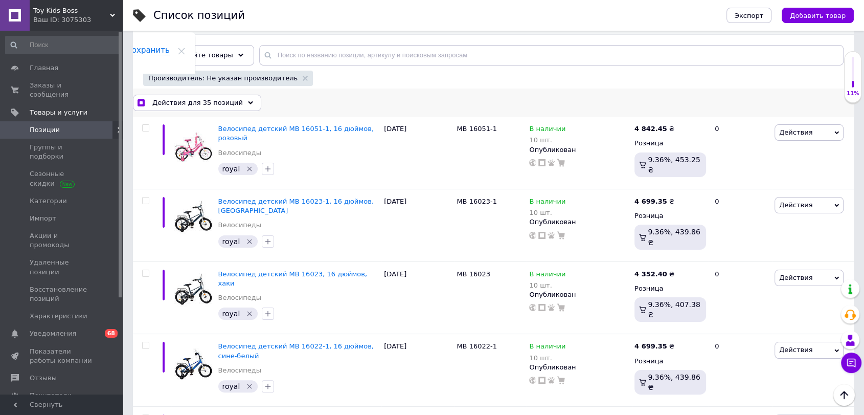
click at [225, 98] on span "Действия для 35 позиций" at bounding box center [197, 102] width 90 height 9
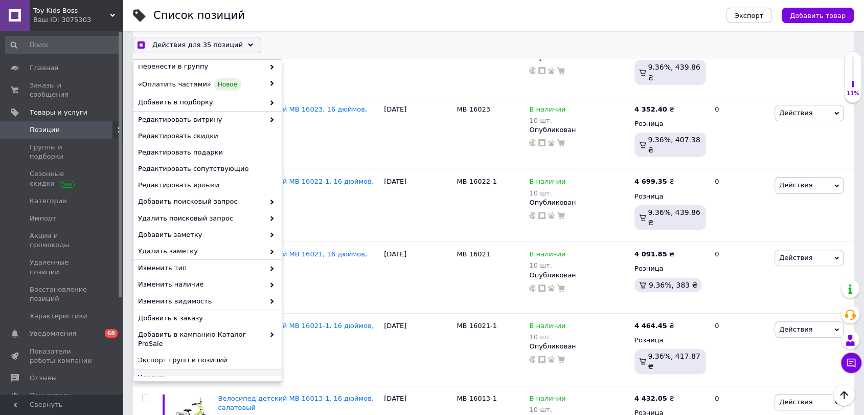
scroll to position [284, 0]
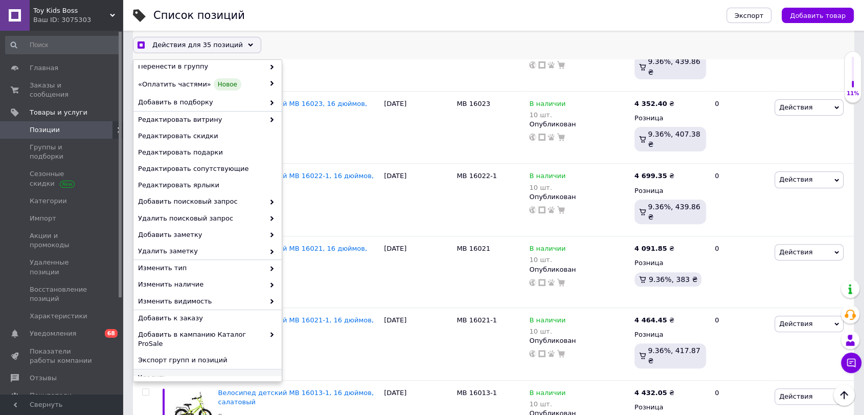
click at [211, 372] on span "Удалить" at bounding box center [206, 376] width 136 height 9
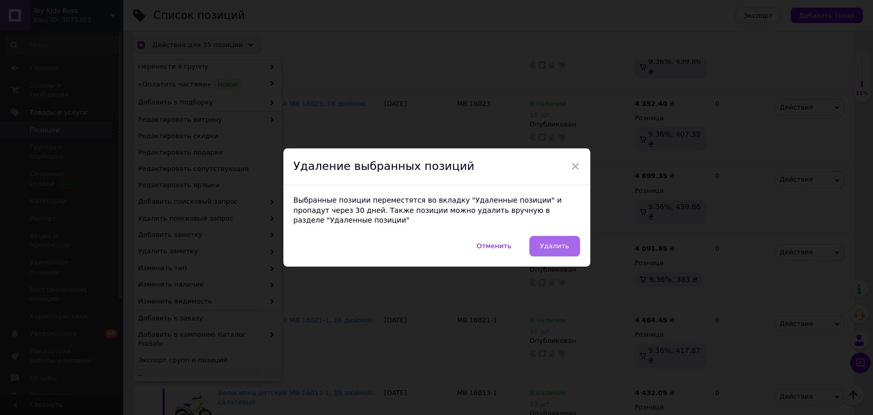
click at [542, 237] on button "Удалить" at bounding box center [554, 246] width 51 height 20
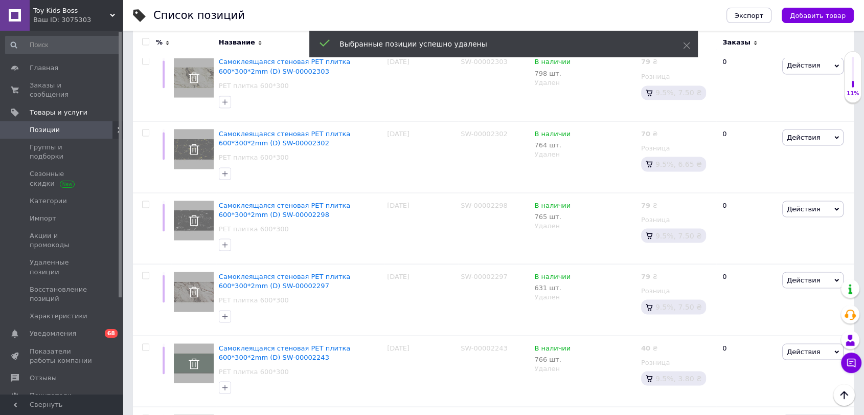
scroll to position [6774, 0]
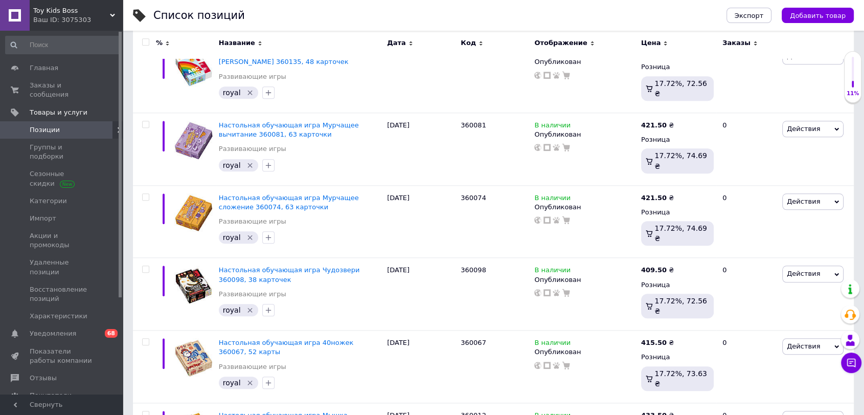
scroll to position [6847, 0]
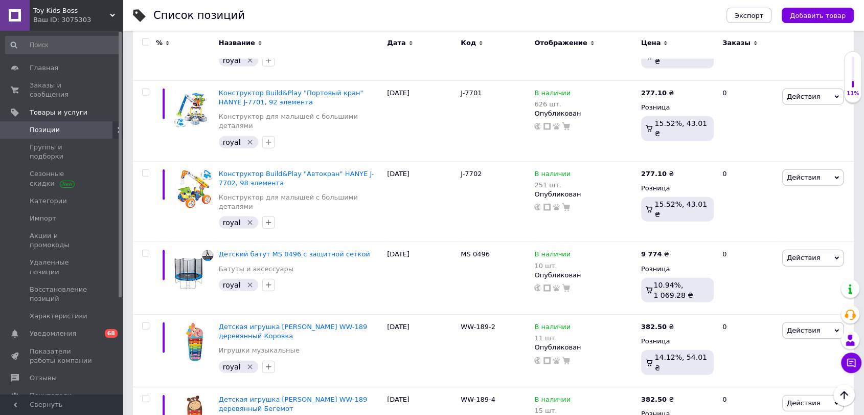
scroll to position [2627, 0]
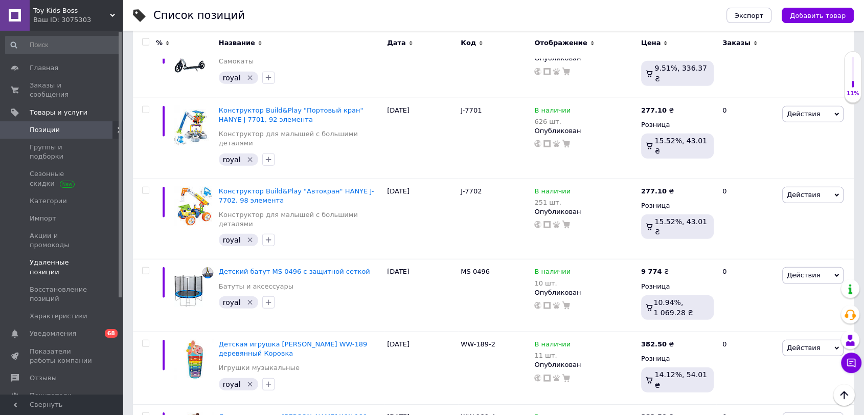
click at [75, 258] on span "Удаленные позиции" at bounding box center [62, 267] width 65 height 18
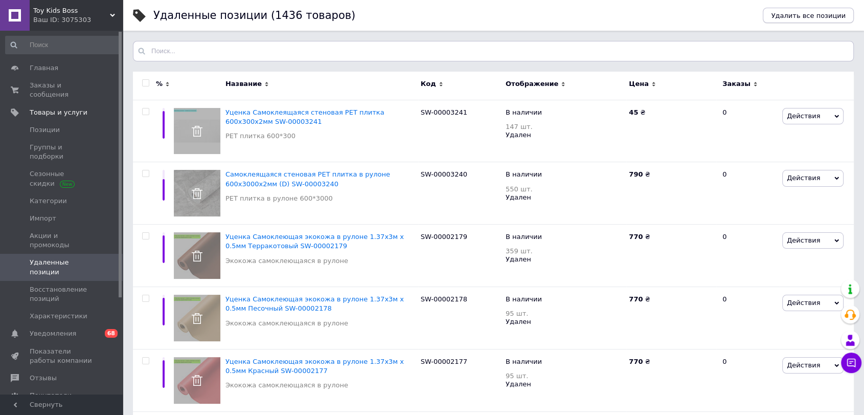
click at [804, 13] on span "Удалить все позиции" at bounding box center [808, 16] width 75 height 8
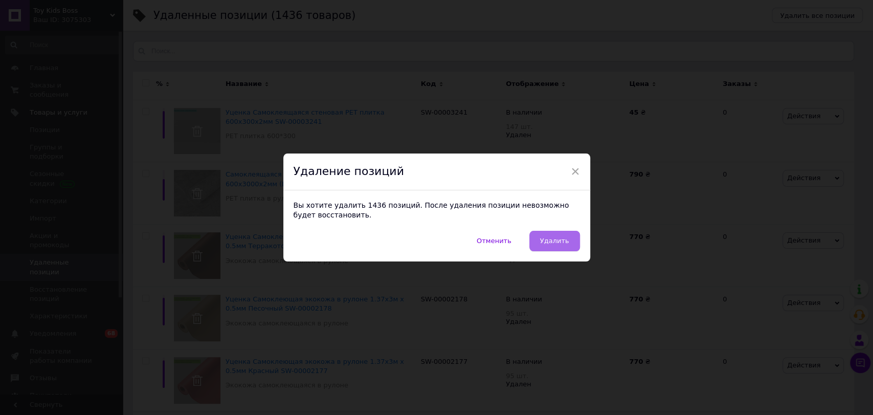
click at [566, 234] on button "Удалить" at bounding box center [554, 241] width 51 height 20
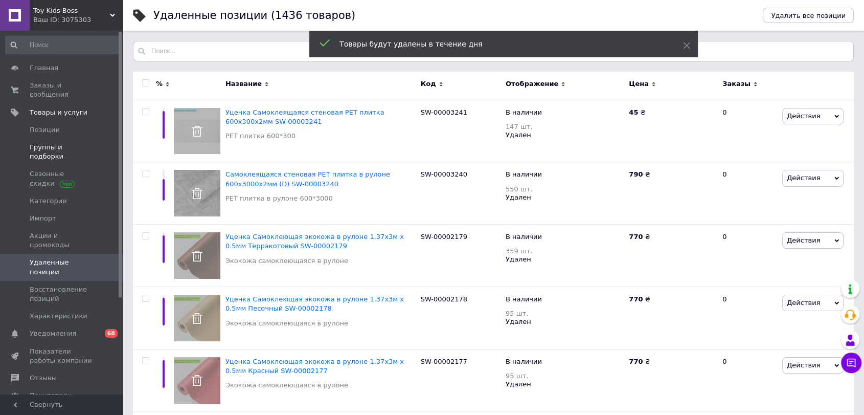
click at [78, 143] on span "Группы и подборки" at bounding box center [62, 152] width 65 height 18
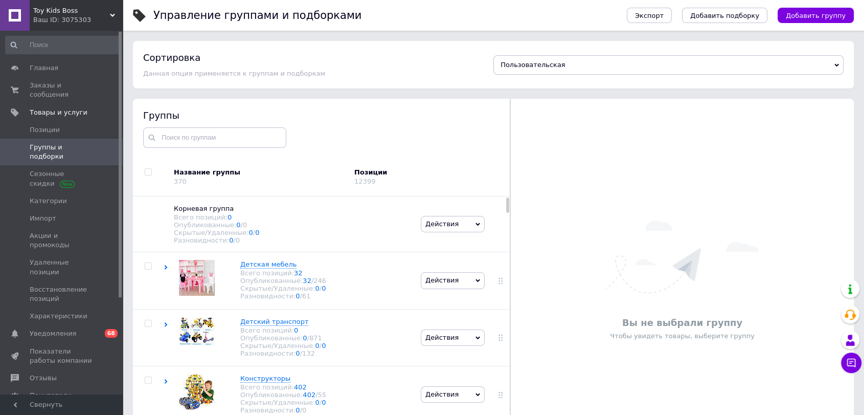
click at [146, 169] on input "checkbox" at bounding box center [148, 172] width 7 height 7
click at [191, 173] on span "Действия для всех групп" at bounding box center [199, 176] width 88 height 9
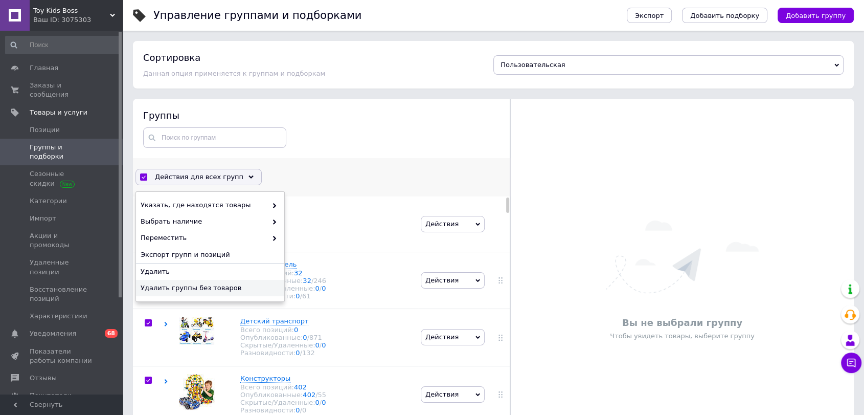
click at [214, 282] on div "Удалить группы без товаров" at bounding box center [210, 288] width 148 height 16
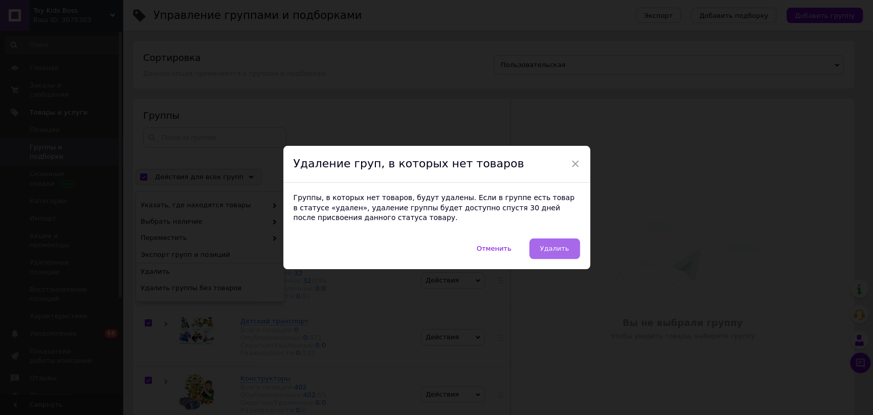
click at [560, 253] on button "Удалить" at bounding box center [554, 248] width 51 height 20
